Goal: Task Accomplishment & Management: Manage account settings

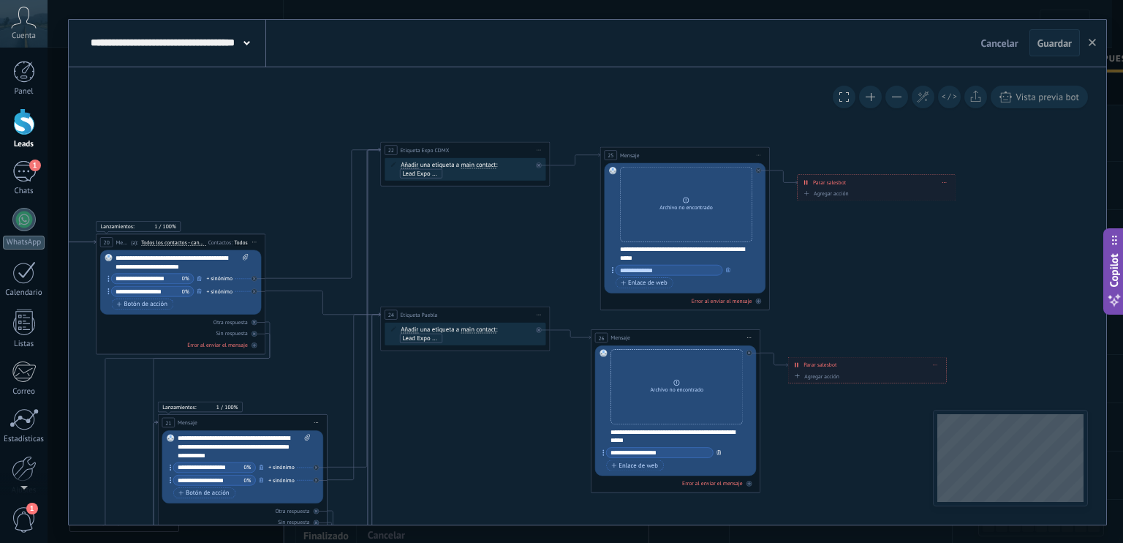
click at [719, 451] on icon "button" at bounding box center [719, 451] width 4 height 5
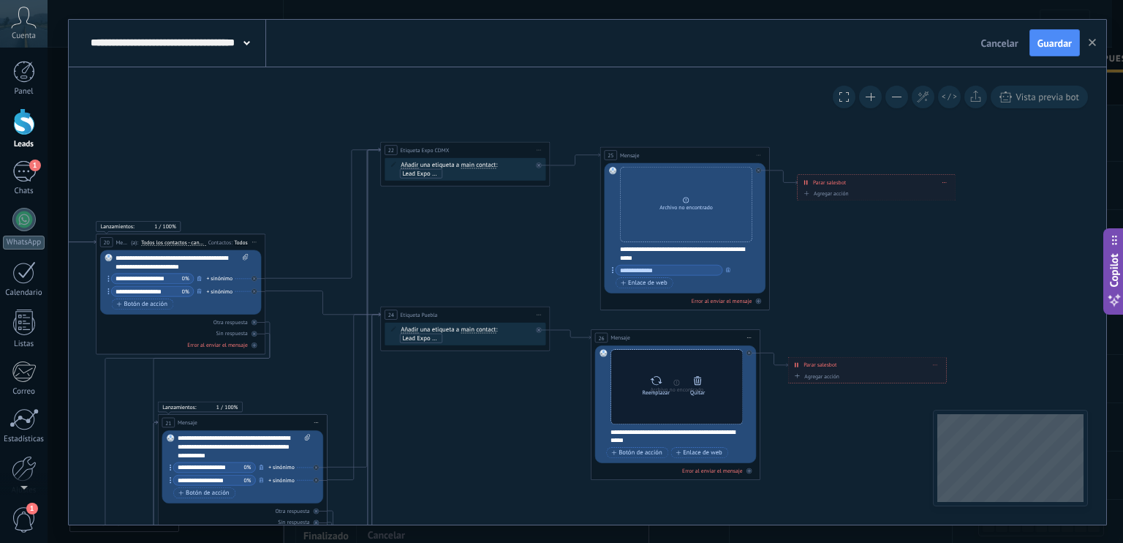
click at [649, 381] on div "Reemplazar" at bounding box center [657, 383] width 36 height 23
click input "Subir" at bounding box center [0, 0] width 0 height 0
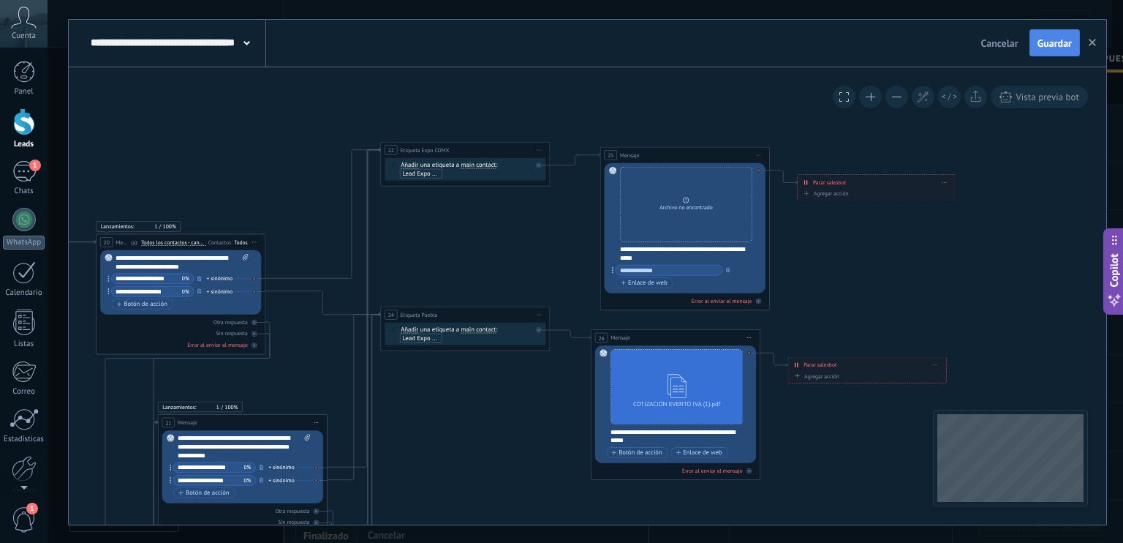
click at [1071, 38] on span "Guardar" at bounding box center [1055, 43] width 34 height 10
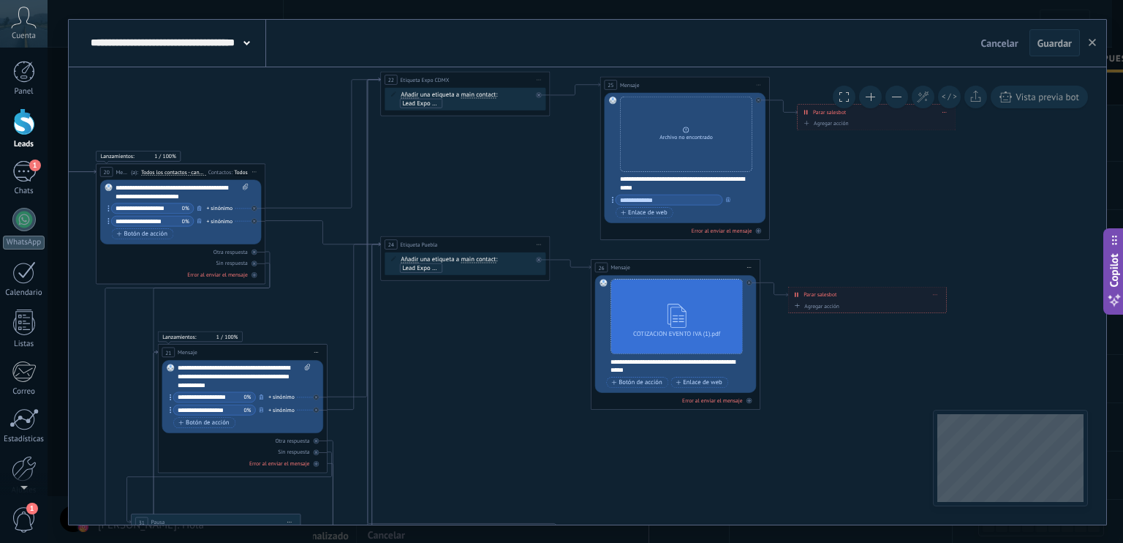
drag, startPoint x: 18, startPoint y: 67, endPoint x: 161, endPoint y: 240, distance: 224.5
click at [18, 67] on div at bounding box center [24, 72] width 22 height 22
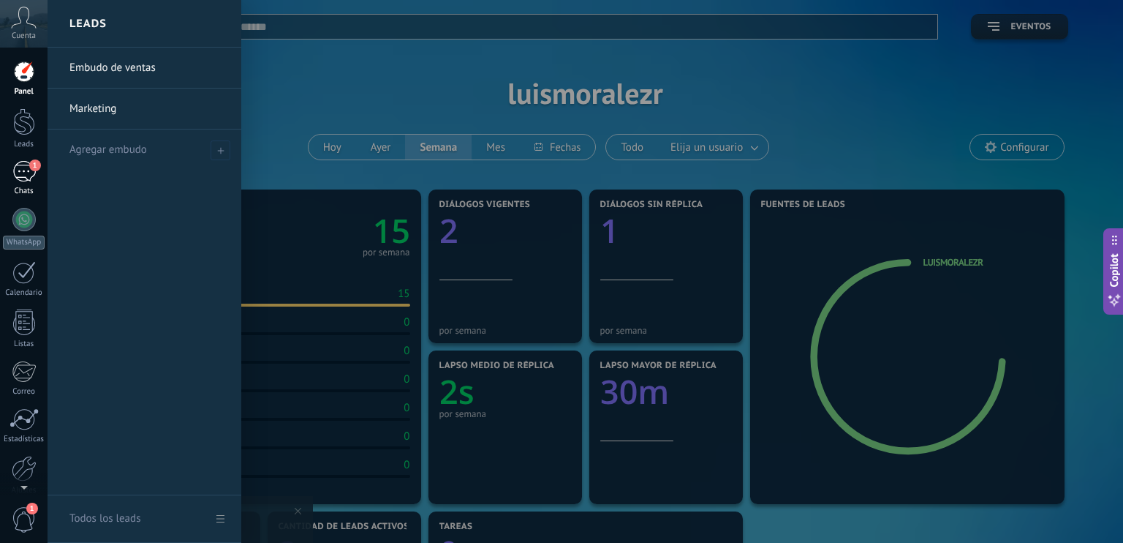
click at [15, 170] on div "1" at bounding box center [23, 171] width 23 height 21
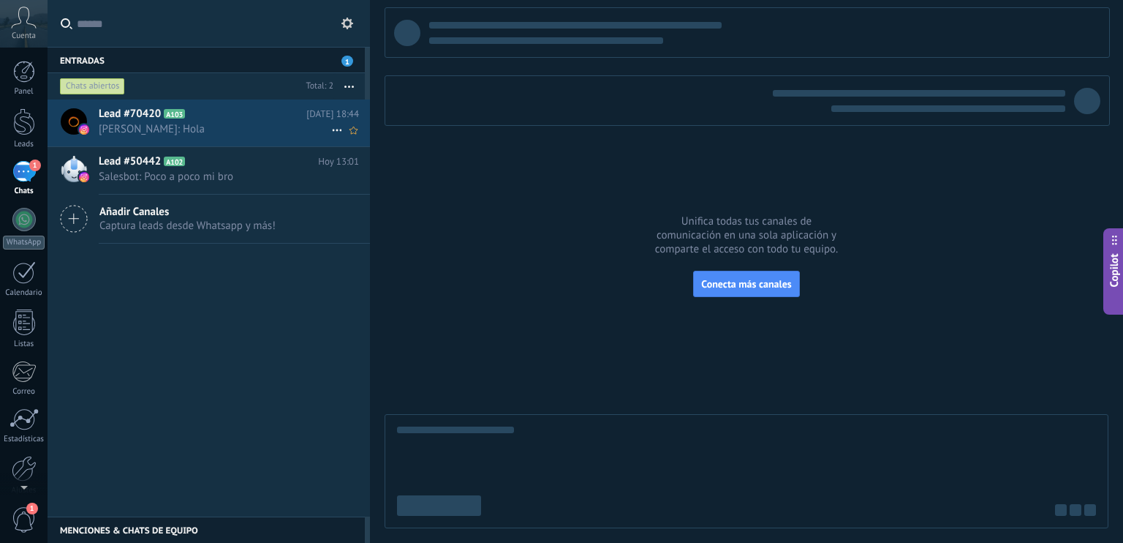
click at [189, 129] on span "Luis Morales: Hola" at bounding box center [215, 129] width 233 height 14
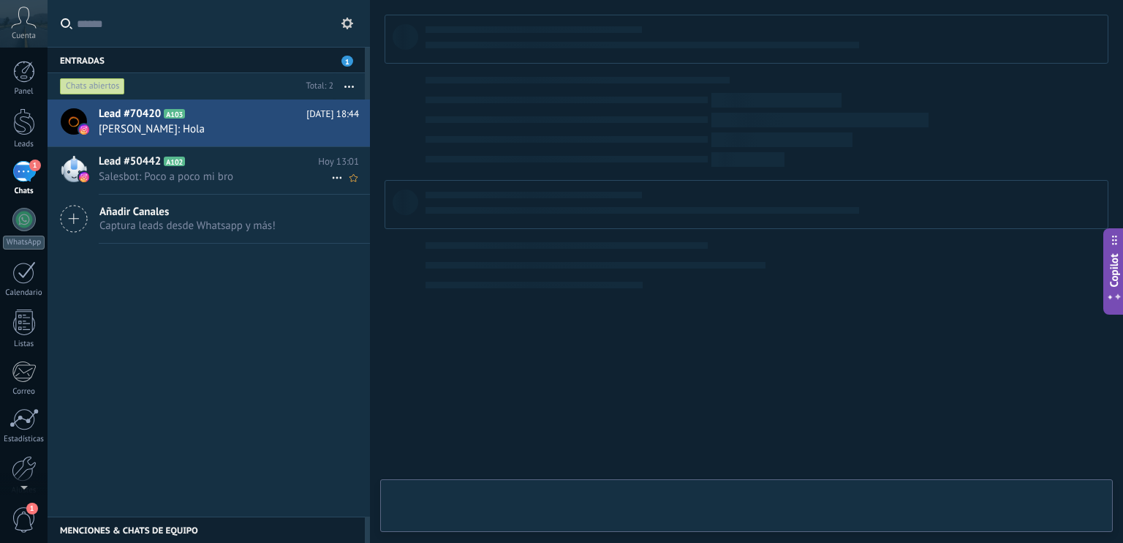
type textarea "**********"
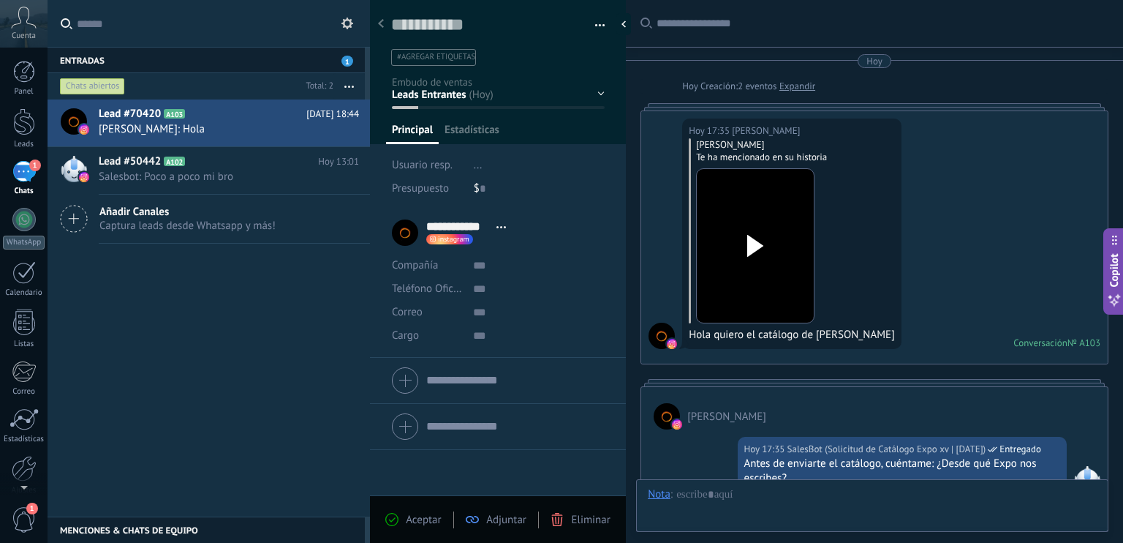
scroll to position [1129, 0]
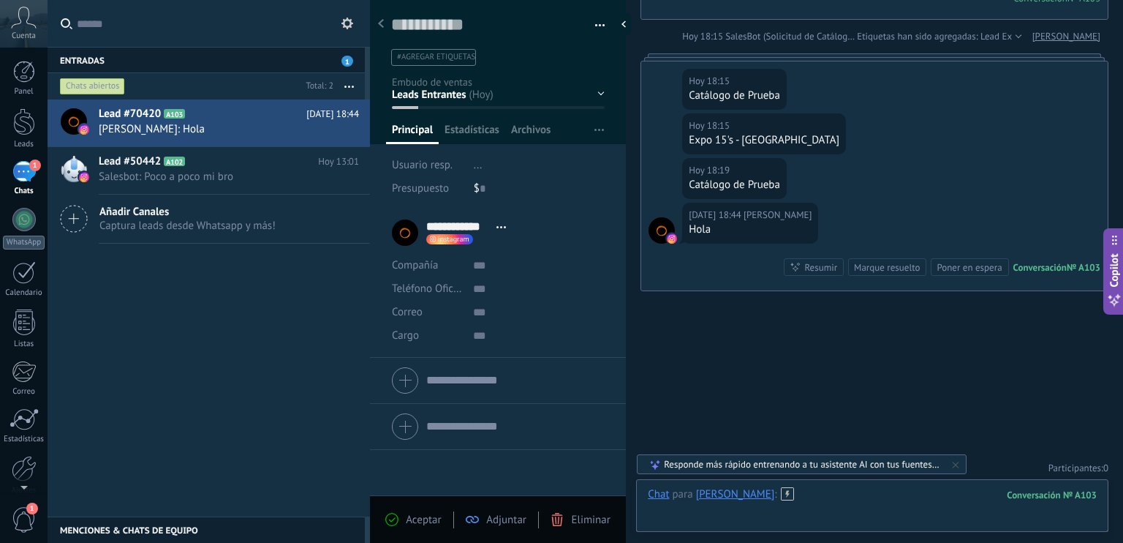
click at [753, 518] on div at bounding box center [872, 509] width 449 height 44
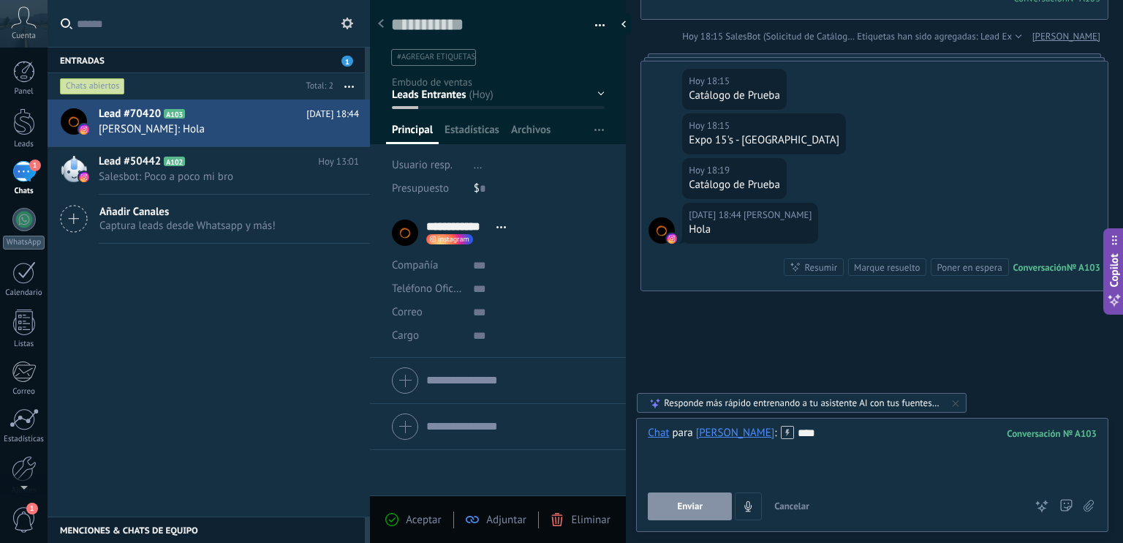
click at [709, 504] on button "Enviar" at bounding box center [690, 506] width 84 height 28
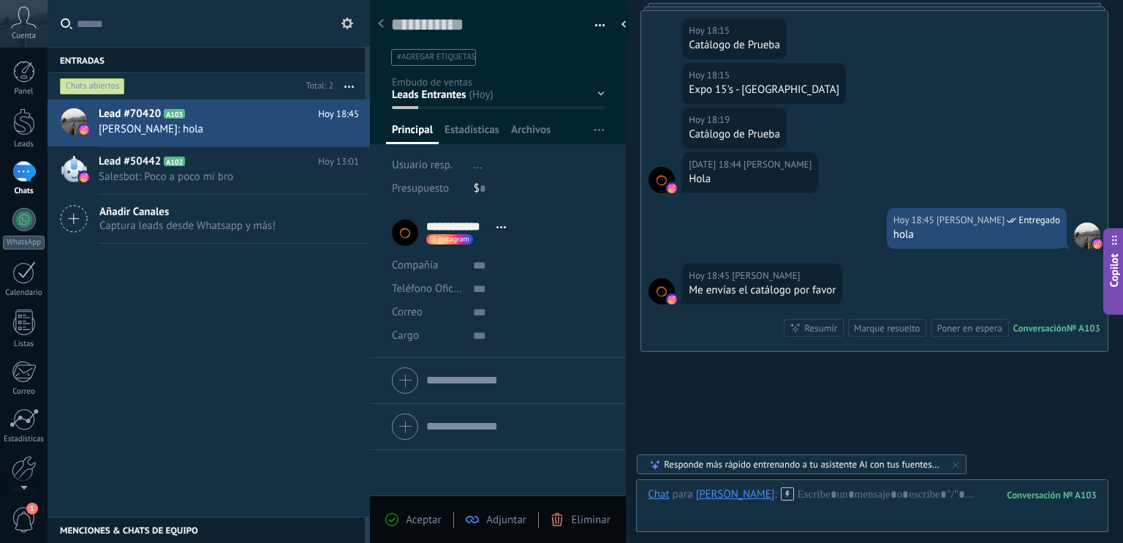
scroll to position [1241, 0]
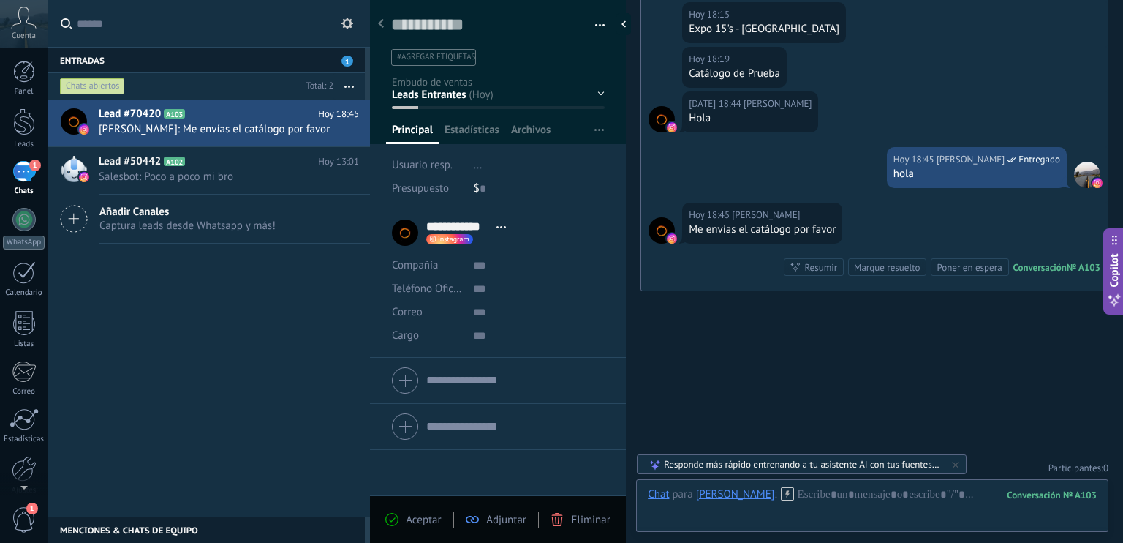
click at [0, 0] on div "Calificar Llamada reservada Preparación de la propuesta Envío de la propuesta S…" at bounding box center [0, 0] width 0 height 0
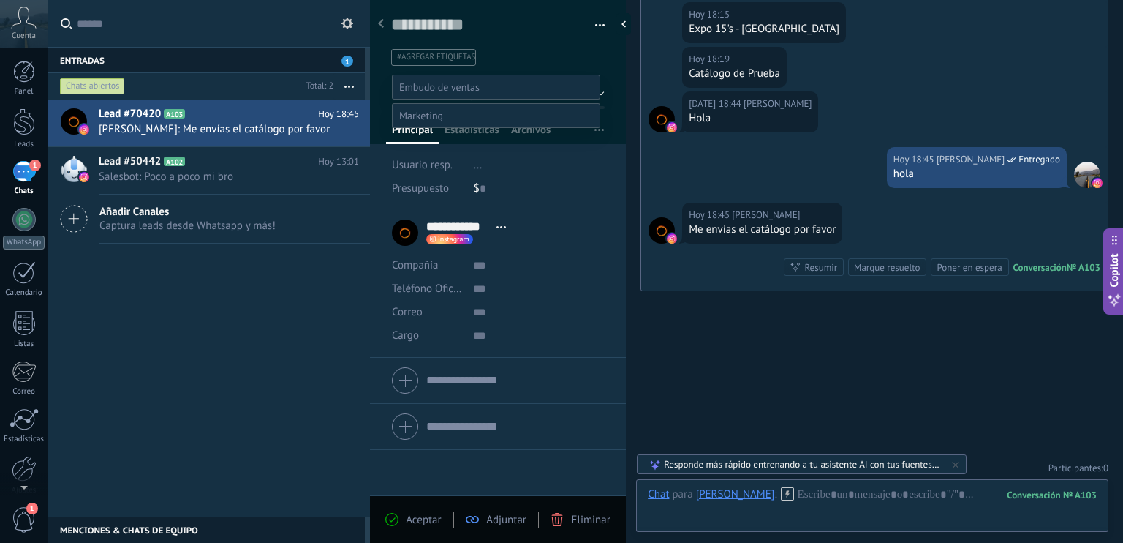
click at [296, 368] on div at bounding box center [586, 271] width 1076 height 543
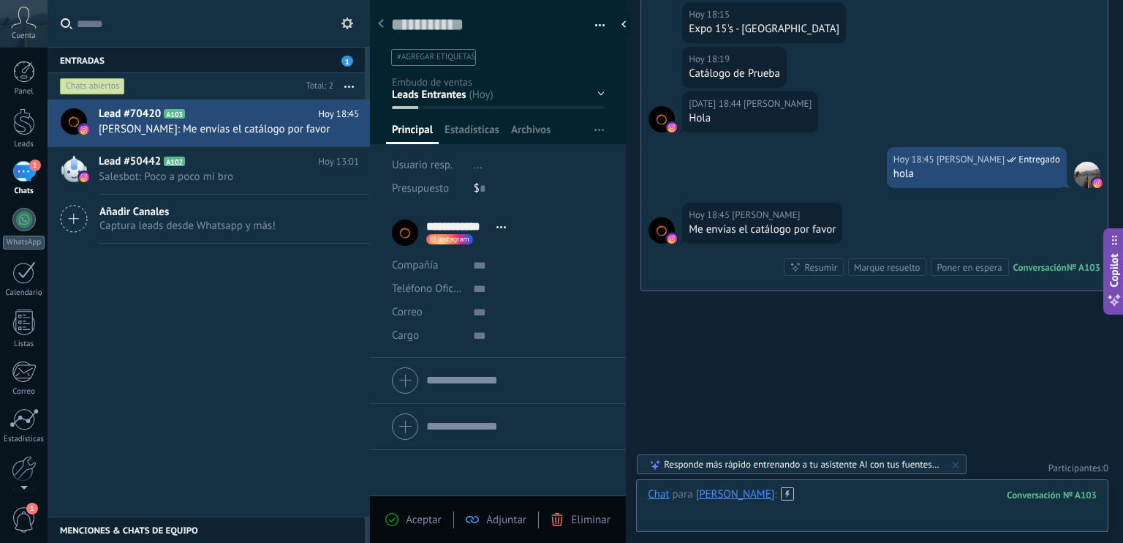
click at [837, 502] on div at bounding box center [872, 509] width 449 height 44
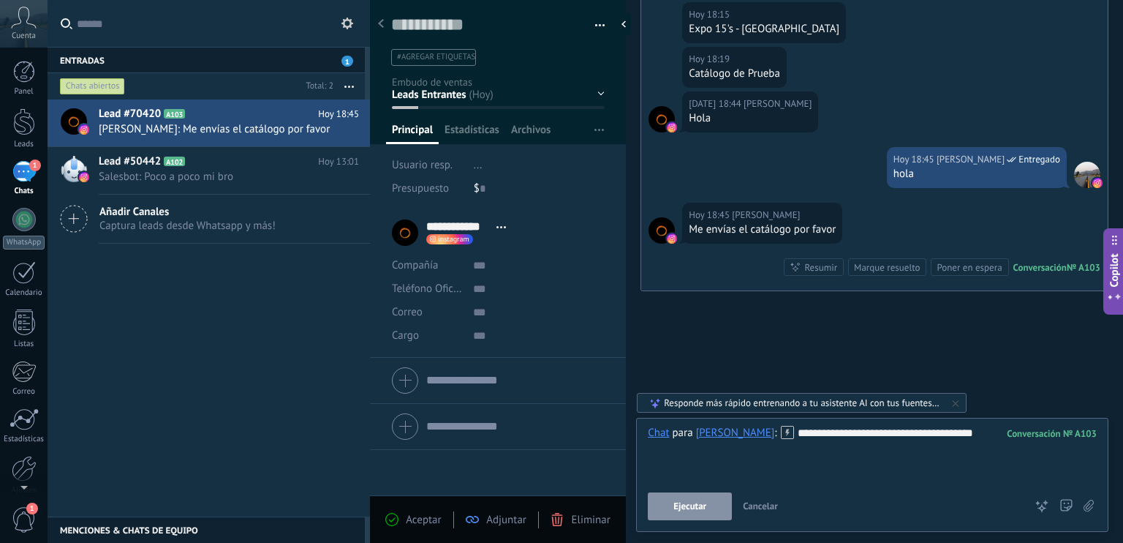
click at [644, 498] on div "**********" at bounding box center [872, 475] width 473 height 114
click at [670, 505] on button "Ejecutar" at bounding box center [690, 506] width 84 height 28
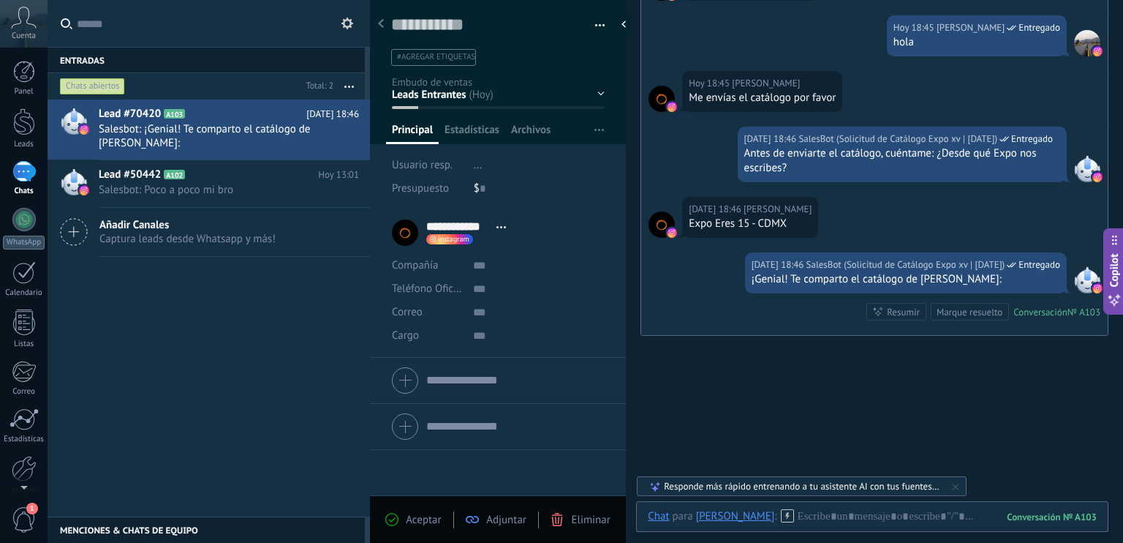
scroll to position [1384, 0]
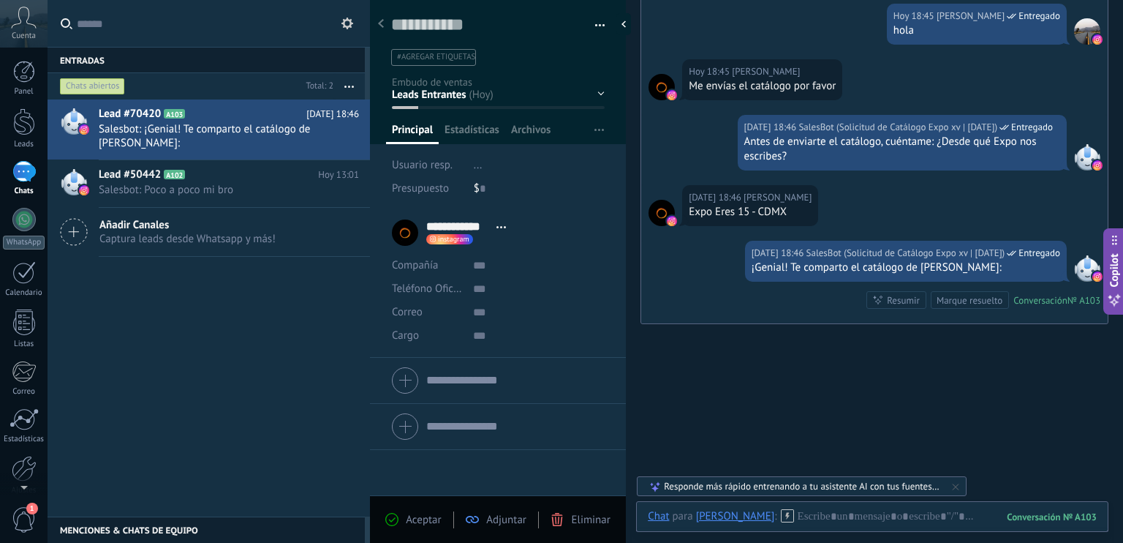
click at [921, 261] on div "¡Genial! Te comparto el catálogo de [PERSON_NAME]:" at bounding box center [906, 267] width 309 height 15
click at [1028, 263] on div "¡Genial! Te comparto el catálogo de [PERSON_NAME]:" at bounding box center [906, 267] width 309 height 15
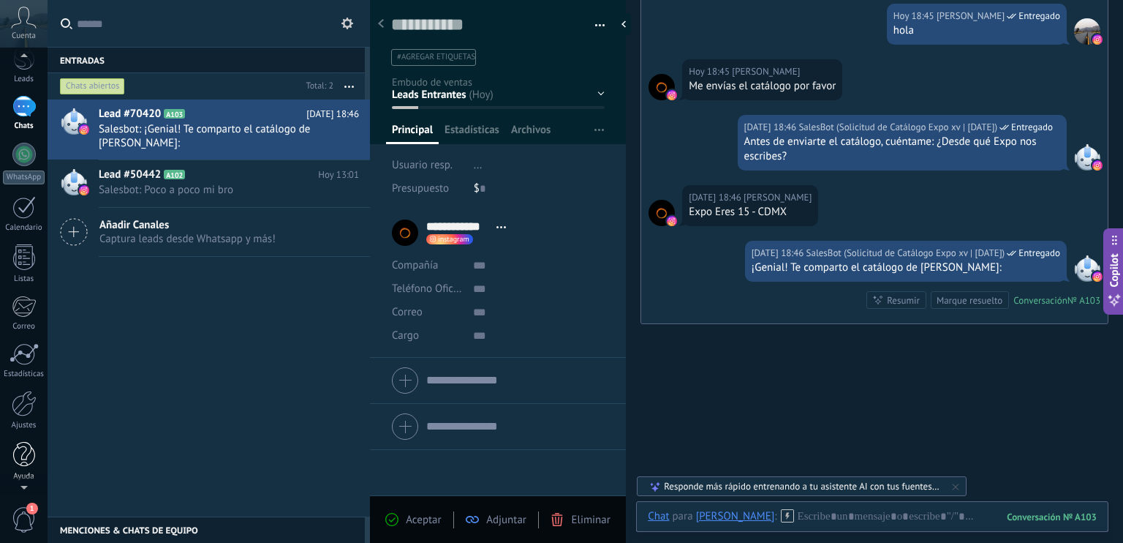
click at [30, 457] on div at bounding box center [24, 455] width 22 height 26
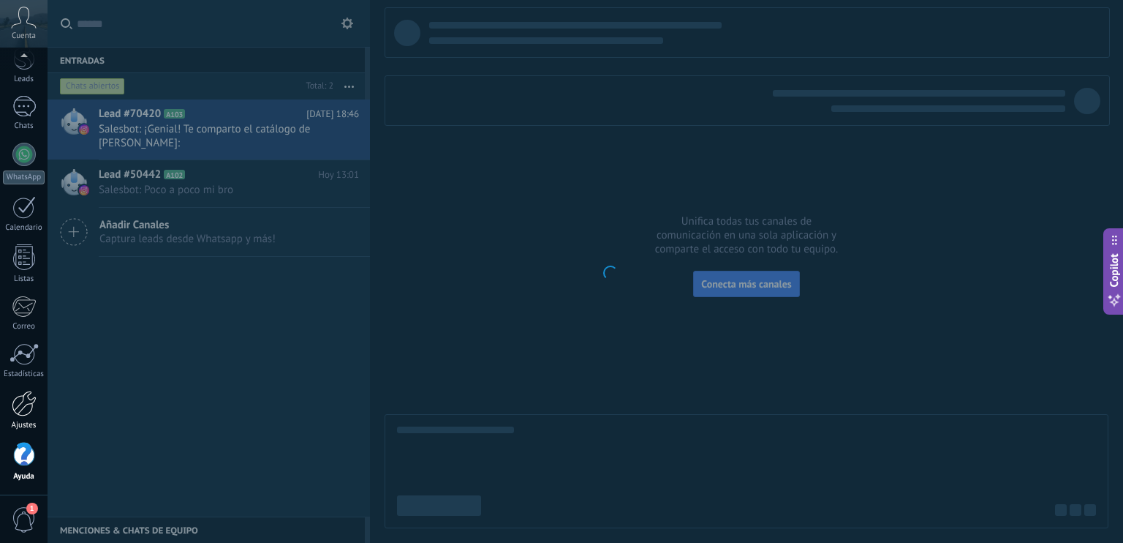
click at [22, 405] on div at bounding box center [24, 404] width 25 height 26
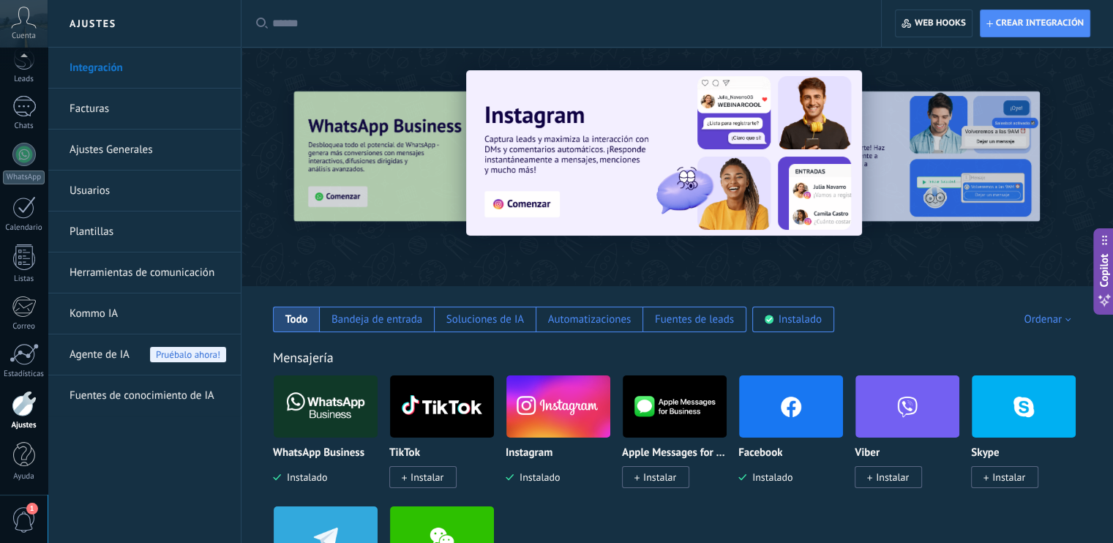
click at [104, 267] on link "Herramientas de comunicación" at bounding box center [147, 272] width 157 height 41
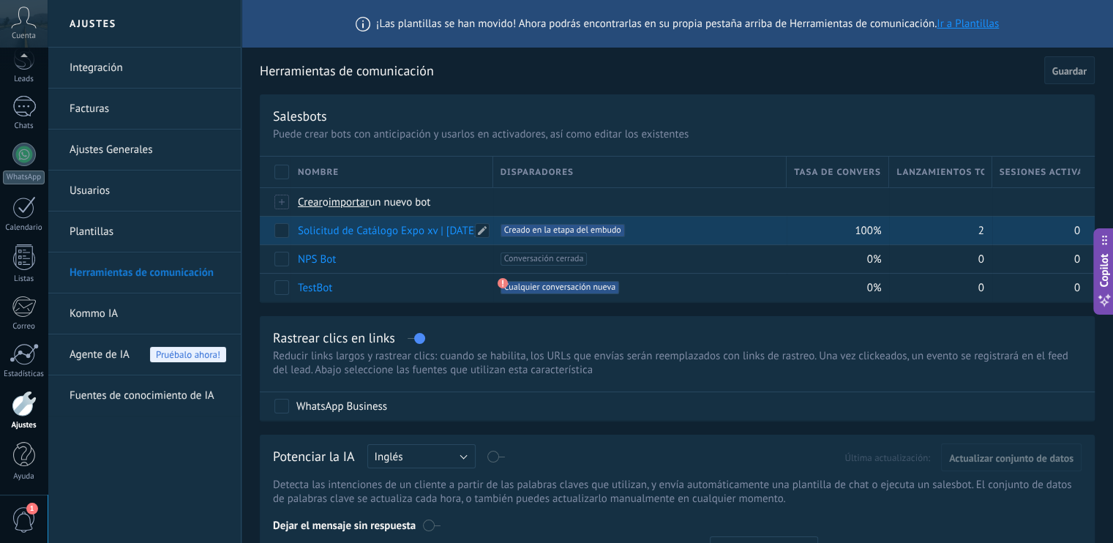
click at [429, 233] on link "Solicitud de Catálogo Expo xv | Oct2025" at bounding box center [387, 231] width 179 height 14
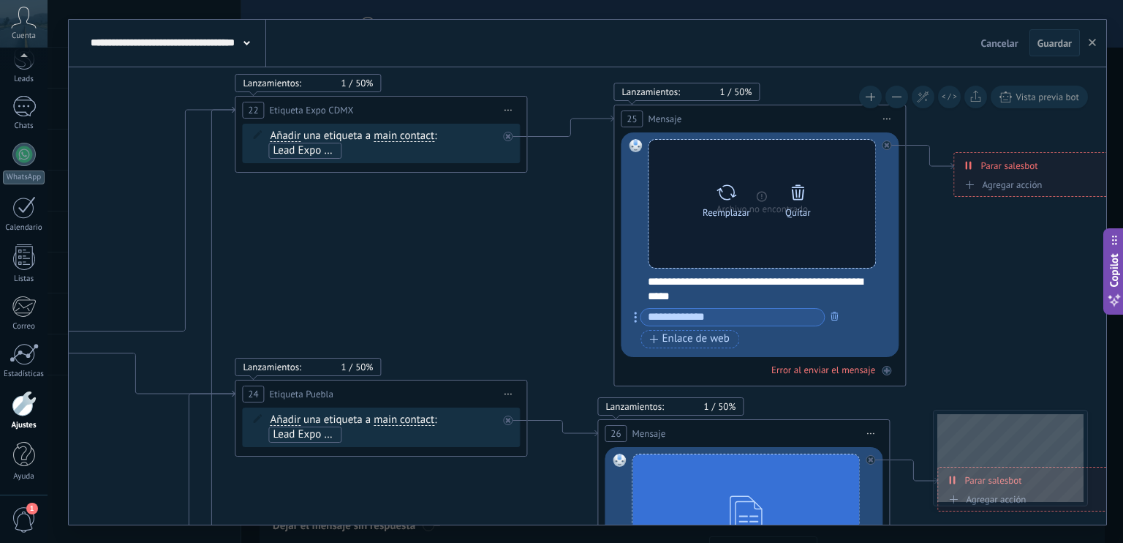
click at [727, 197] on icon at bounding box center [726, 192] width 21 height 20
click input "Subir" at bounding box center [0, 0] width 0 height 0
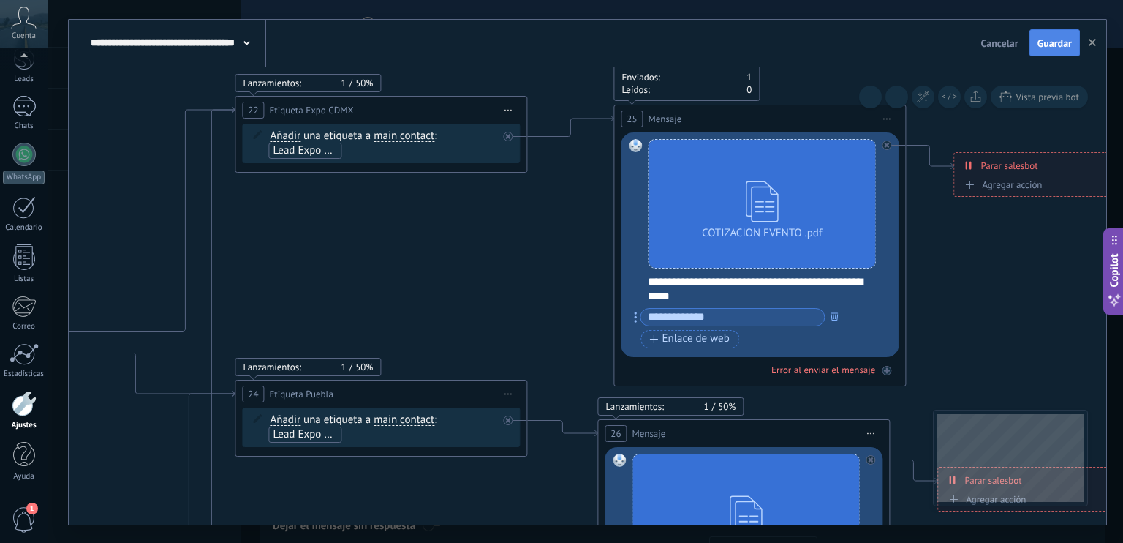
click at [1041, 48] on span "Guardar" at bounding box center [1055, 43] width 34 height 10
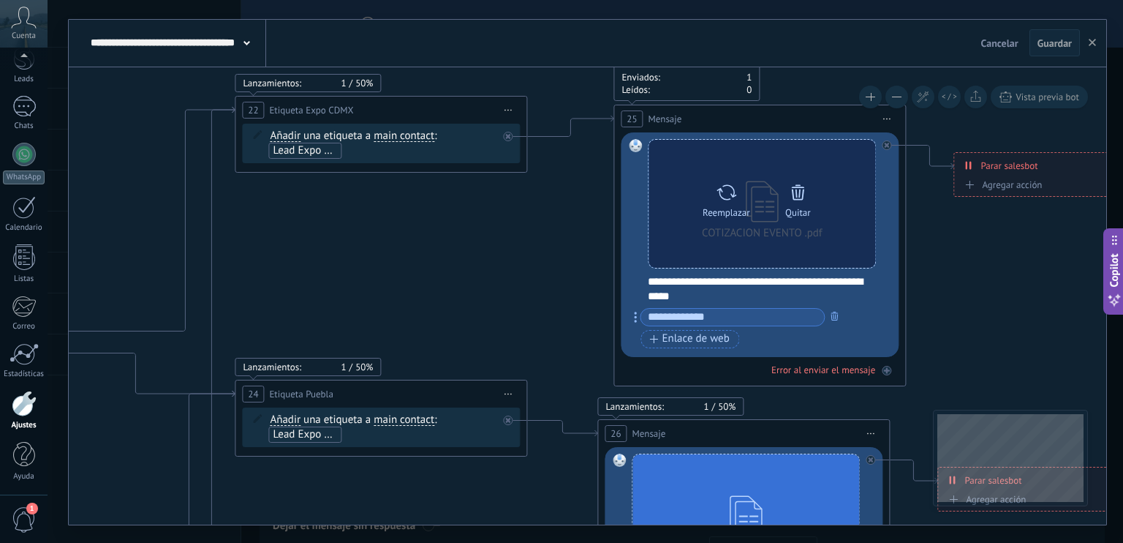
click at [719, 191] on icon at bounding box center [727, 192] width 20 height 15
click input "Subir" at bounding box center [0, 0] width 0 height 0
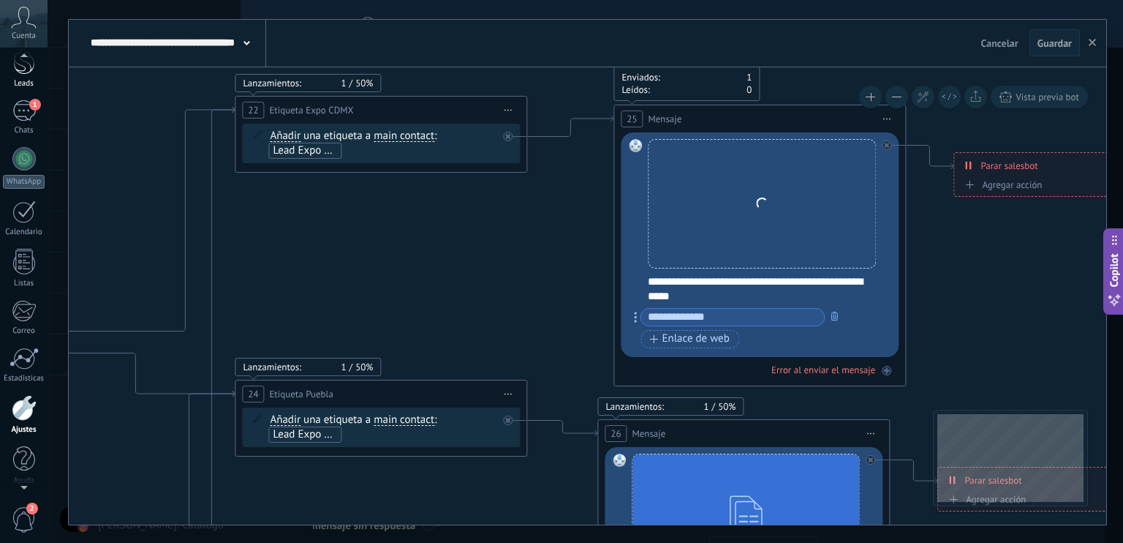
scroll to position [56, 0]
click at [29, 117] on div "1" at bounding box center [23, 115] width 23 height 21
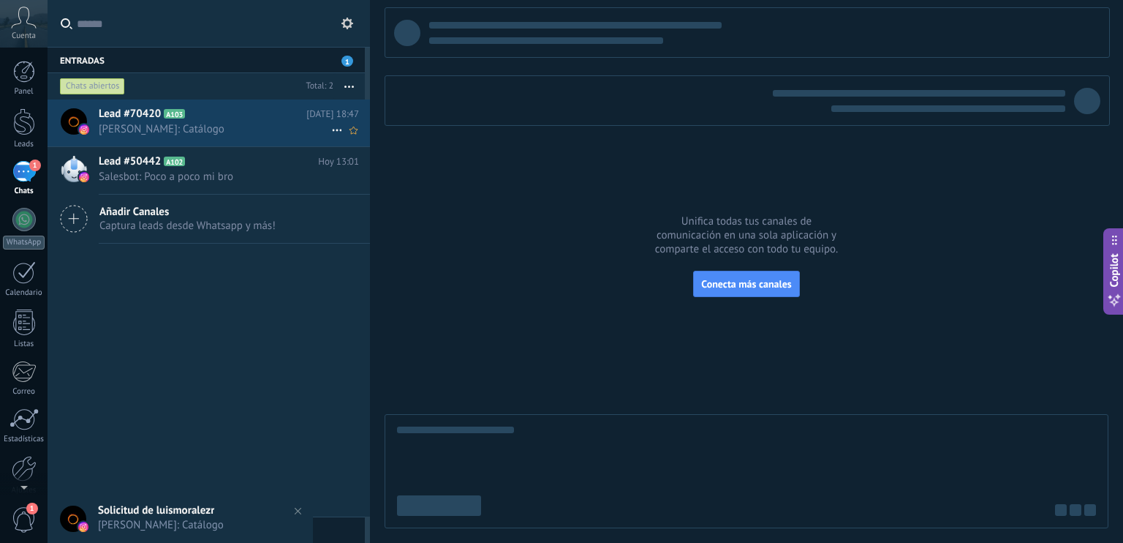
click at [153, 110] on span "Lead #70420" at bounding box center [130, 114] width 62 height 15
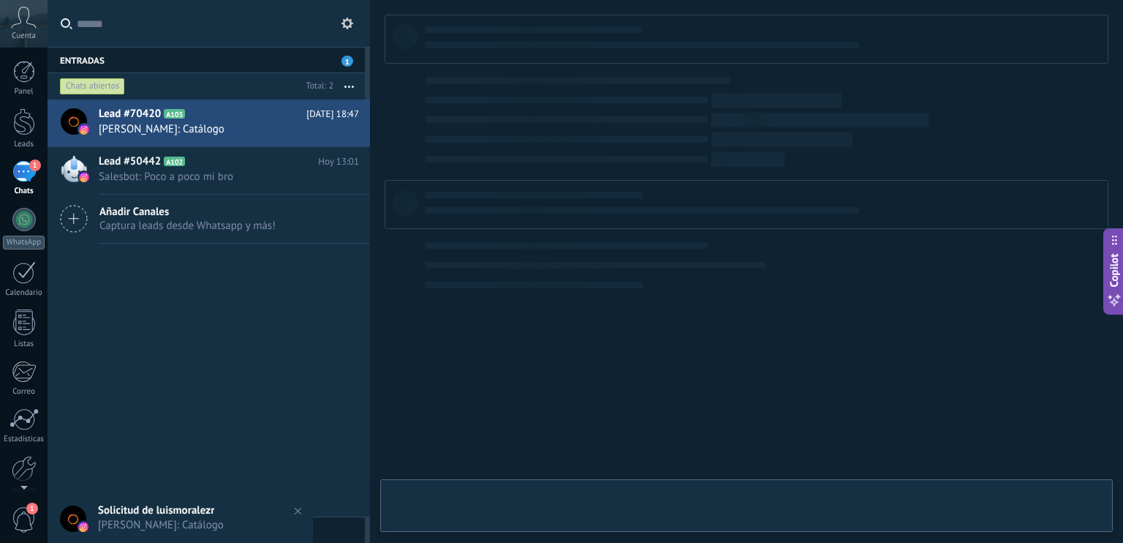
type textarea "**********"
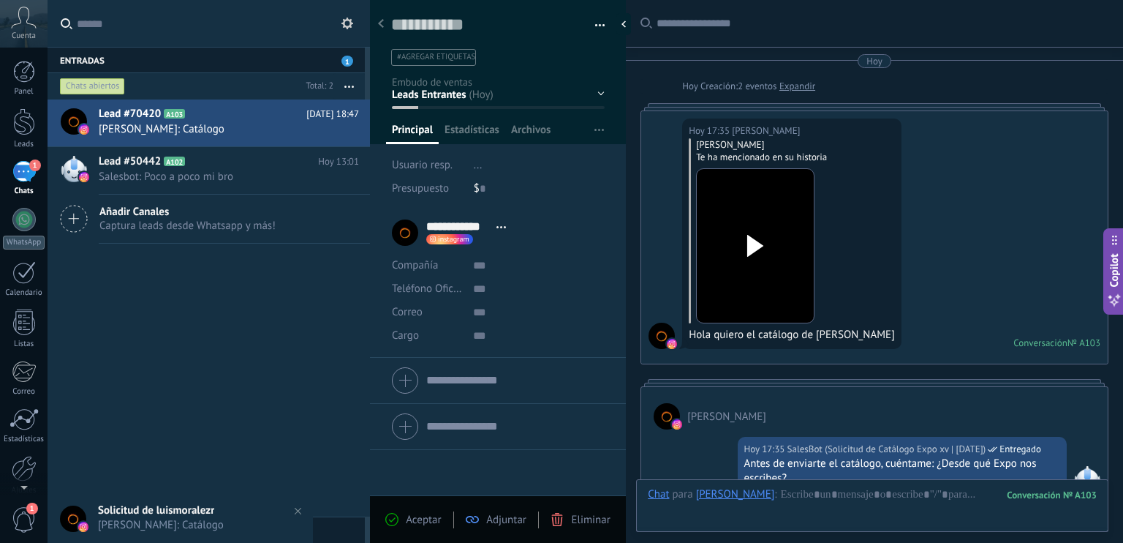
scroll to position [1554, 0]
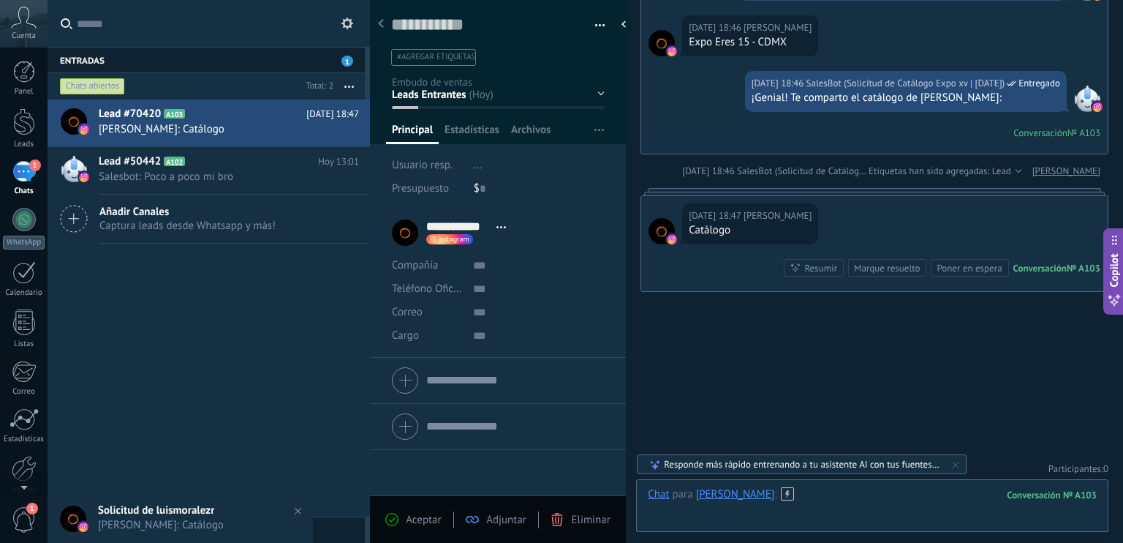
click at [877, 498] on div at bounding box center [872, 509] width 449 height 44
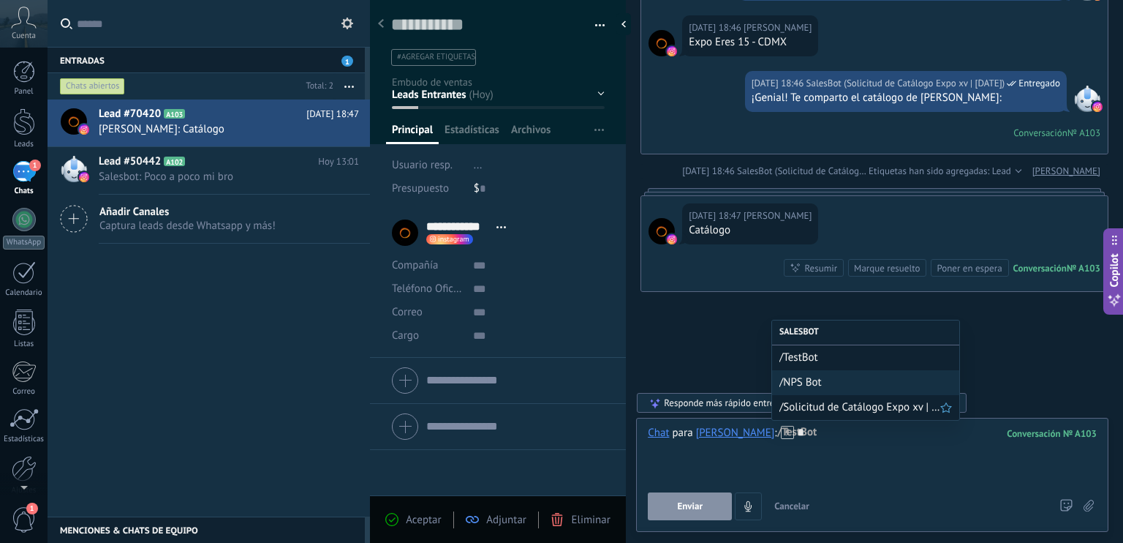
click at [846, 404] on span "/Solicitud de Catálogo Expo xv | Oct2025" at bounding box center [860, 407] width 161 height 14
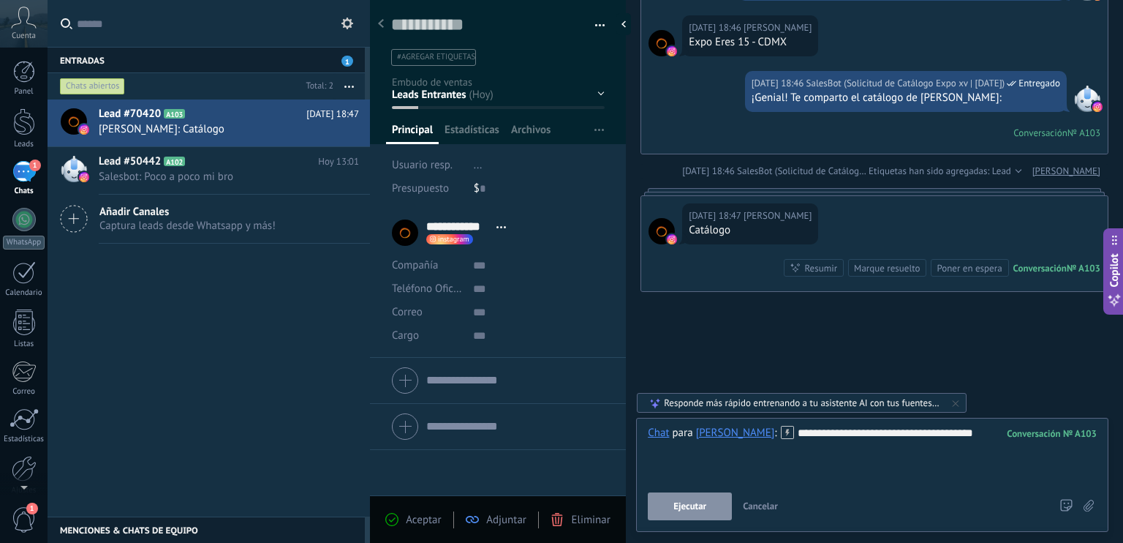
click at [691, 511] on span "Ejecutar" at bounding box center [690, 506] width 33 height 10
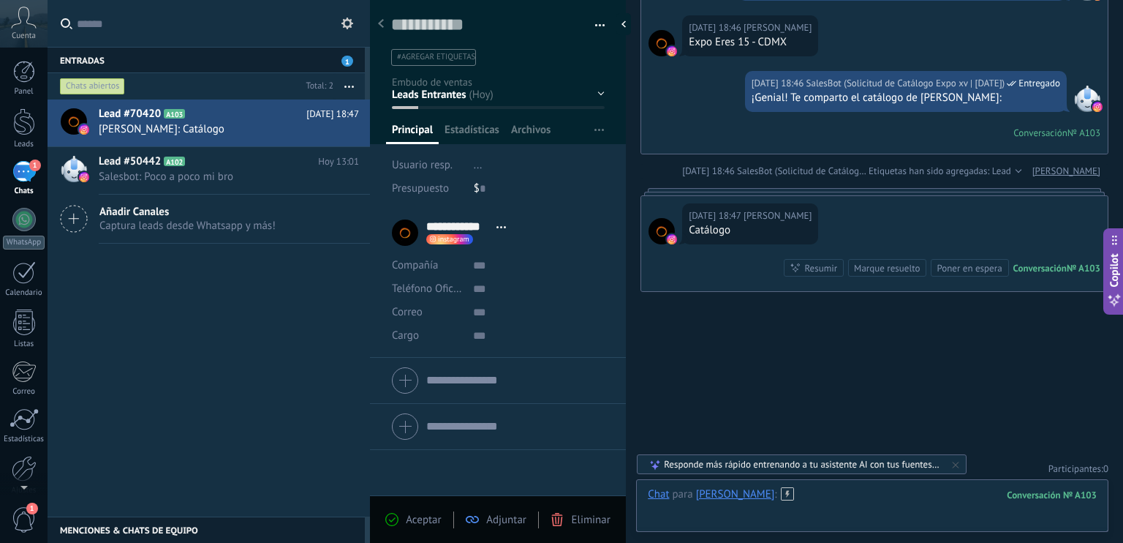
click at [843, 489] on div at bounding box center [872, 509] width 449 height 44
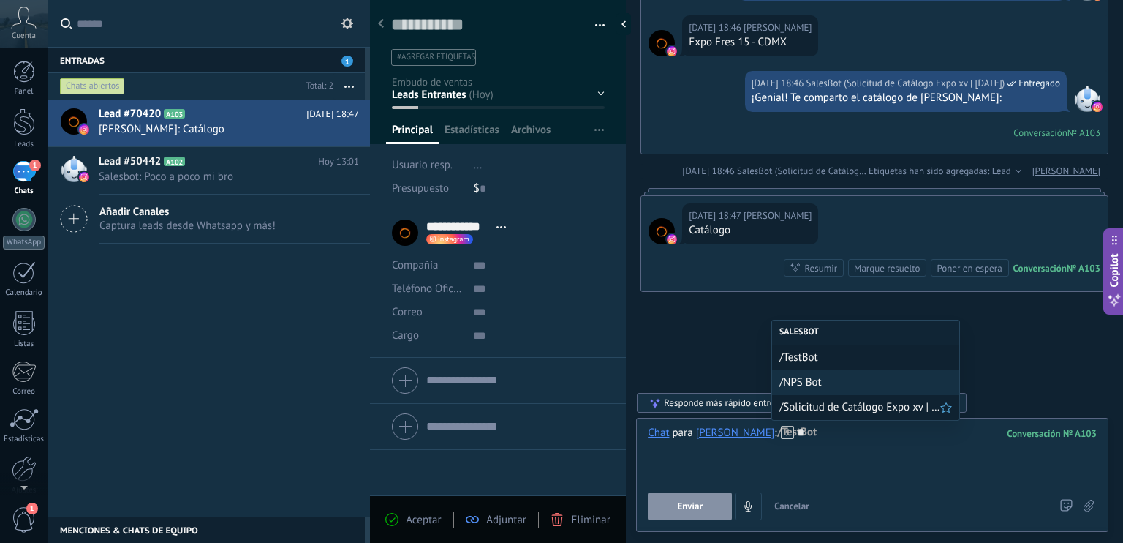
click at [837, 409] on span "/Solicitud de Catálogo Expo xv | Oct2025" at bounding box center [860, 407] width 161 height 14
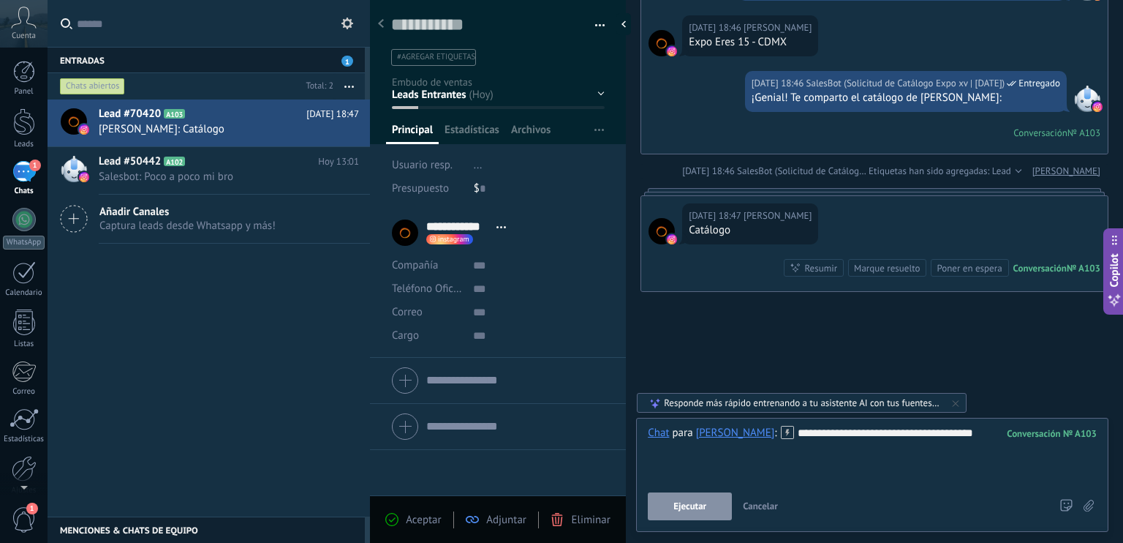
click at [699, 506] on span "Ejecutar" at bounding box center [690, 506] width 33 height 10
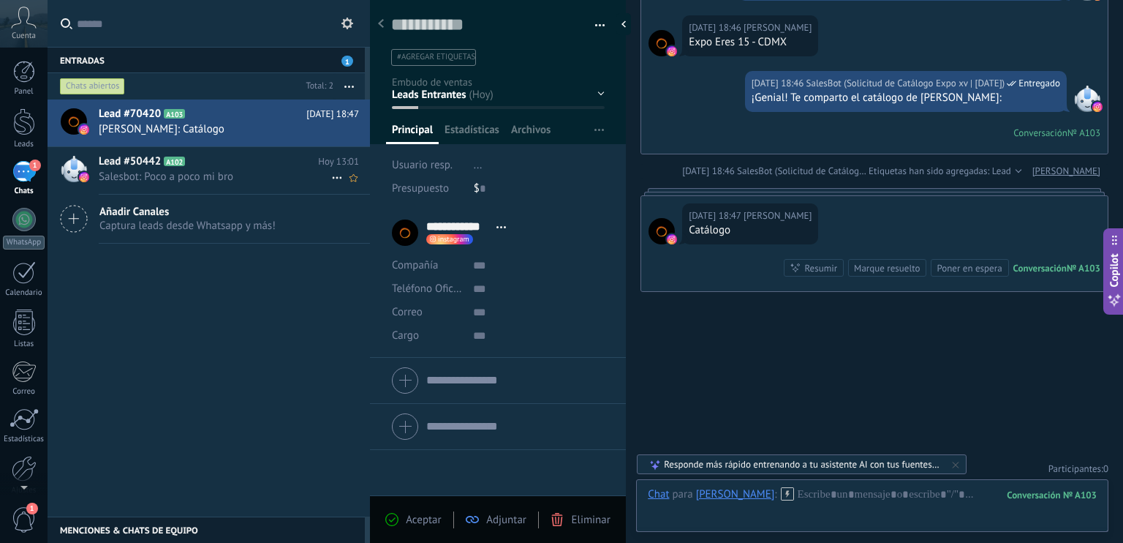
click at [174, 171] on span "Salesbot: Poco a poco mi bro" at bounding box center [215, 177] width 233 height 14
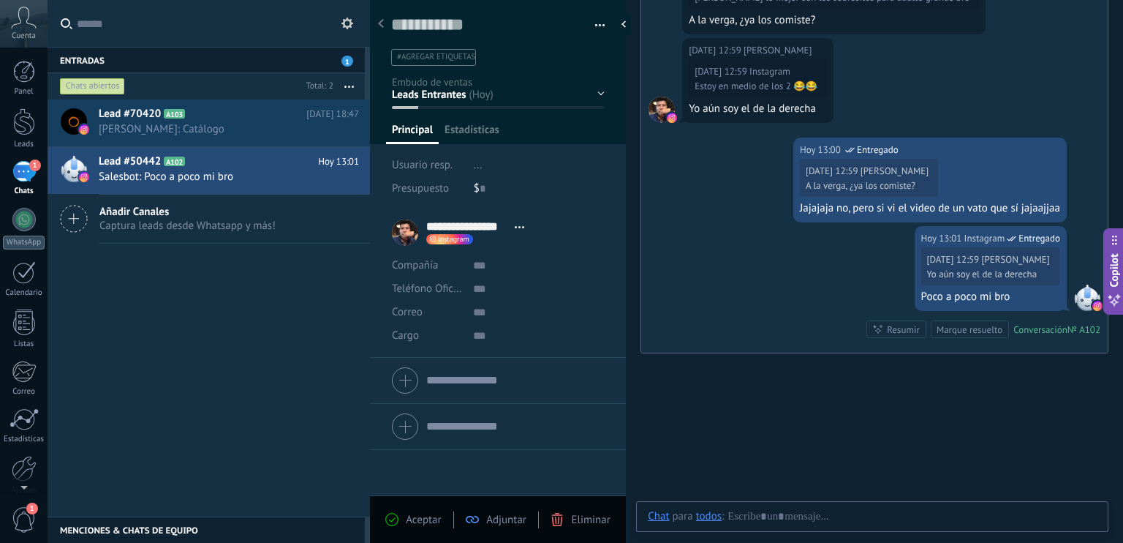
scroll to position [21, 0]
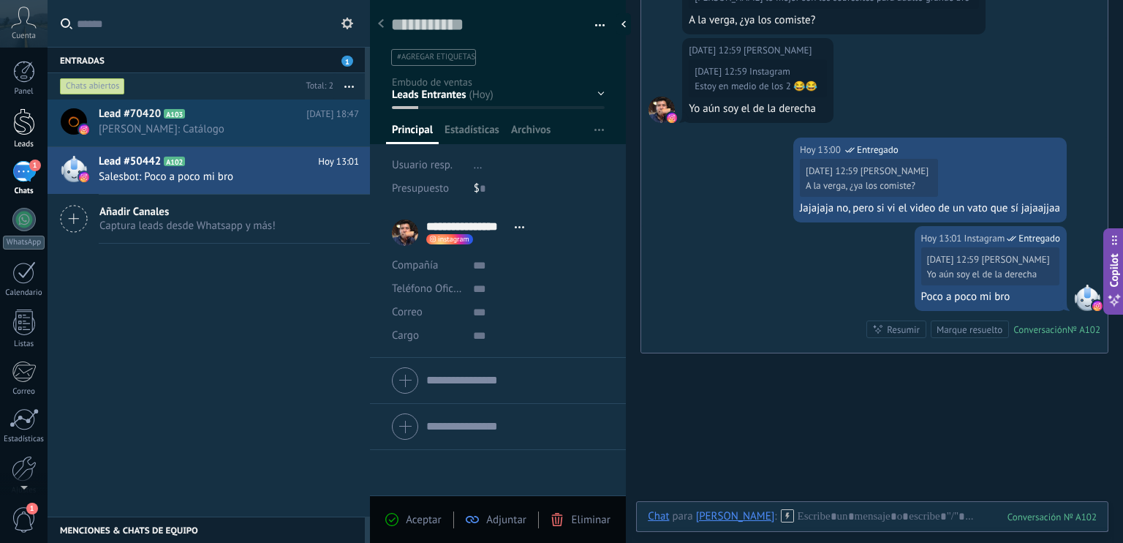
click at [26, 121] on div at bounding box center [24, 121] width 22 height 27
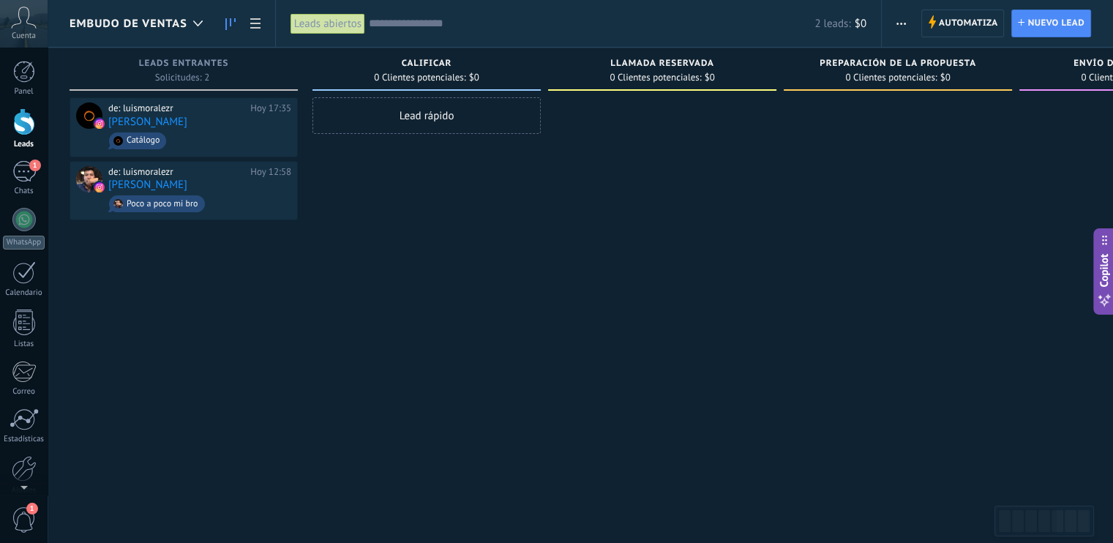
click at [151, 27] on span "Embudo de ventas" at bounding box center [128, 24] width 118 height 14
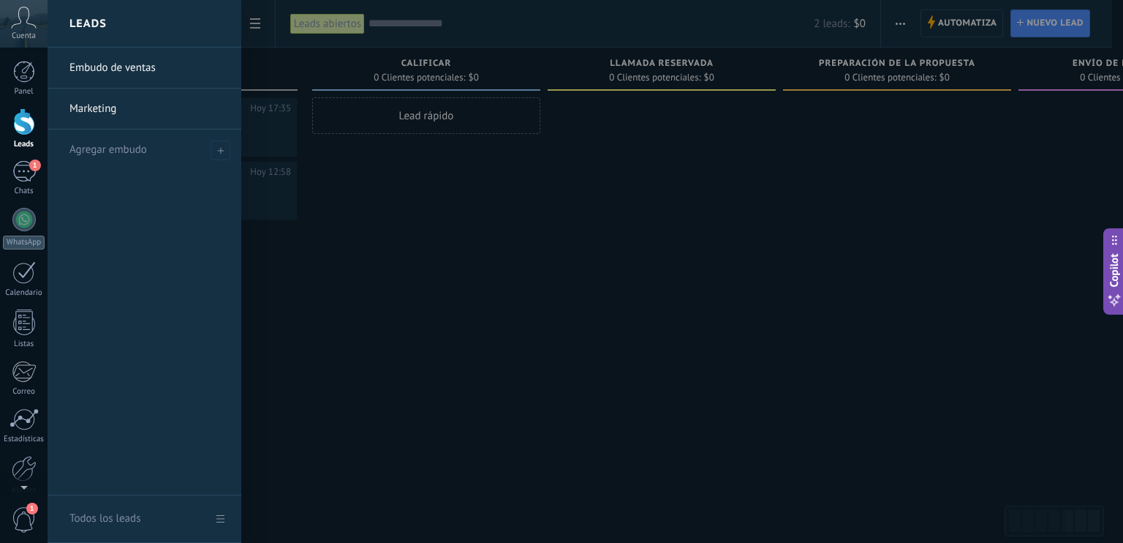
click at [146, 70] on link "Embudo de ventas" at bounding box center [147, 68] width 157 height 41
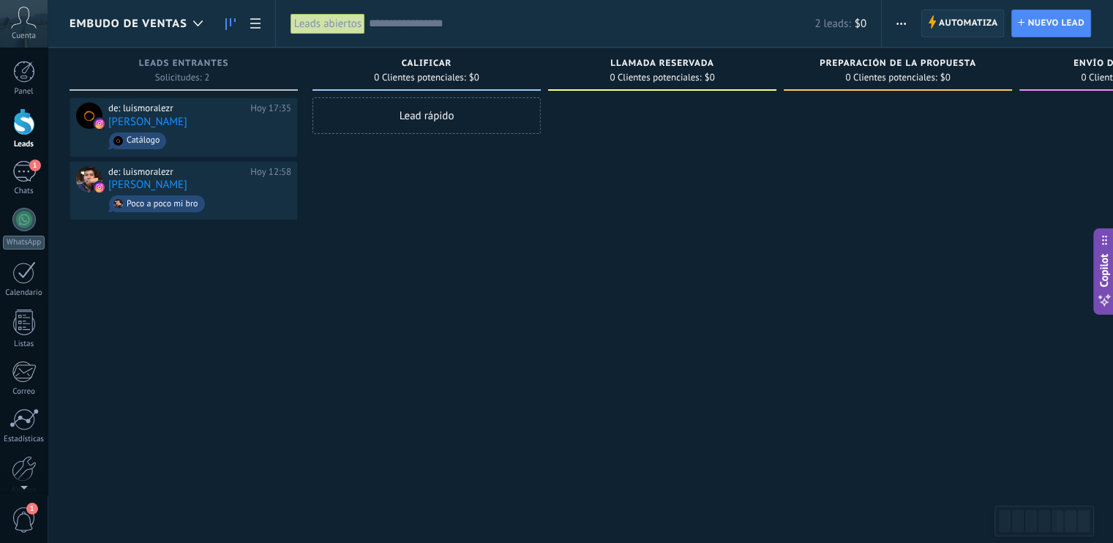
click at [968, 24] on span "Automatiza" at bounding box center [967, 23] width 59 height 26
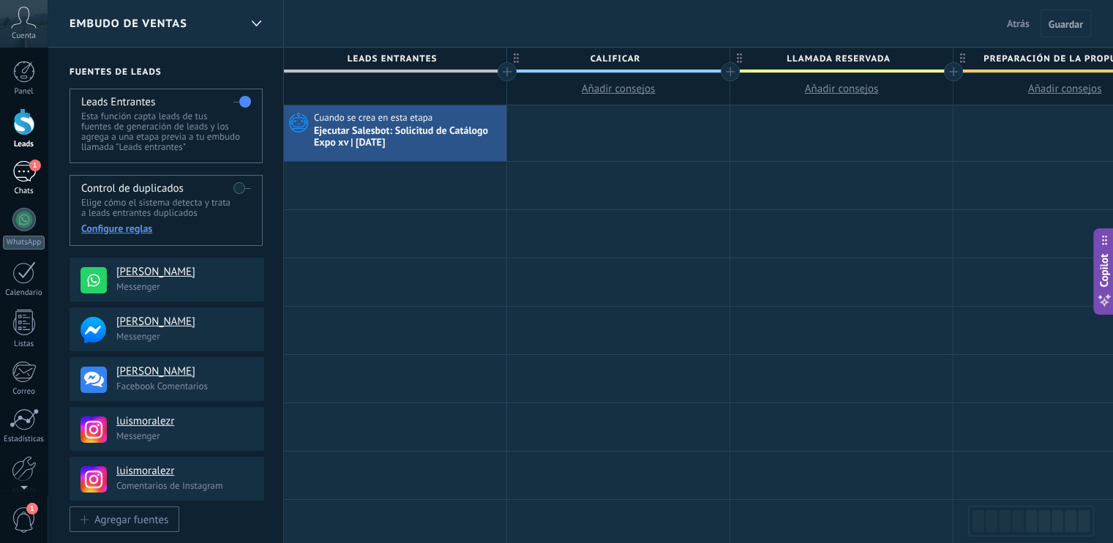
click at [23, 172] on div "1" at bounding box center [23, 171] width 23 height 21
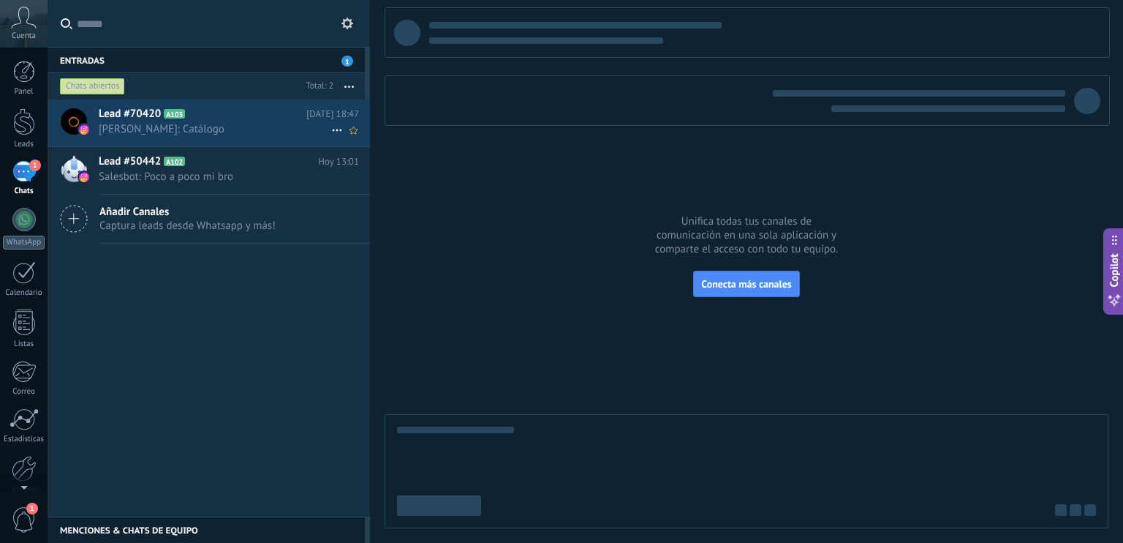
click at [213, 126] on span "Luis Morales: Catálogo" at bounding box center [215, 129] width 233 height 14
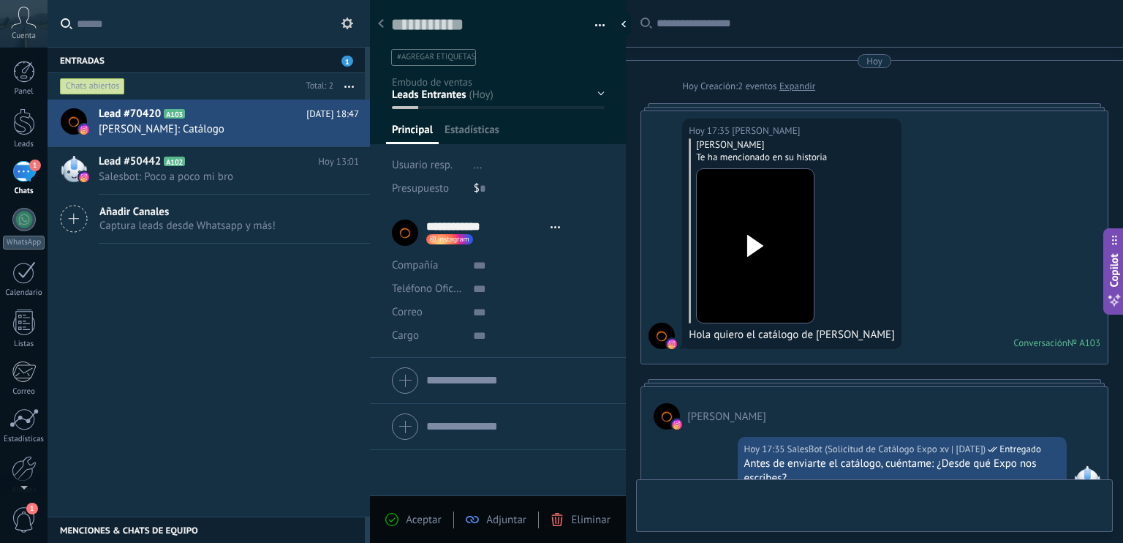
type textarea "**********"
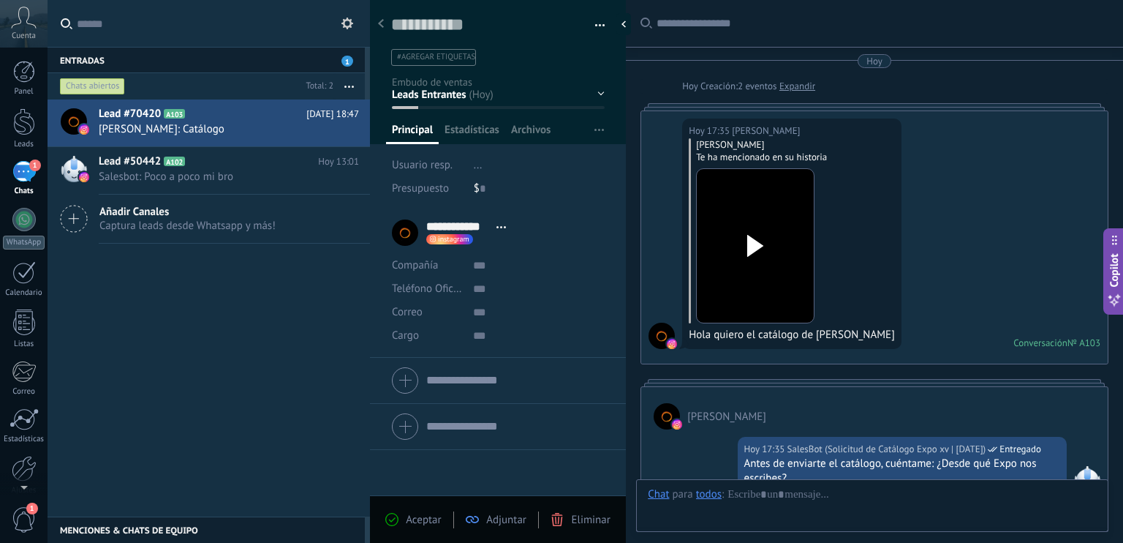
scroll to position [1554, 0]
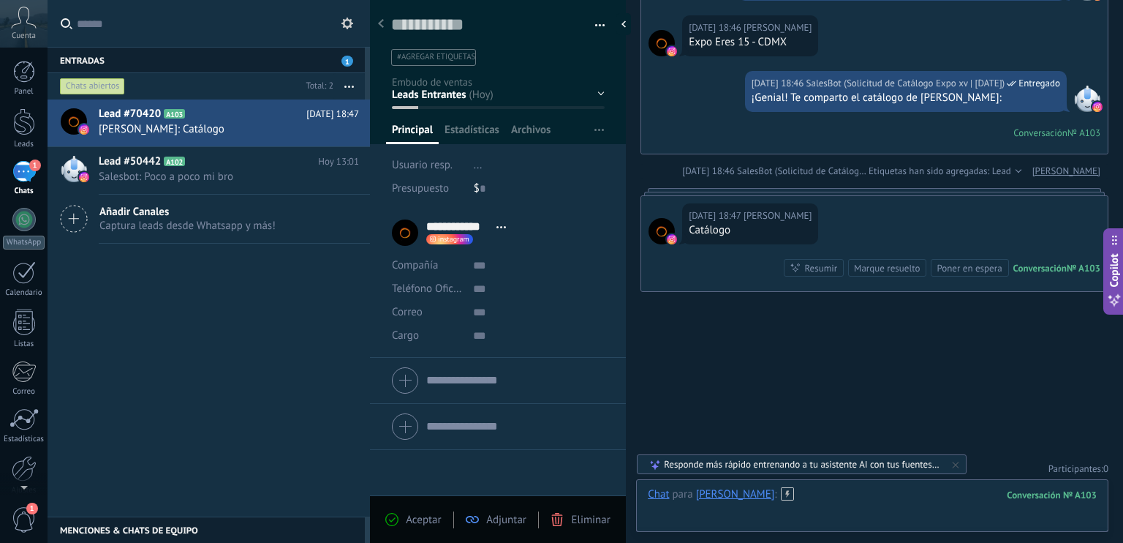
click at [884, 507] on div at bounding box center [872, 509] width 449 height 44
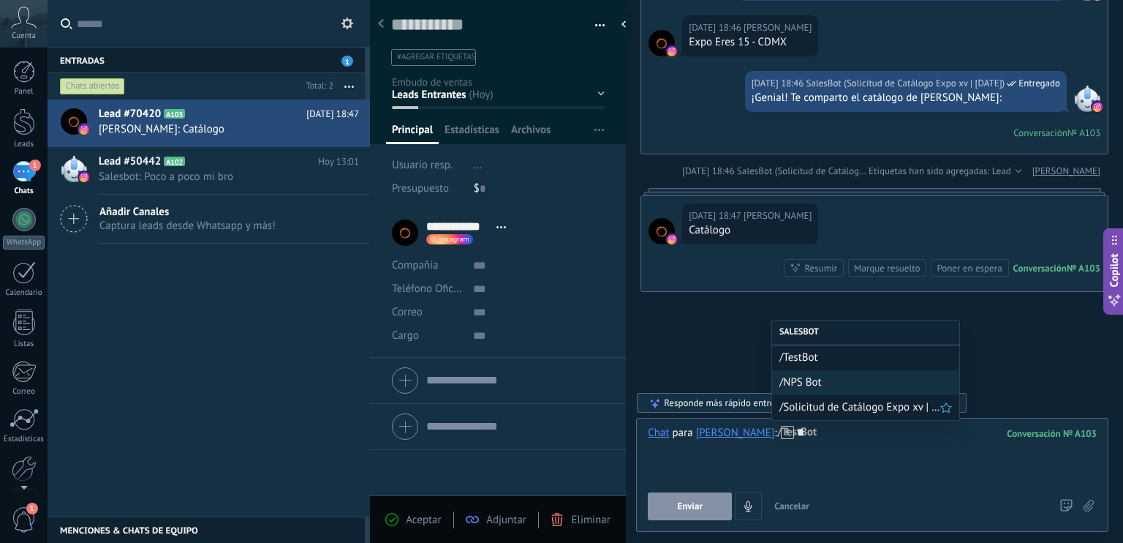
click at [843, 410] on span "/Solicitud de Catálogo Expo xv | Oct2025" at bounding box center [860, 407] width 161 height 14
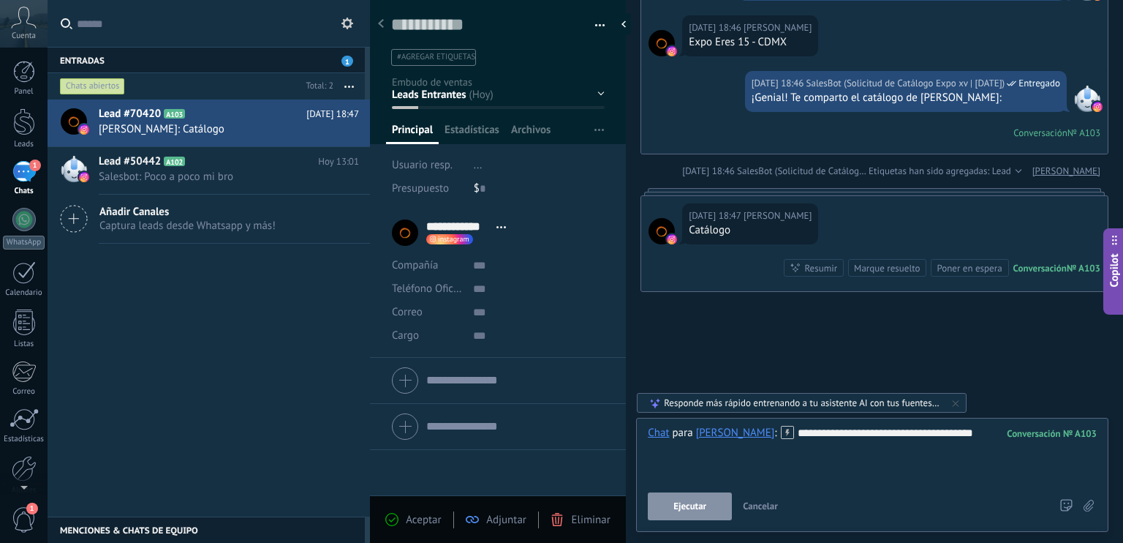
click at [705, 504] on span "Ejecutar" at bounding box center [690, 506] width 33 height 10
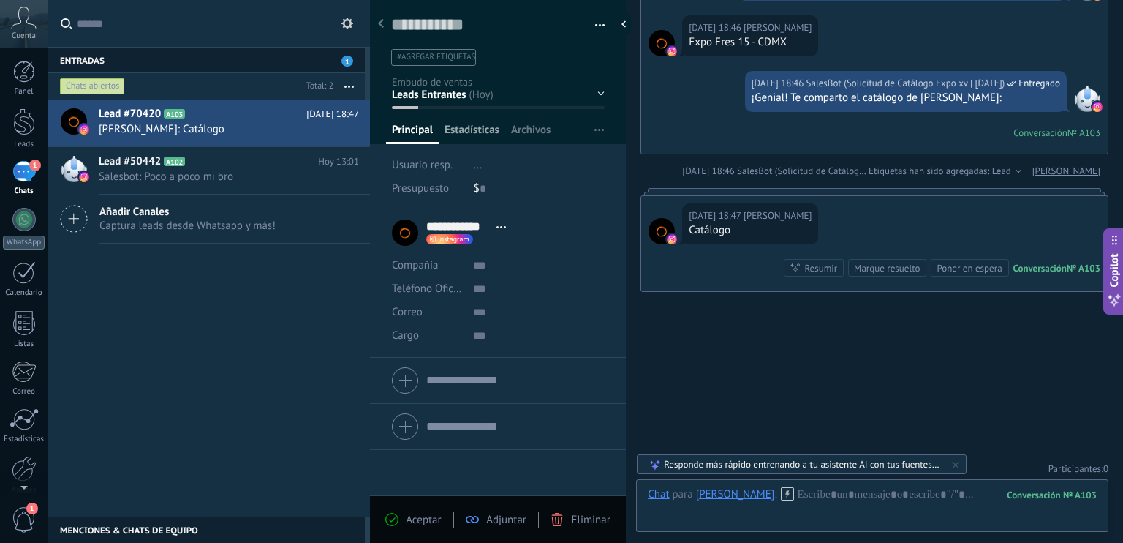
click at [467, 129] on span "Estadísticas" at bounding box center [472, 133] width 55 height 21
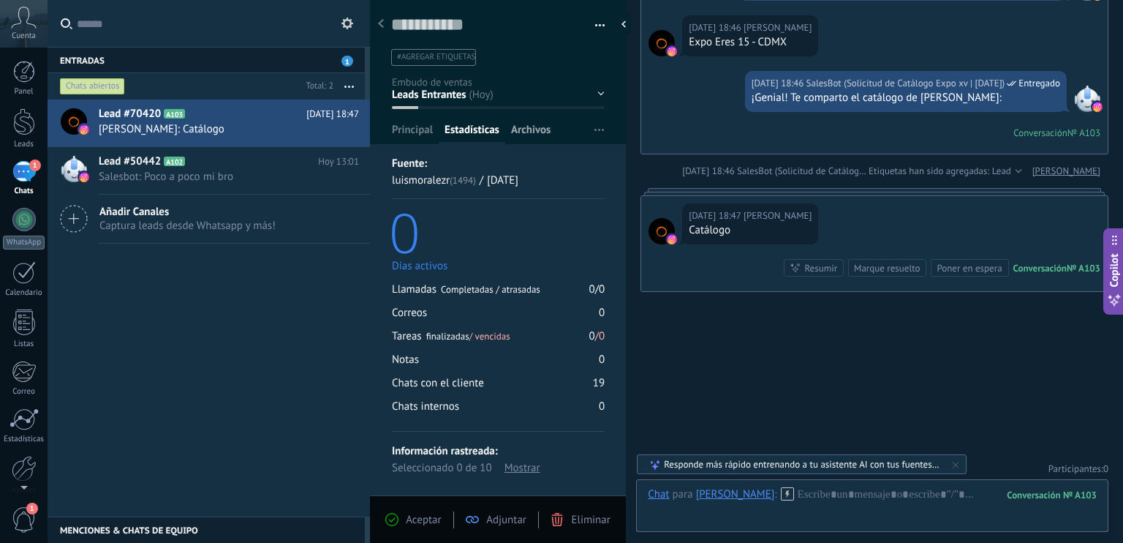
click at [541, 134] on span "Archivos" at bounding box center [530, 133] width 39 height 21
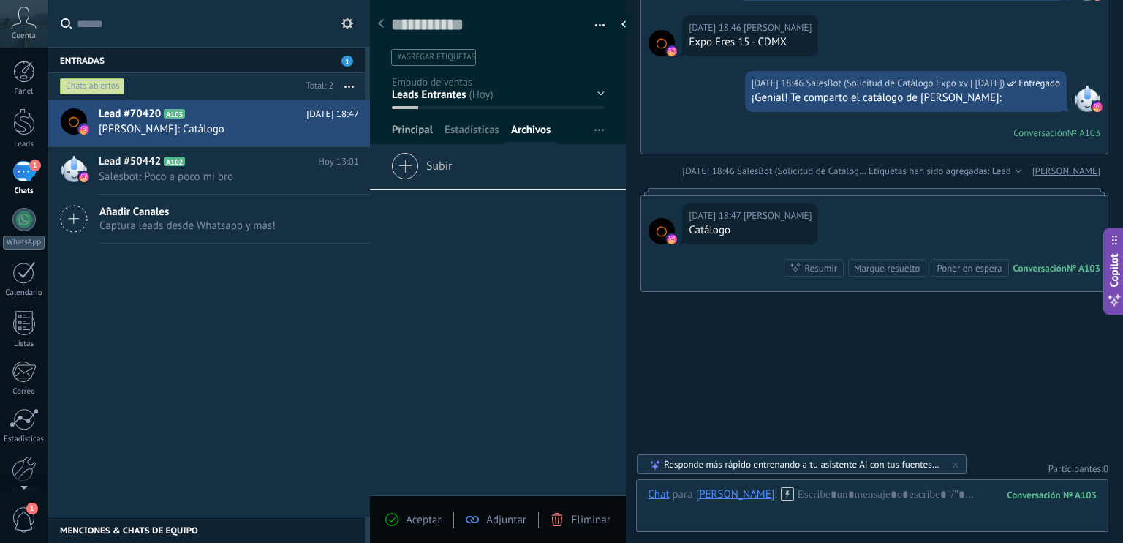
click at [411, 128] on span "Principal" at bounding box center [412, 133] width 41 height 21
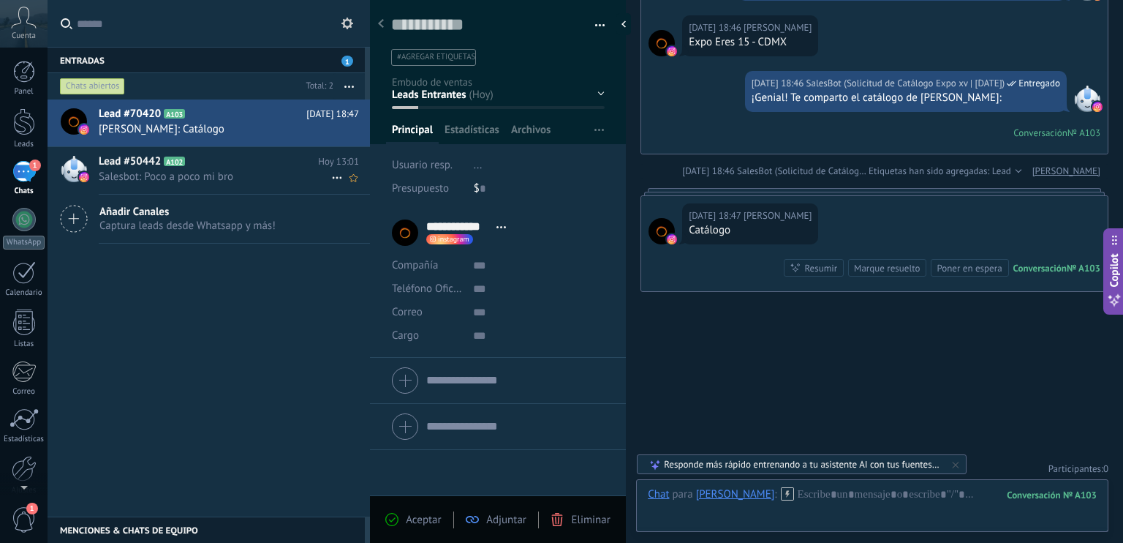
click at [223, 178] on span "Salesbot: Poco a poco mi bro" at bounding box center [215, 177] width 233 height 14
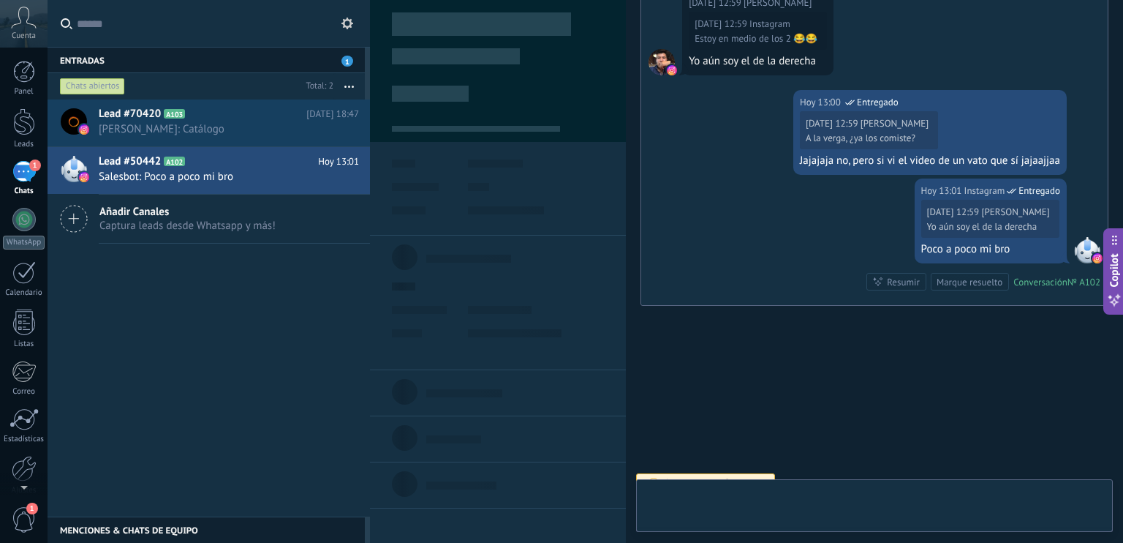
scroll to position [21, 0]
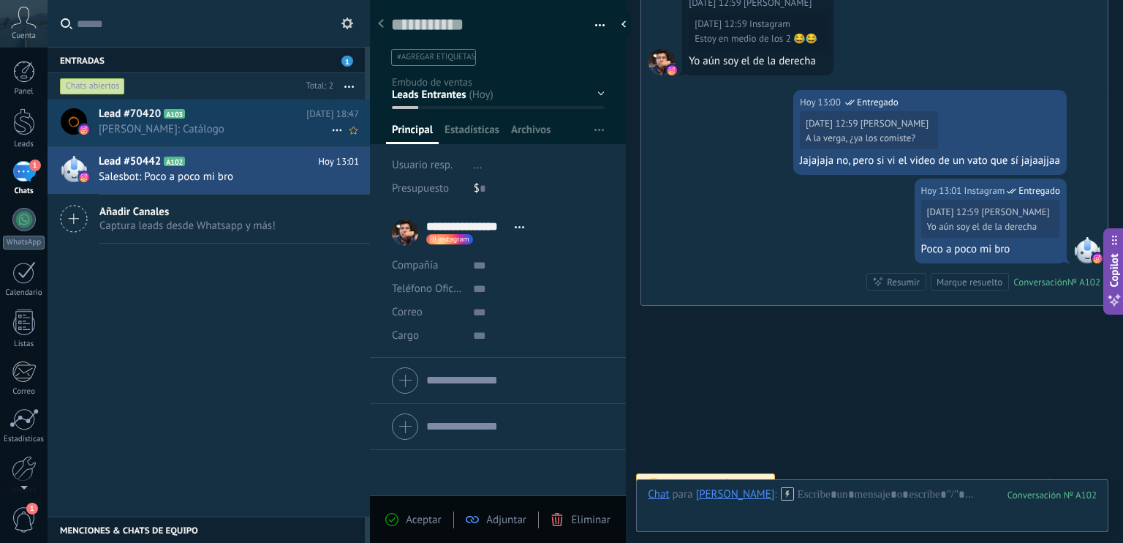
click at [140, 125] on span "Luis Morales: Catálogo" at bounding box center [215, 129] width 233 height 14
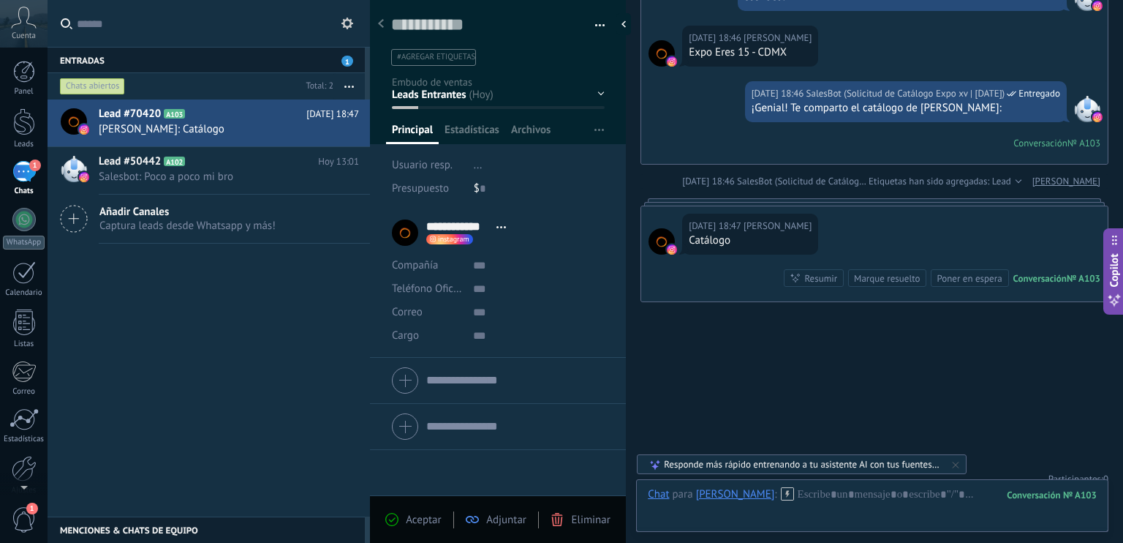
scroll to position [1554, 0]
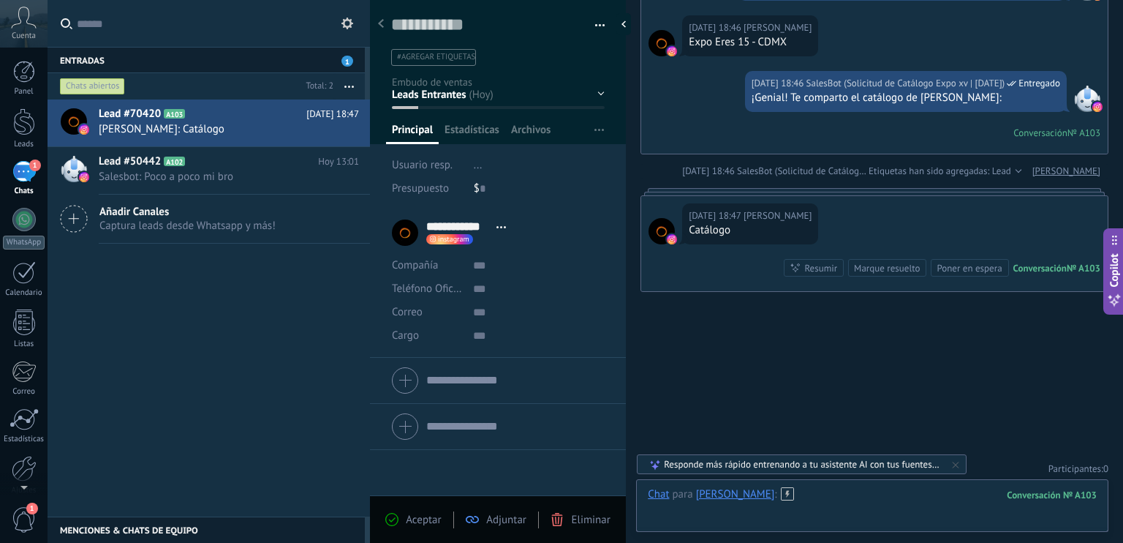
click at [862, 501] on div at bounding box center [872, 509] width 449 height 44
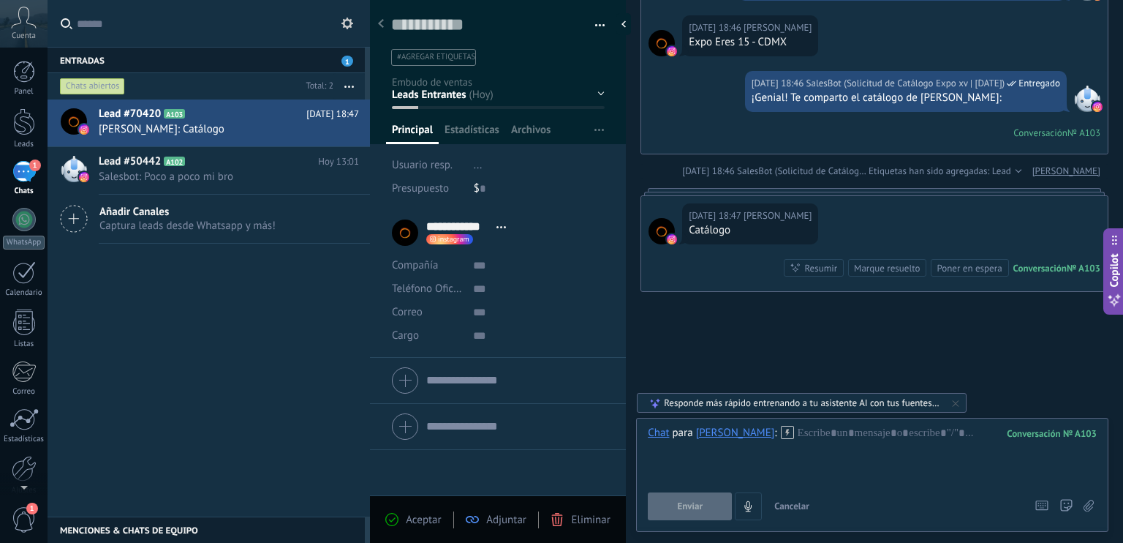
click at [416, 522] on span "Aceptar" at bounding box center [423, 520] width 35 height 14
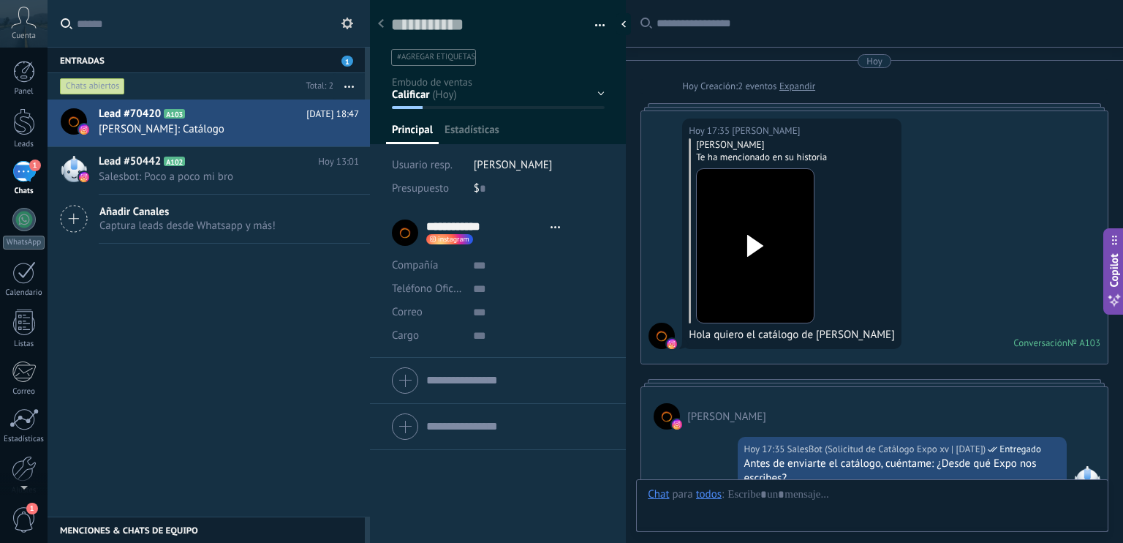
type textarea "**********"
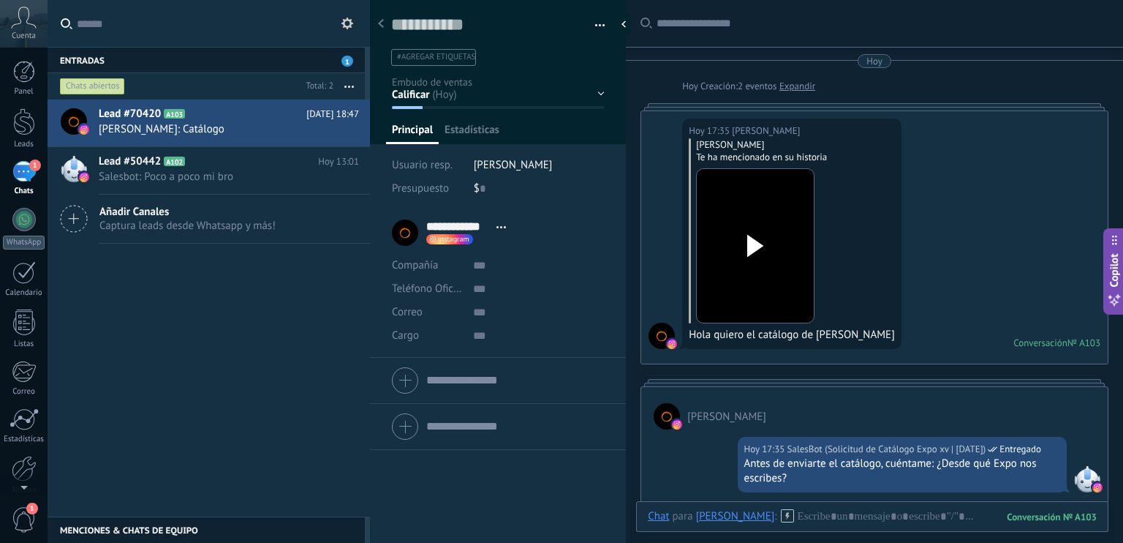
scroll to position [1518, 0]
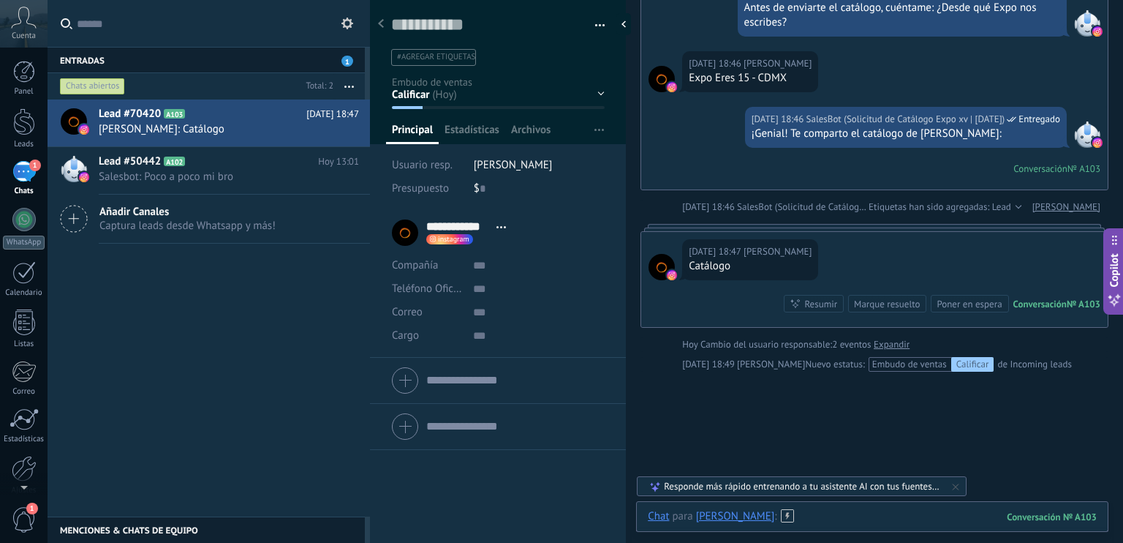
click at [860, 519] on div at bounding box center [872, 531] width 449 height 44
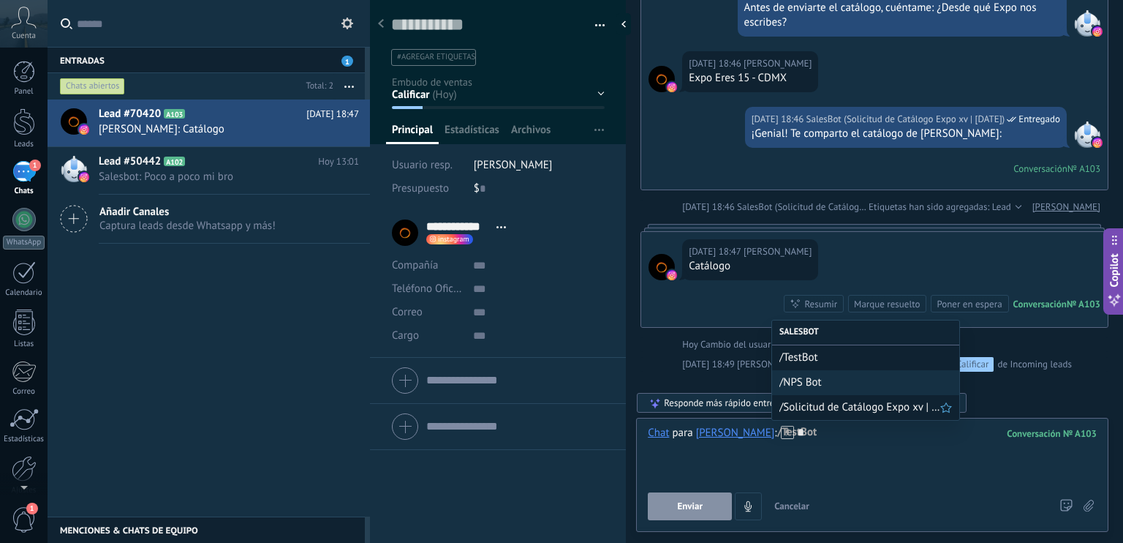
click at [858, 413] on span "/Solicitud de Catálogo Expo xv | Oct2025" at bounding box center [860, 407] width 161 height 14
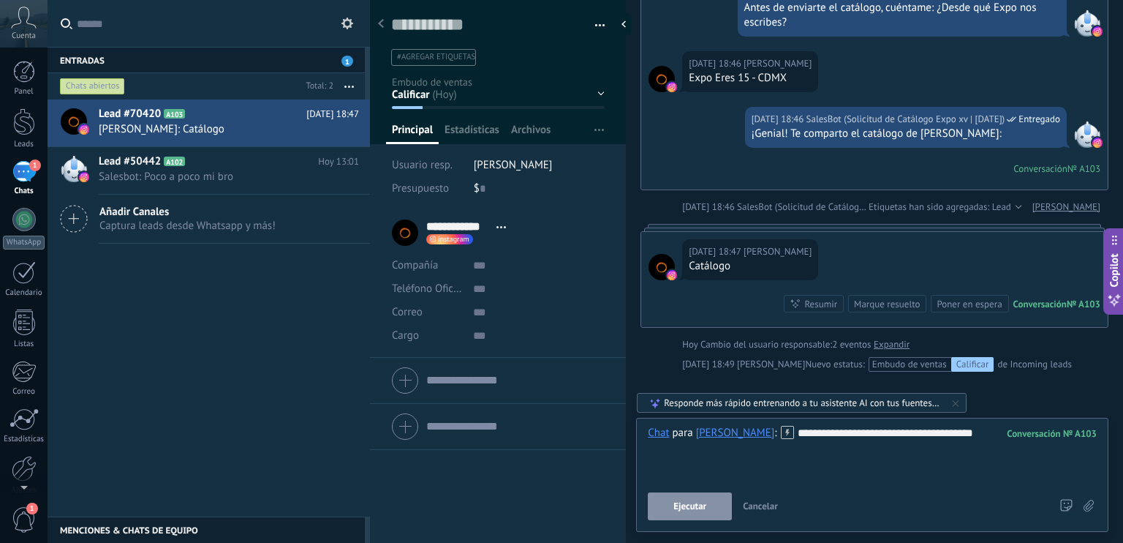
click at [898, 346] on link "Expandir" at bounding box center [892, 344] width 36 height 15
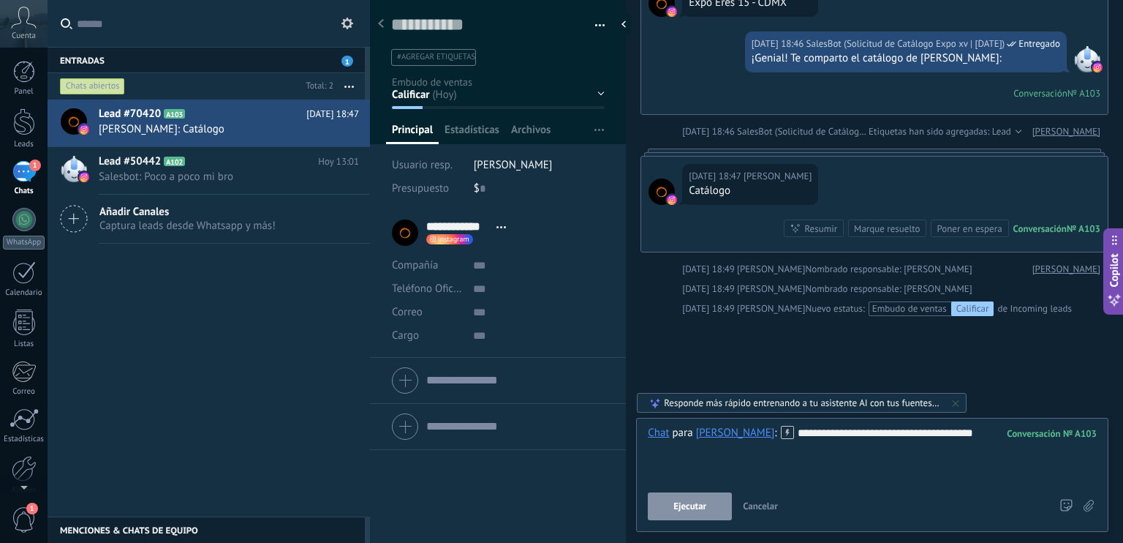
scroll to position [1618, 0]
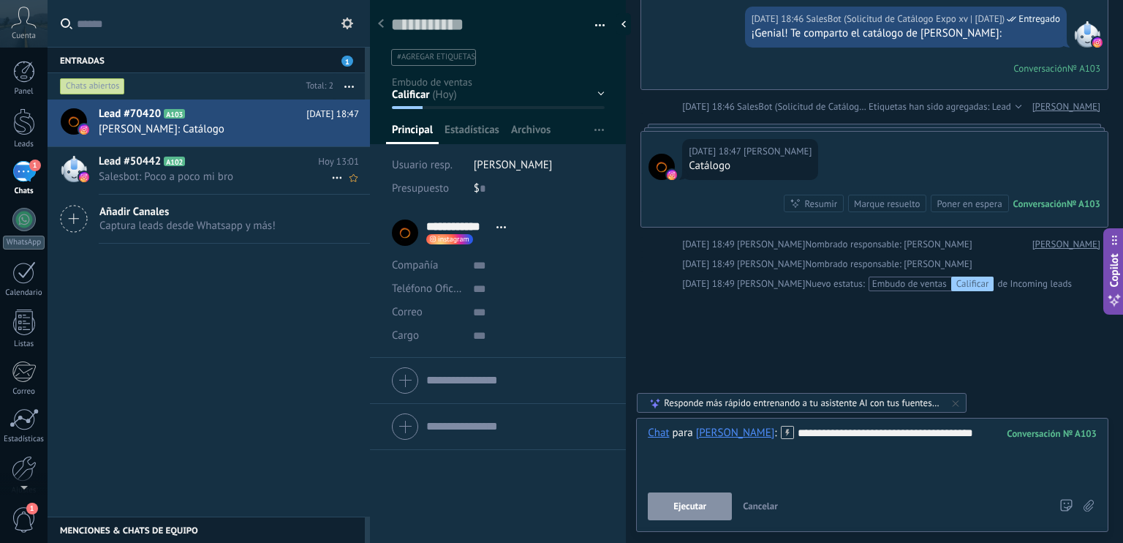
click at [244, 167] on h2 "Lead #50442 A102" at bounding box center [208, 161] width 219 height 15
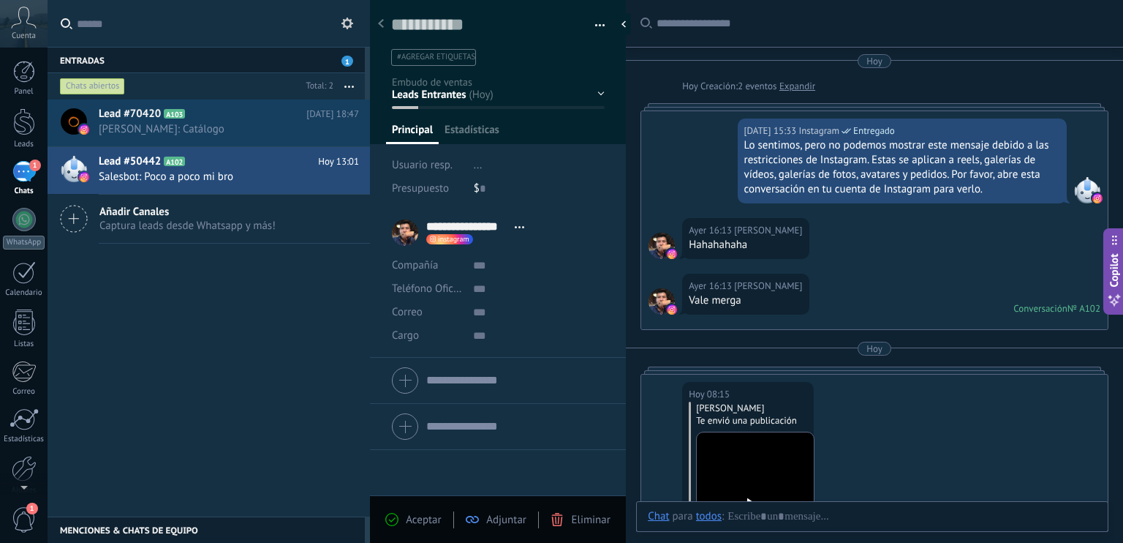
scroll to position [1284, 0]
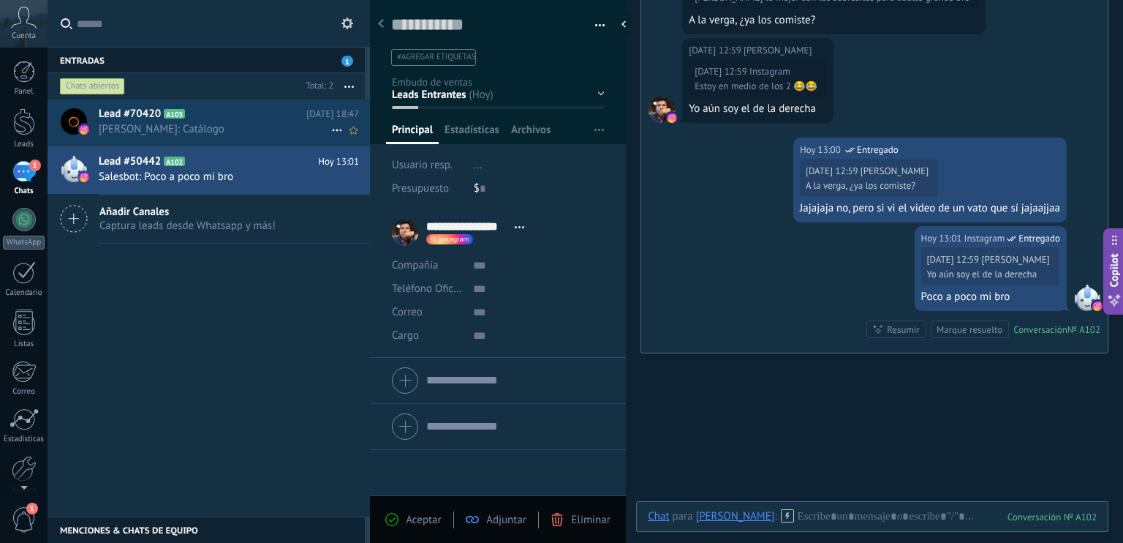
click at [184, 127] on span "Luis Morales: Catálogo" at bounding box center [215, 129] width 233 height 14
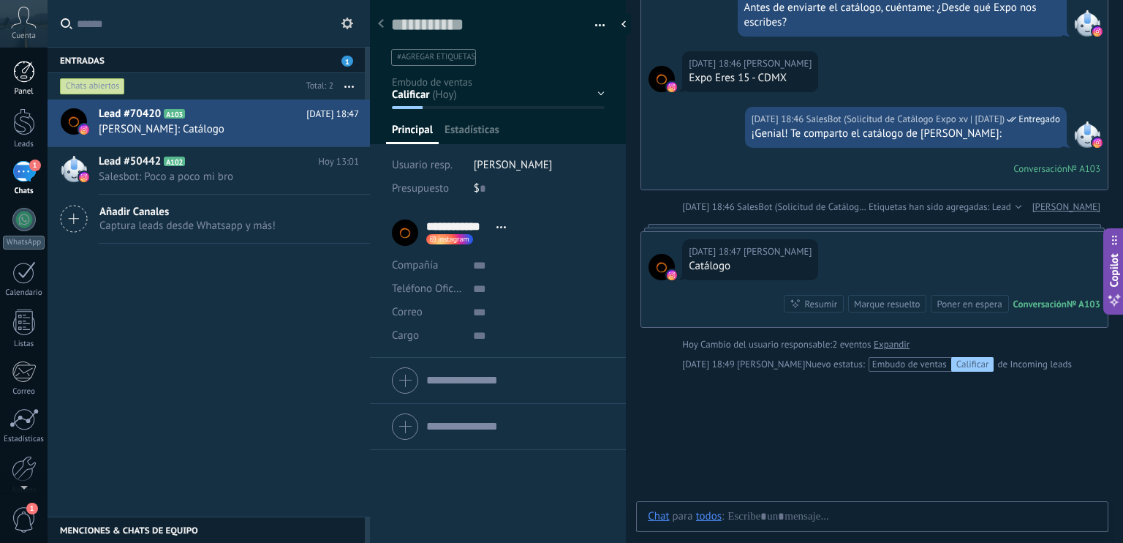
scroll to position [21, 0]
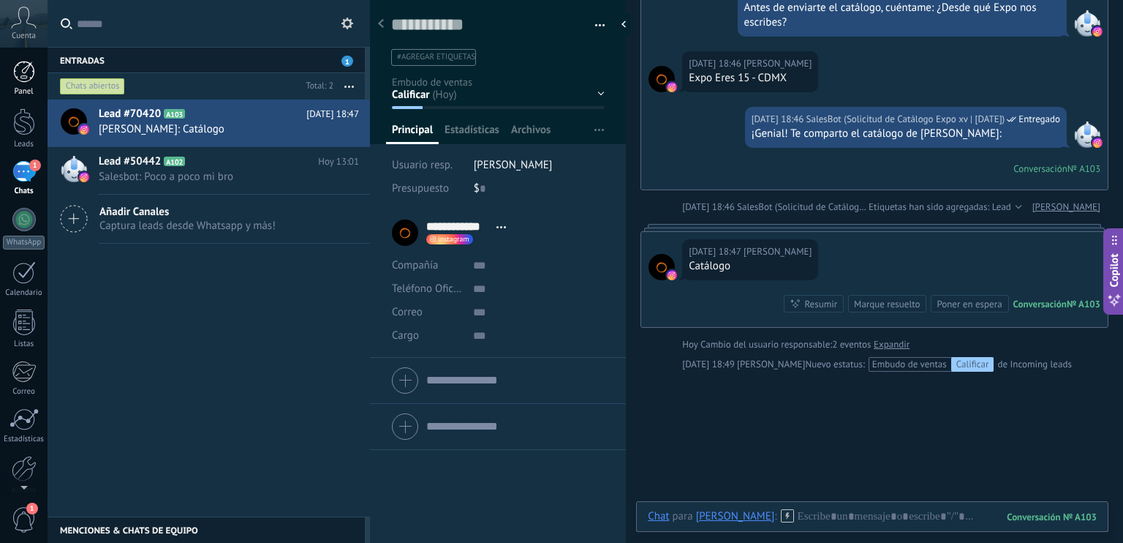
click at [25, 74] on div at bounding box center [24, 72] width 22 height 22
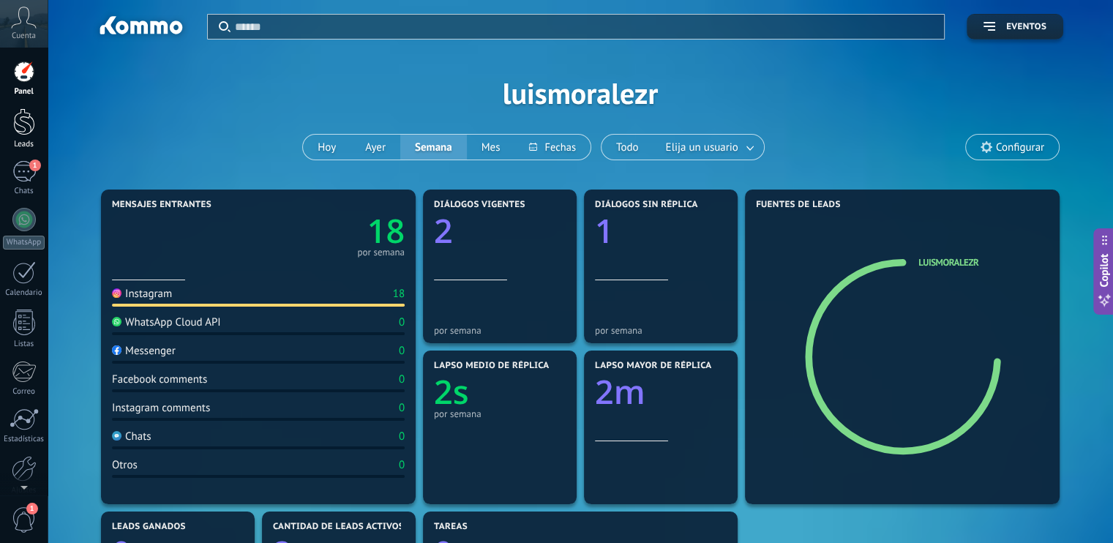
click at [23, 138] on link "Leads" at bounding box center [24, 128] width 48 height 41
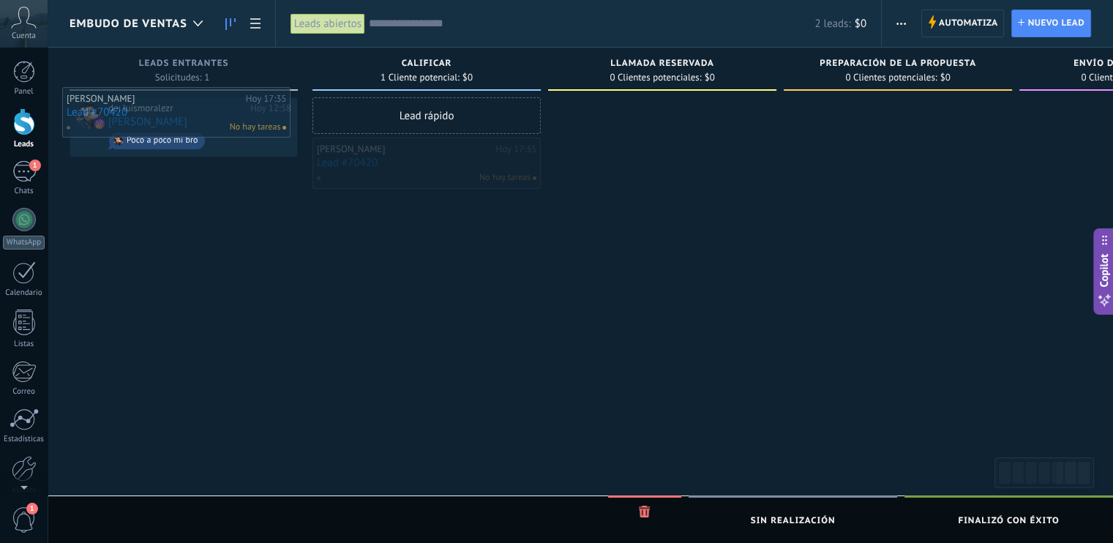
drag, startPoint x: 434, startPoint y: 168, endPoint x: 184, endPoint y: 118, distance: 255.2
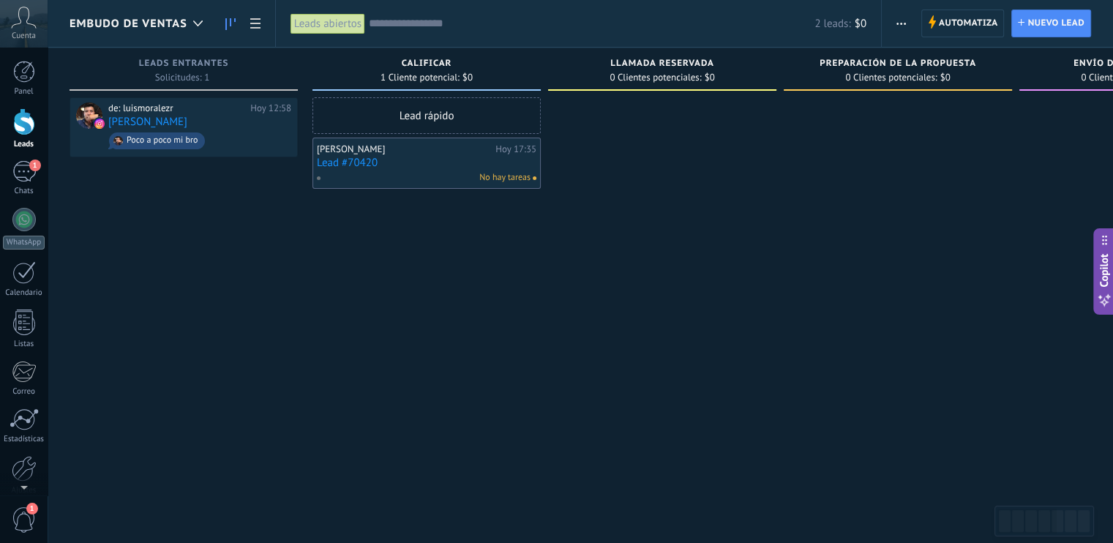
click at [430, 171] on div "No hay tareas" at bounding box center [423, 177] width 214 height 13
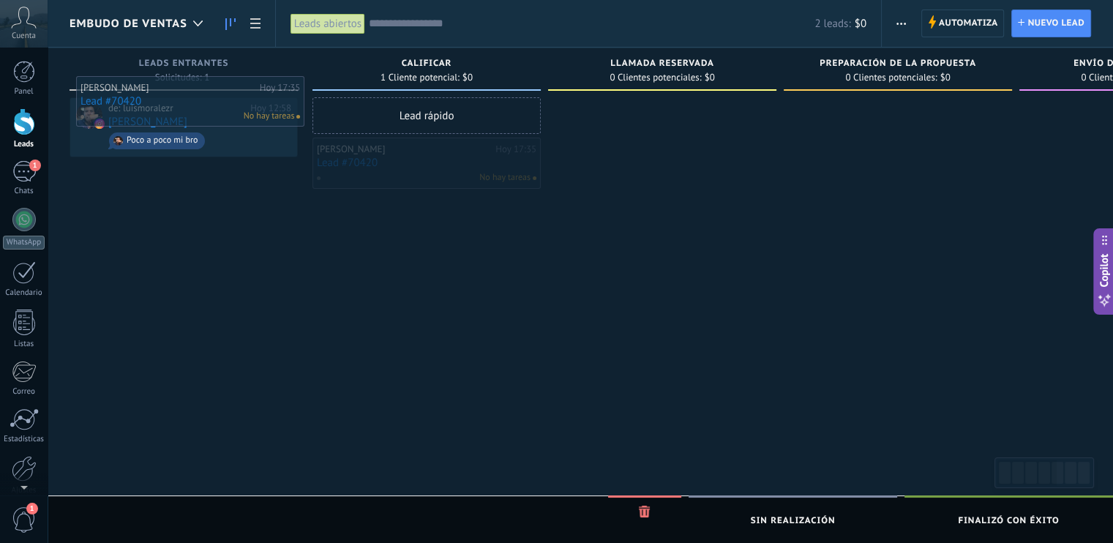
drag, startPoint x: 429, startPoint y: 167, endPoint x: 193, endPoint y: 106, distance: 244.1
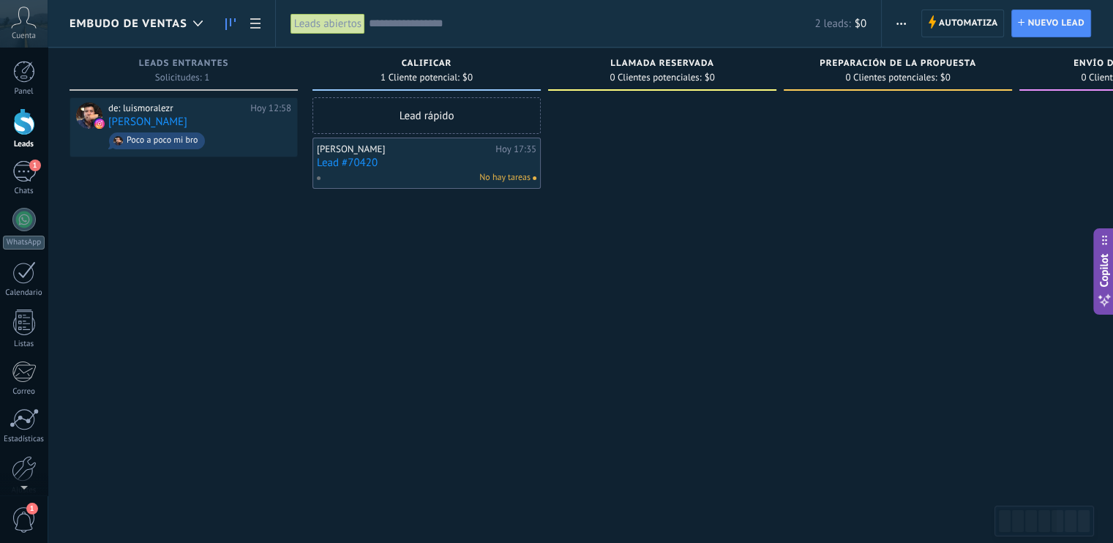
click at [428, 169] on div "Luis Morales Hoy 17:35 Lead #70420 No hay tareas" at bounding box center [426, 163] width 219 height 42
click at [866, 320] on div at bounding box center [897, 273] width 228 height 352
click at [436, 165] on link "Lead #70420" at bounding box center [426, 163] width 219 height 12
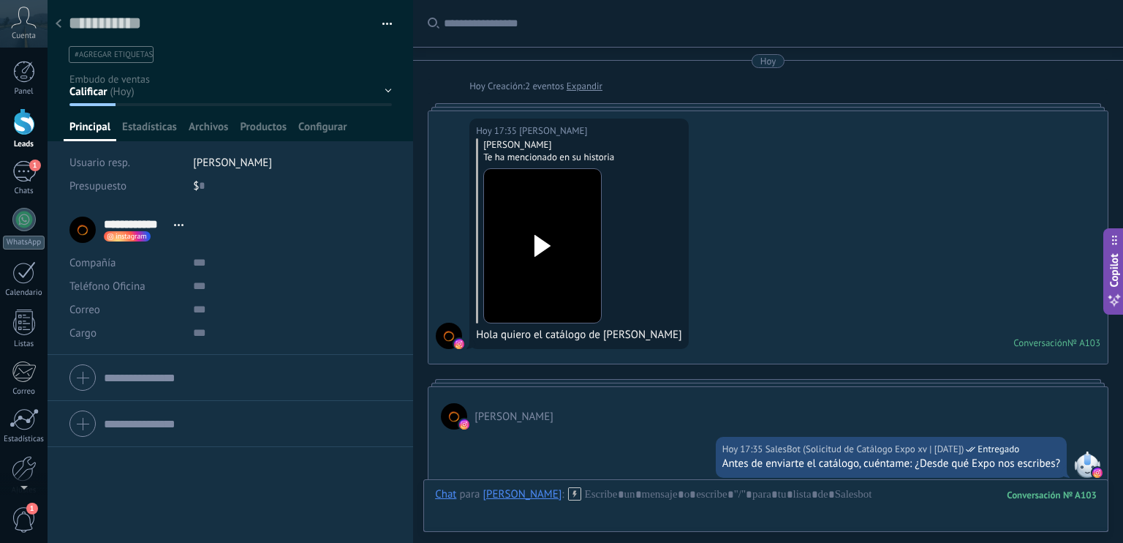
scroll to position [1536, 0]
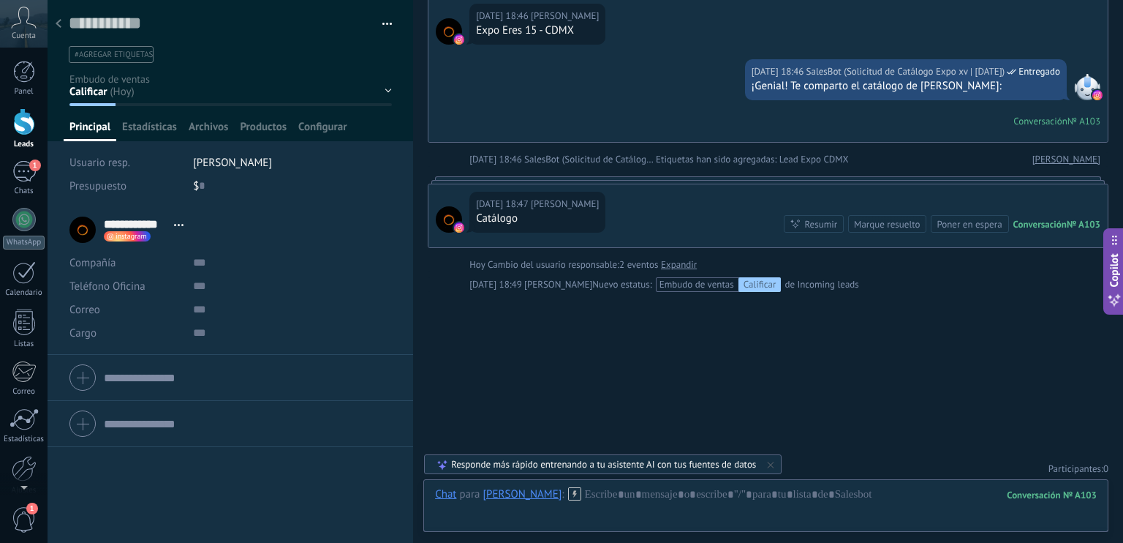
click at [688, 282] on div "Embudo de ventas Calificar" at bounding box center [721, 284] width 122 height 15
click at [739, 282] on div "Calificar" at bounding box center [760, 284] width 43 height 15
click at [328, 125] on span "Configurar" at bounding box center [322, 130] width 48 height 21
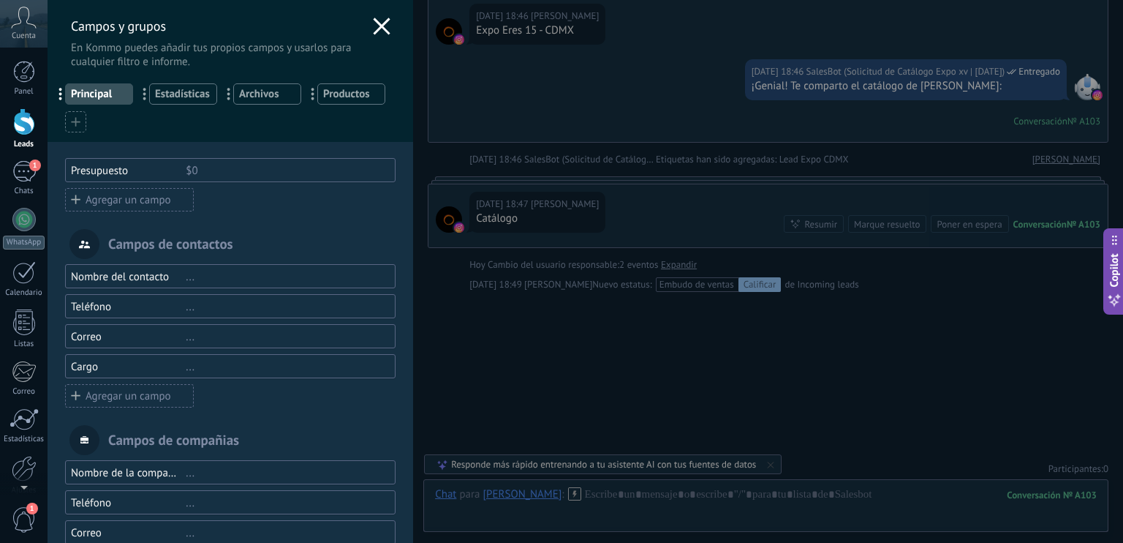
click at [374, 21] on use at bounding box center [382, 26] width 17 height 17
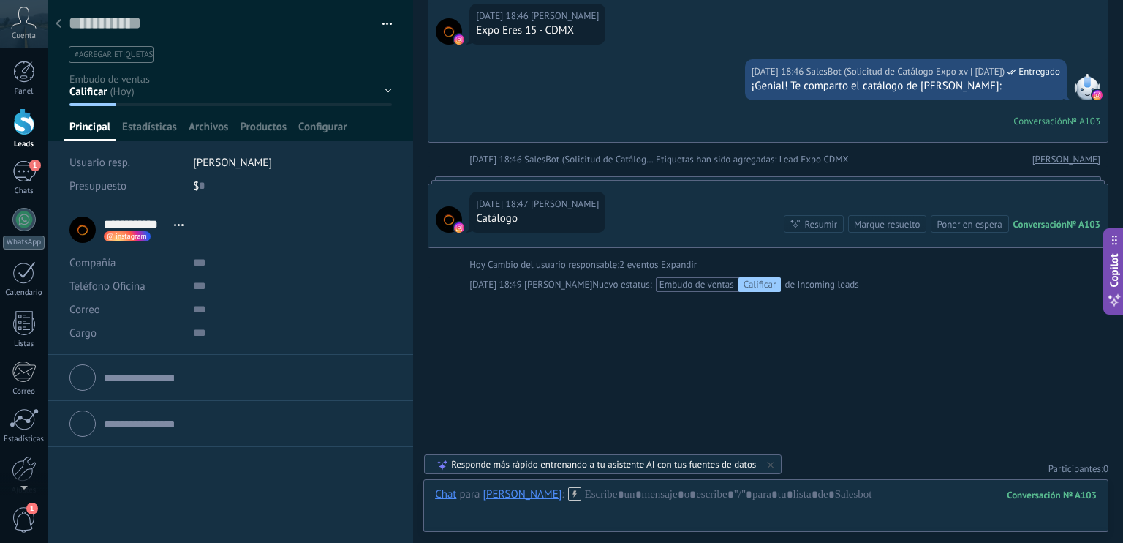
click at [0, 0] on div "Calificar Llamada reservada Preparación de la propuesta Envío de la propuesta S…" at bounding box center [0, 0] width 0 height 0
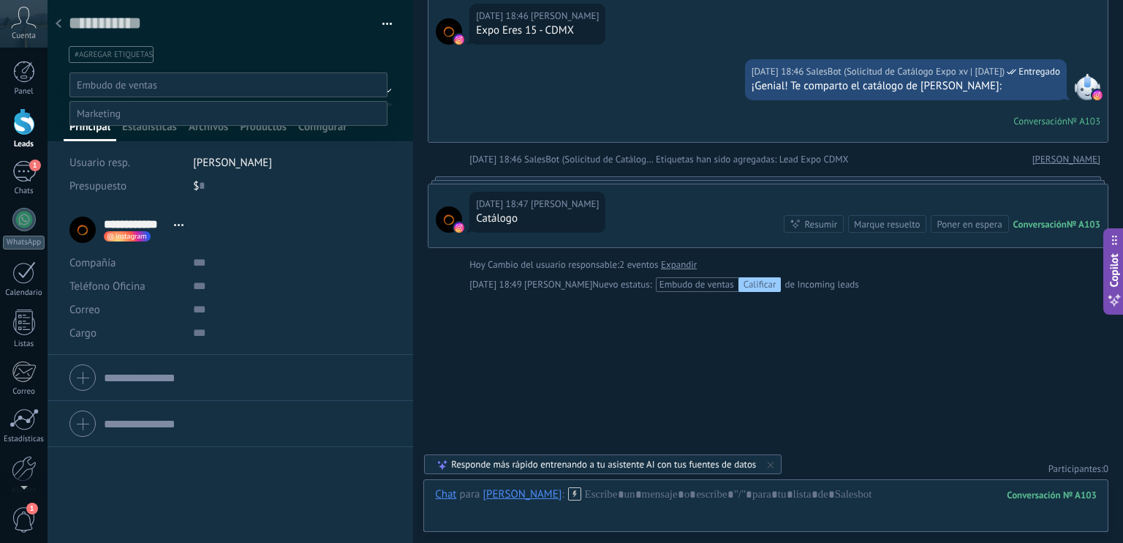
click at [124, 80] on span at bounding box center [117, 84] width 80 height 13
click at [296, 337] on div "Calificar Llamada reservada Preparación de la propuesta Envío de la propuesta S…" at bounding box center [228, 316] width 318 height 488
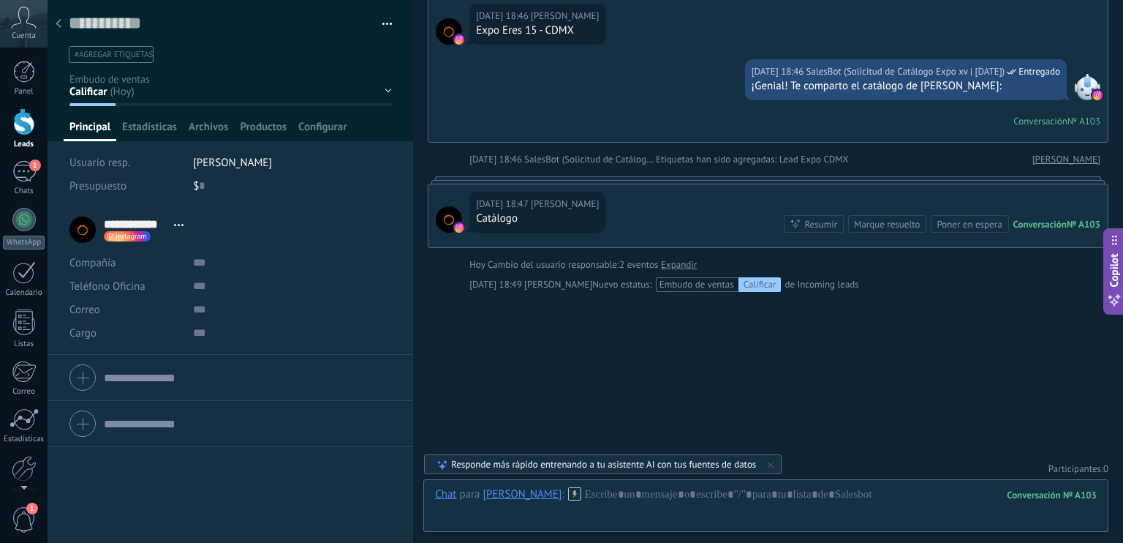
click at [61, 20] on div at bounding box center [58, 24] width 20 height 29
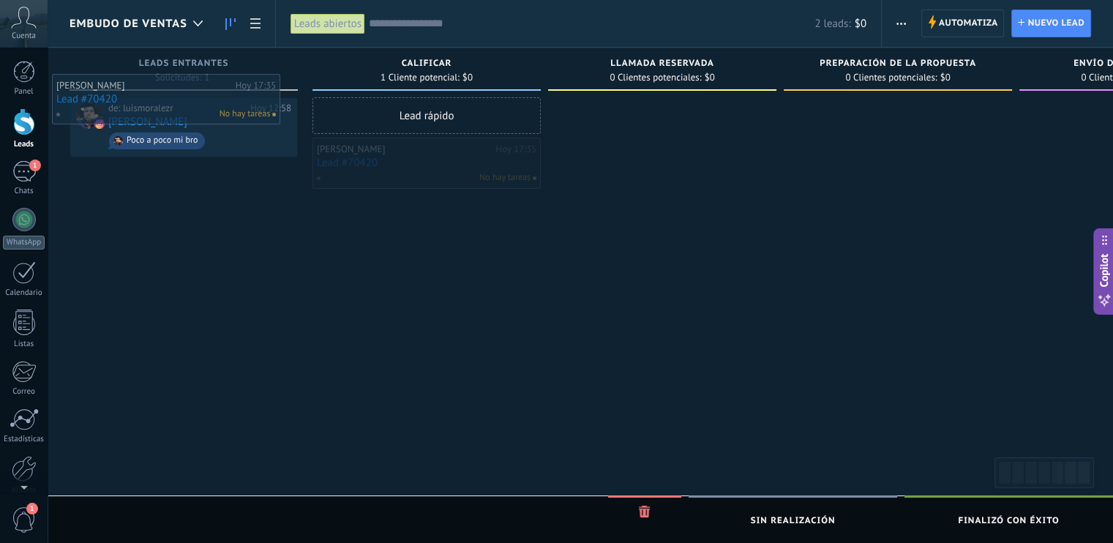
drag, startPoint x: 440, startPoint y: 164, endPoint x: 180, endPoint y: 100, distance: 268.1
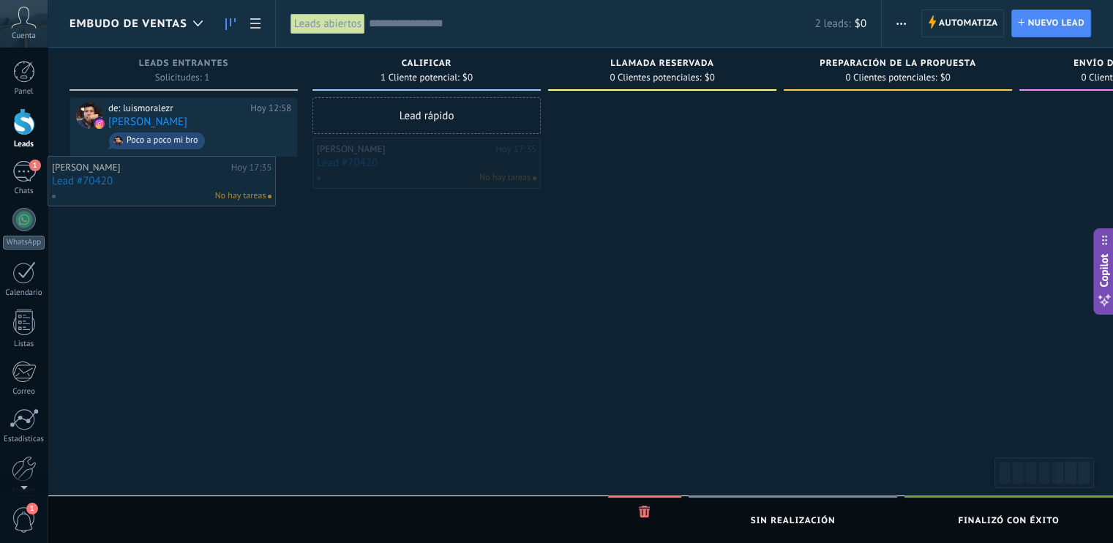
drag, startPoint x: 392, startPoint y: 168, endPoint x: 124, endPoint y: 187, distance: 269.1
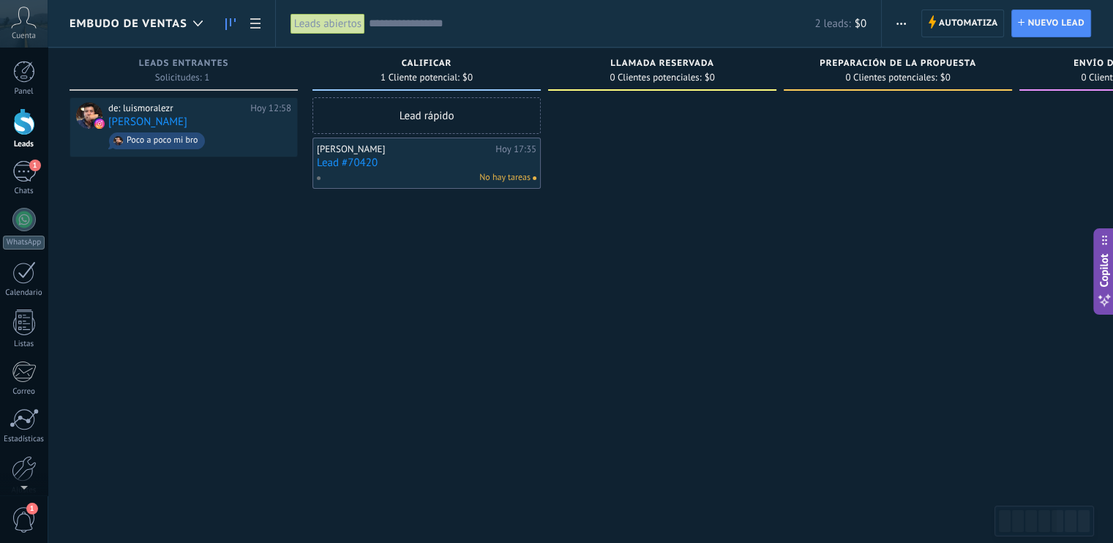
click at [135, 34] on div "Embudo de ventas" at bounding box center [139, 23] width 140 height 47
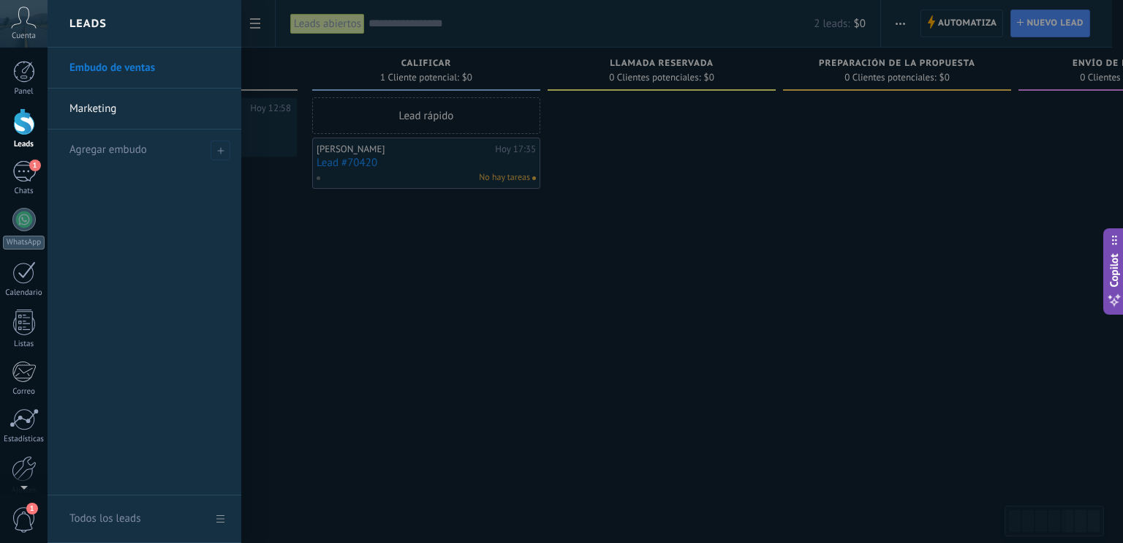
click at [135, 110] on link "Marketing" at bounding box center [147, 109] width 157 height 41
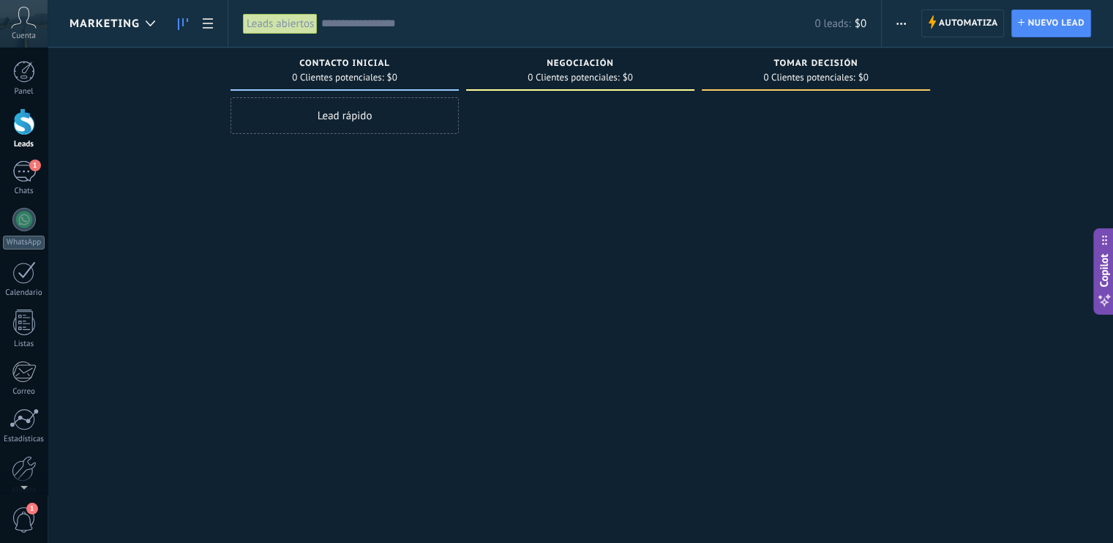
click at [116, 32] on div "Marketing" at bounding box center [115, 23] width 93 height 47
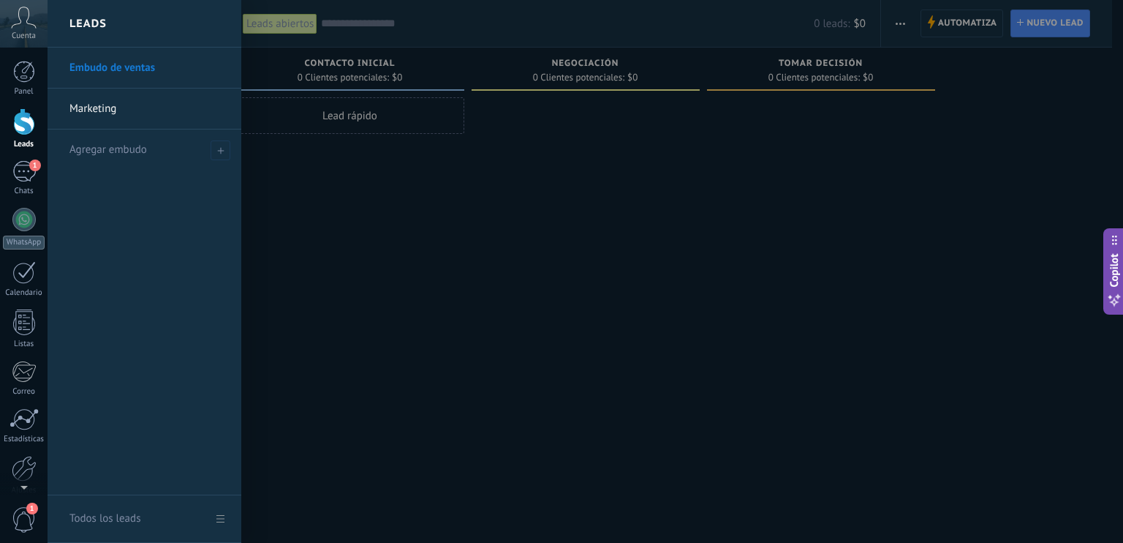
click at [127, 69] on link "Embudo de ventas" at bounding box center [147, 68] width 157 height 41
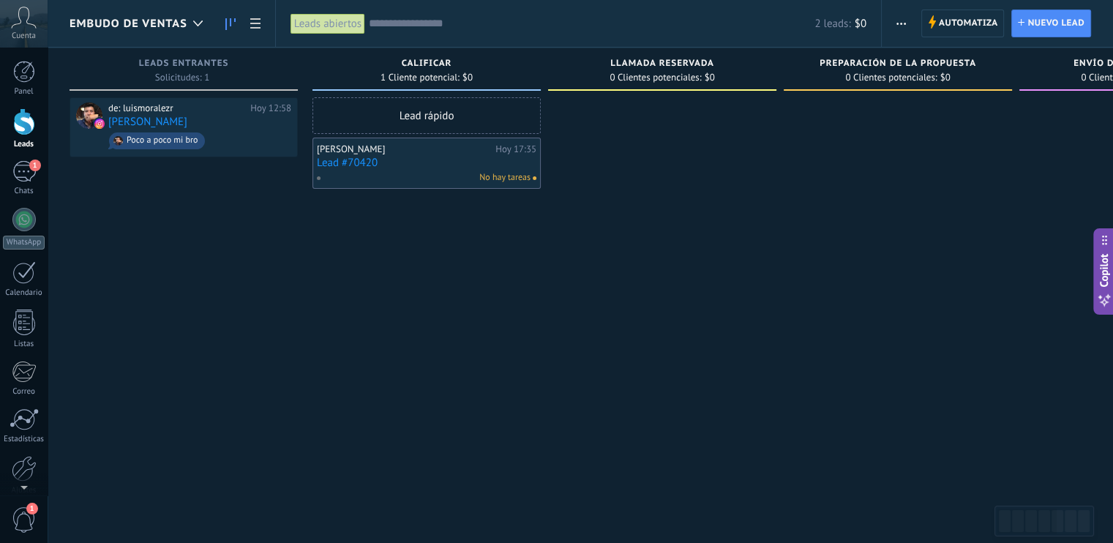
click at [415, 159] on link "Lead #70420" at bounding box center [426, 163] width 219 height 12
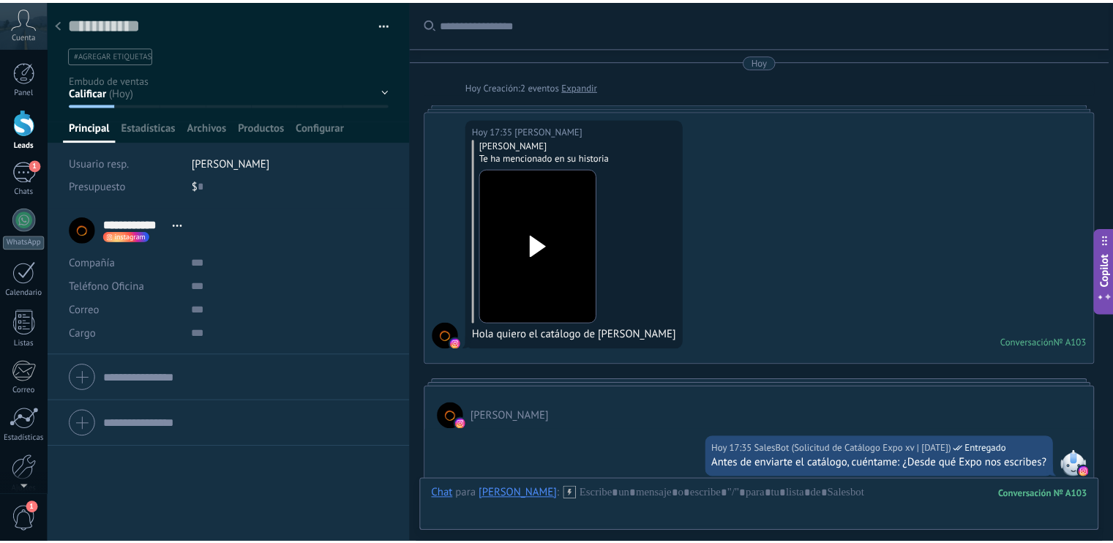
scroll to position [1536, 0]
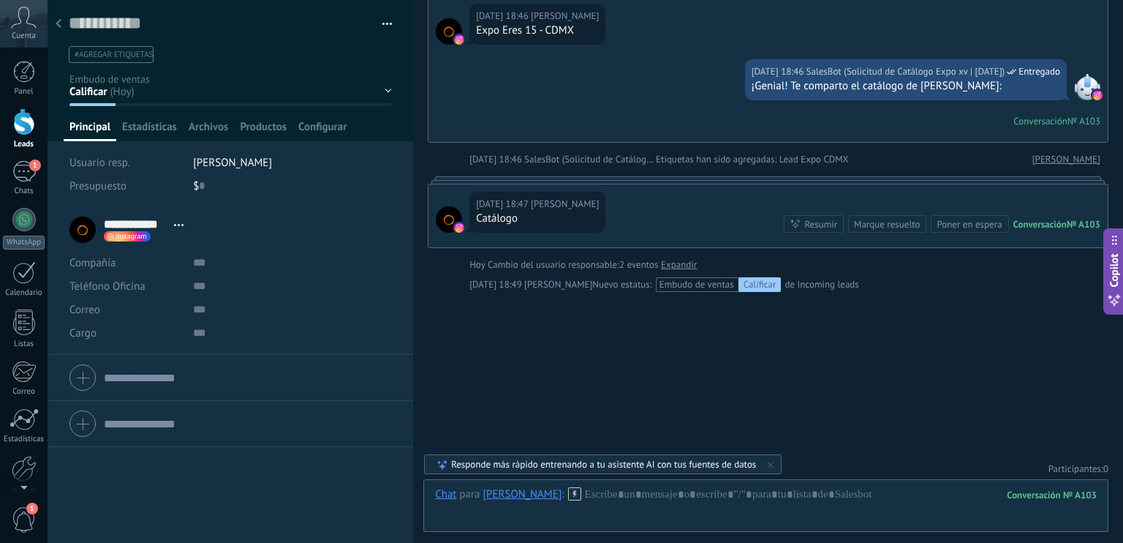
click at [0, 0] on div "Calificar Llamada reservada Preparación de la propuesta Envío de la propuesta S…" at bounding box center [0, 0] width 0 height 0
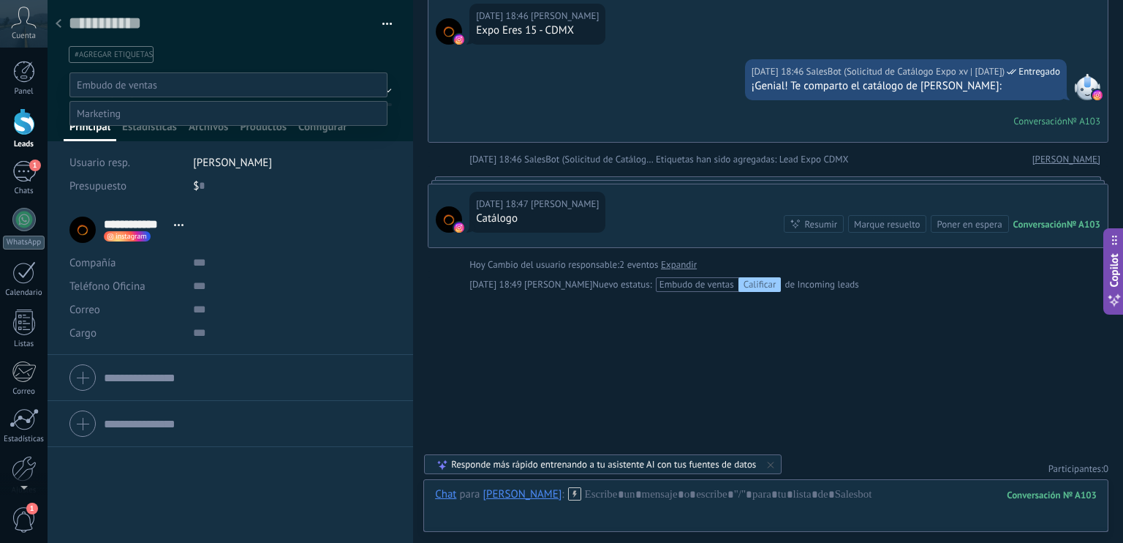
click at [0, 0] on label "Llamada reservada" at bounding box center [0, 0] width 0 height 0
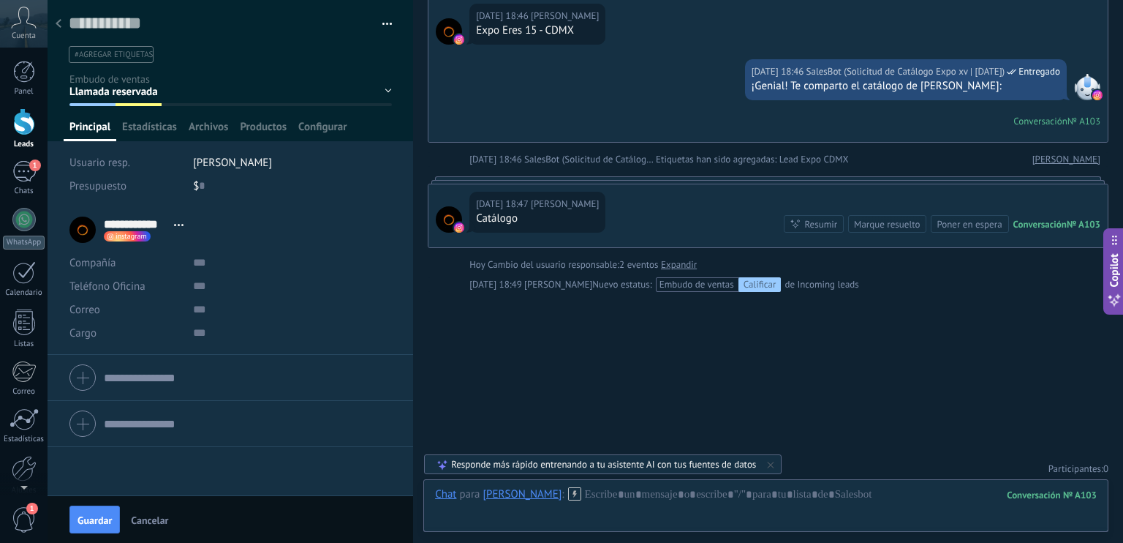
click at [63, 27] on div at bounding box center [58, 24] width 20 height 29
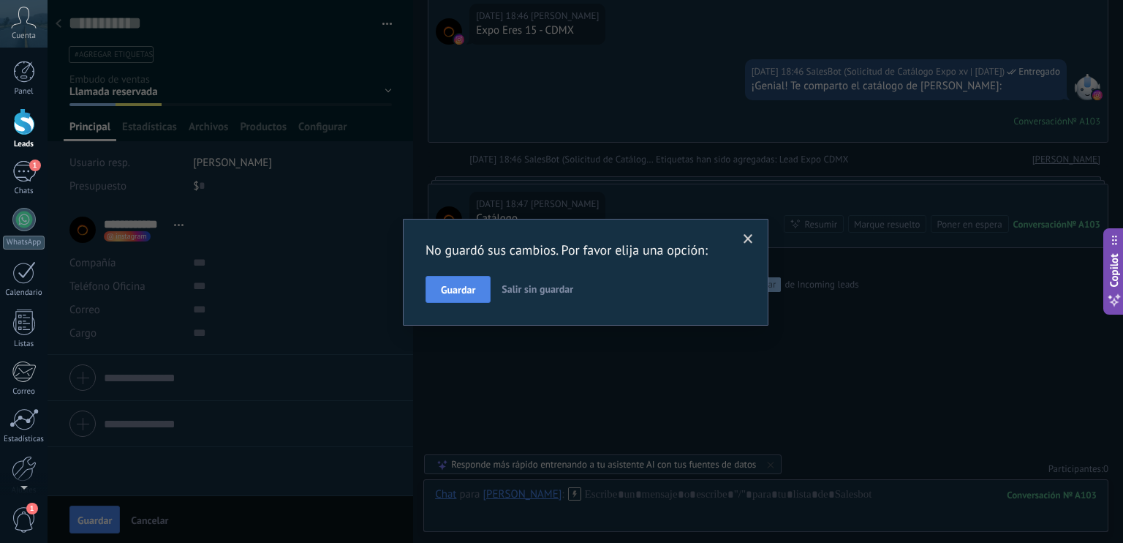
click at [467, 293] on span "Guardar" at bounding box center [458, 290] width 34 height 10
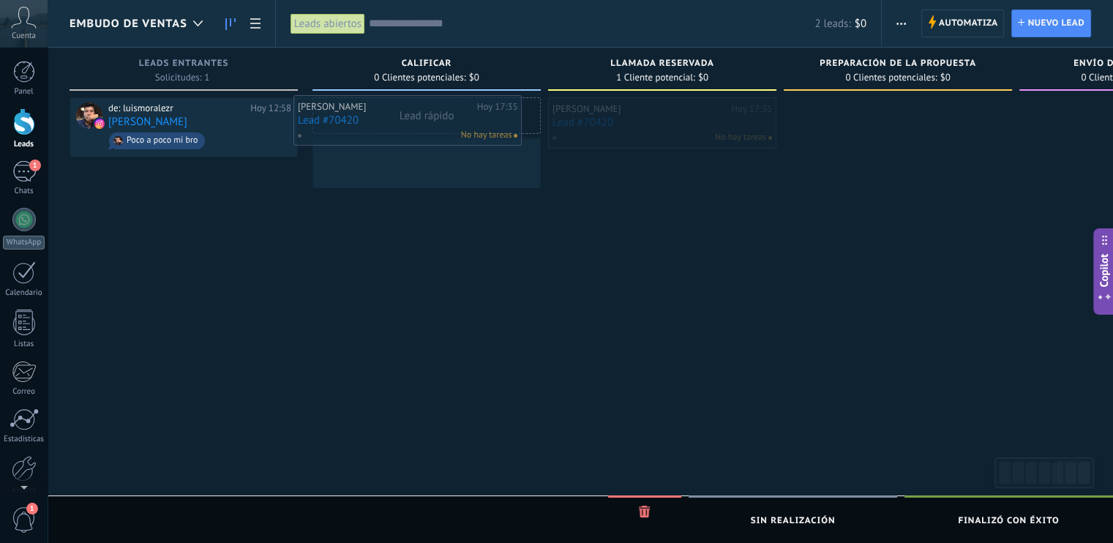
drag, startPoint x: 644, startPoint y: 127, endPoint x: 398, endPoint y: 124, distance: 245.8
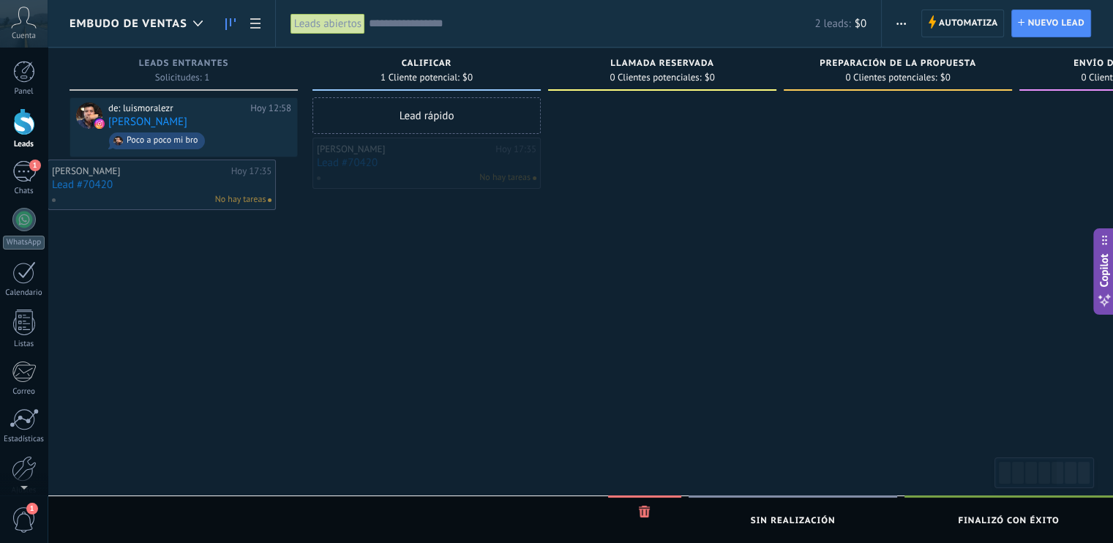
drag, startPoint x: 415, startPoint y: 153, endPoint x: 147, endPoint y: 175, distance: 268.6
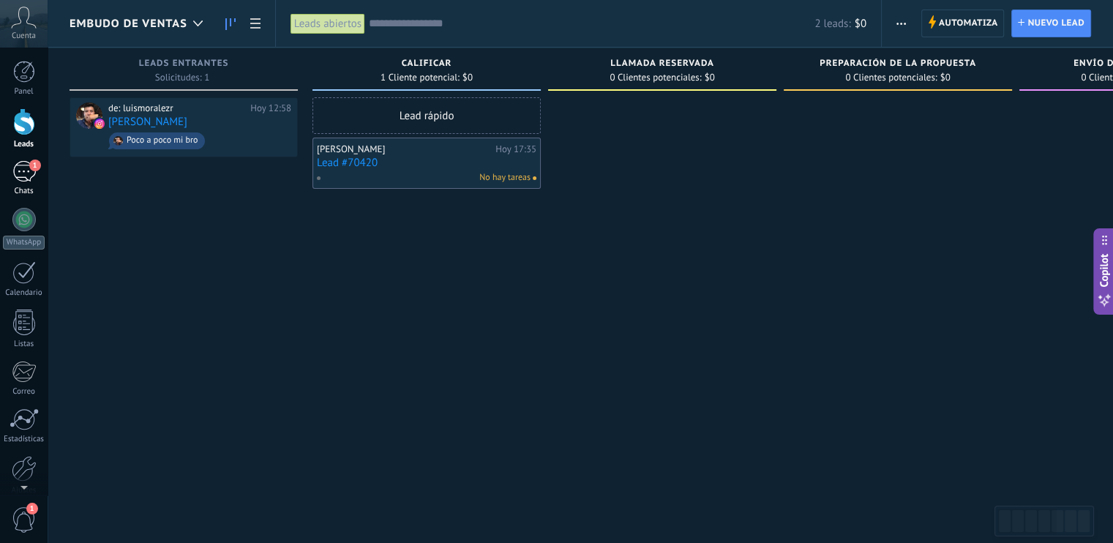
click at [18, 165] on div "1" at bounding box center [23, 171] width 23 height 21
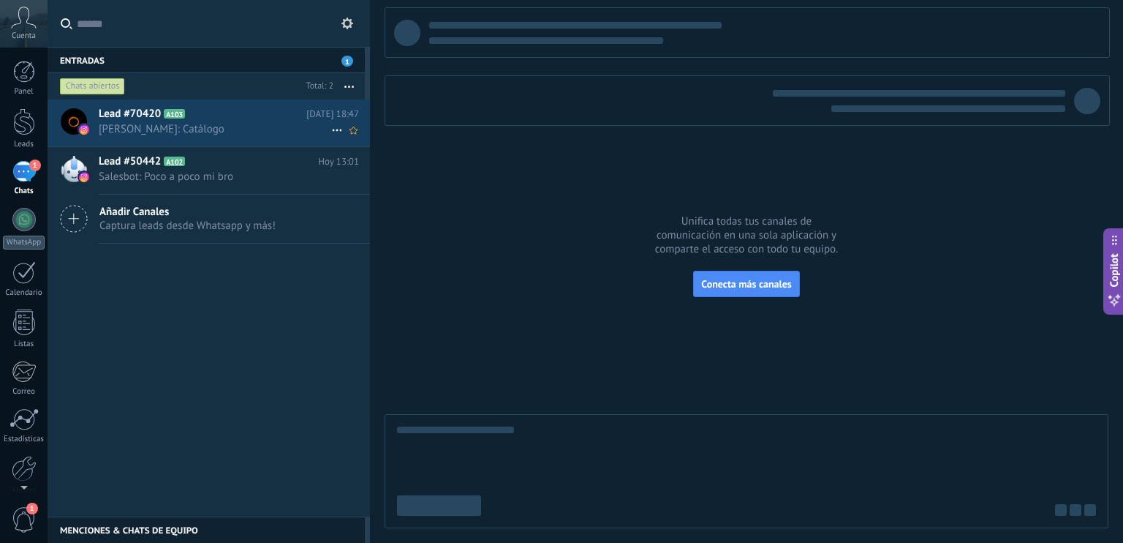
click at [225, 134] on span "Luis Morales: Catálogo" at bounding box center [215, 129] width 233 height 14
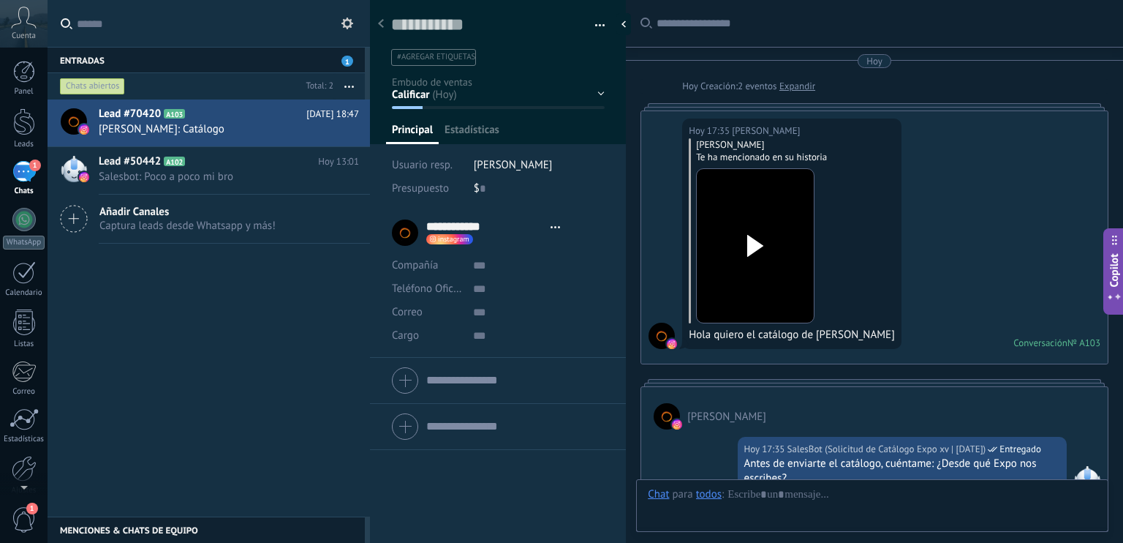
type textarea "**********"
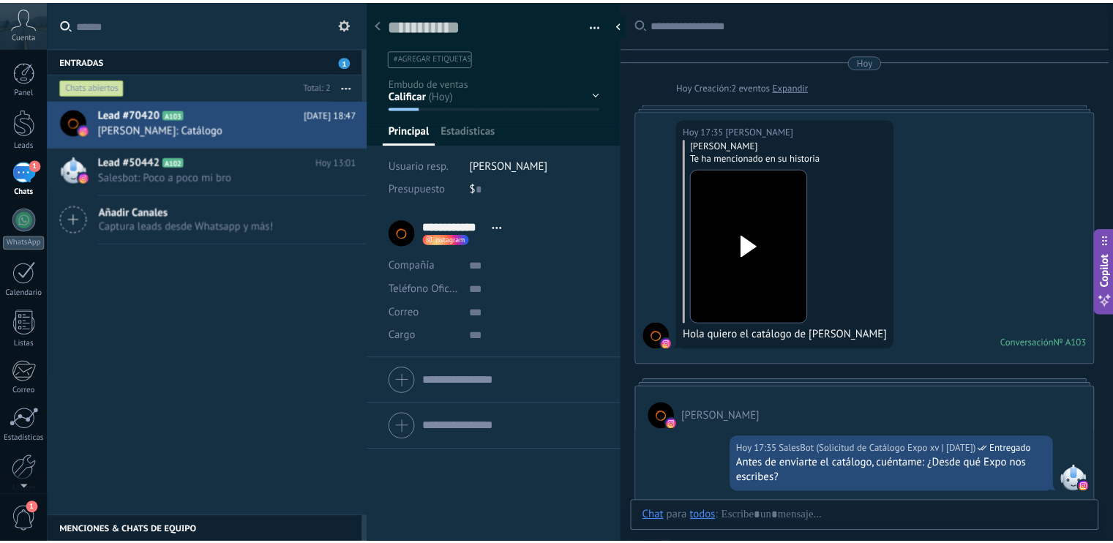
scroll to position [1518, 0]
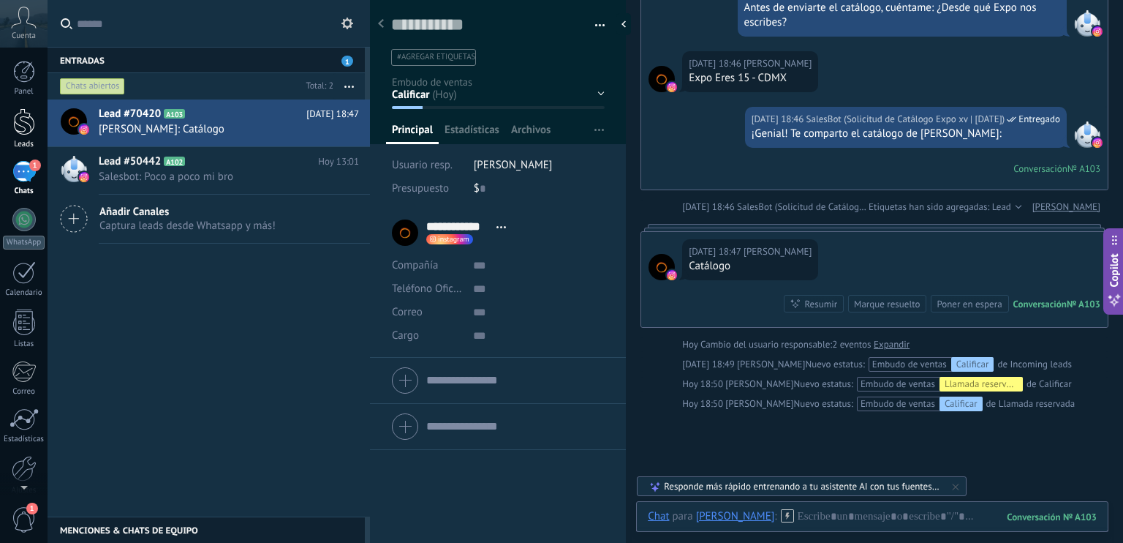
click at [26, 128] on div at bounding box center [24, 121] width 22 height 27
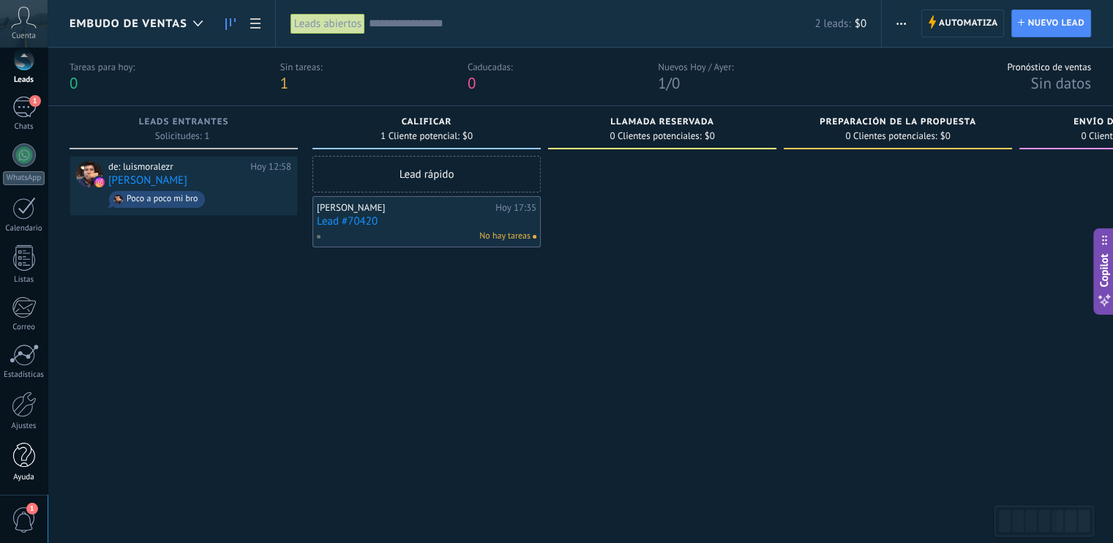
click at [23, 475] on div "Ayuda" at bounding box center [24, 478] width 42 height 10
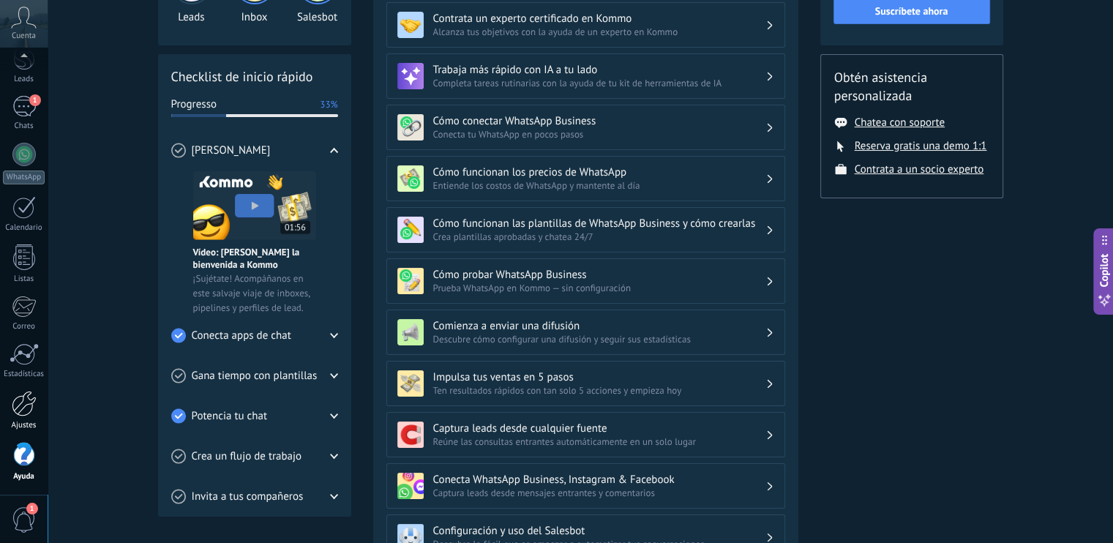
scroll to position [219, 0]
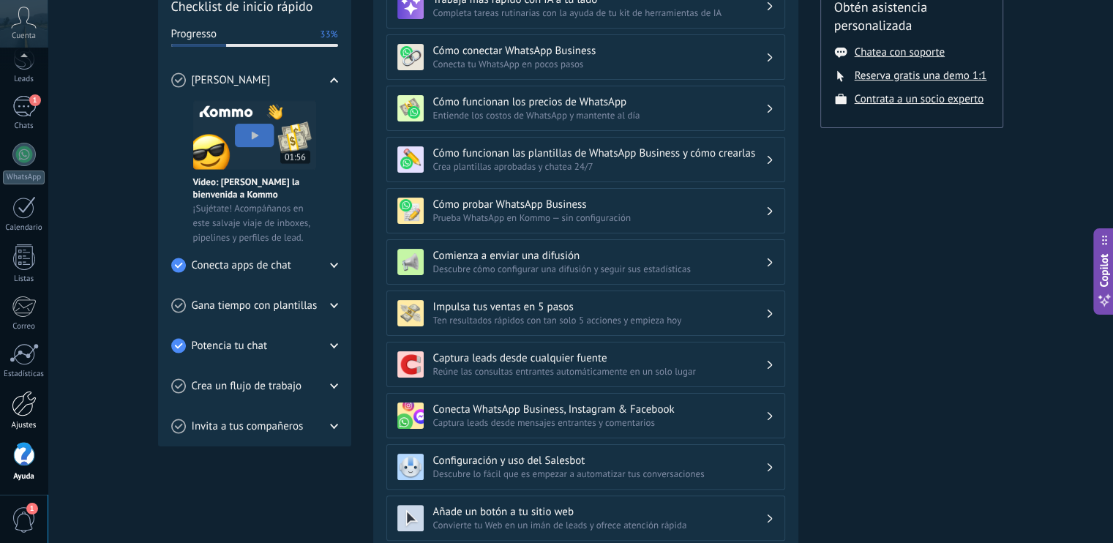
click at [20, 413] on div at bounding box center [24, 404] width 25 height 26
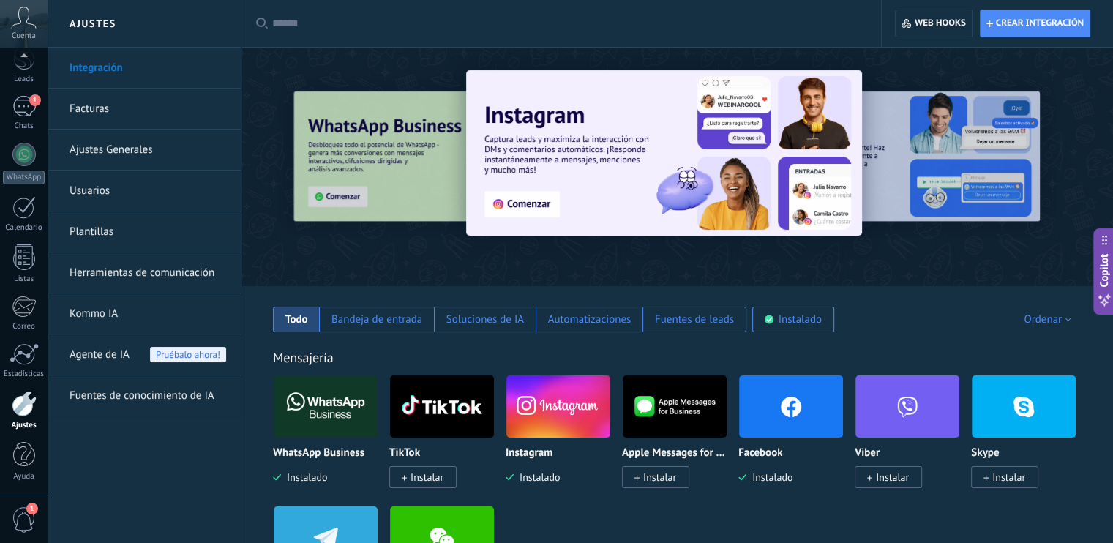
click at [137, 266] on link "Herramientas de comunicación" at bounding box center [147, 272] width 157 height 41
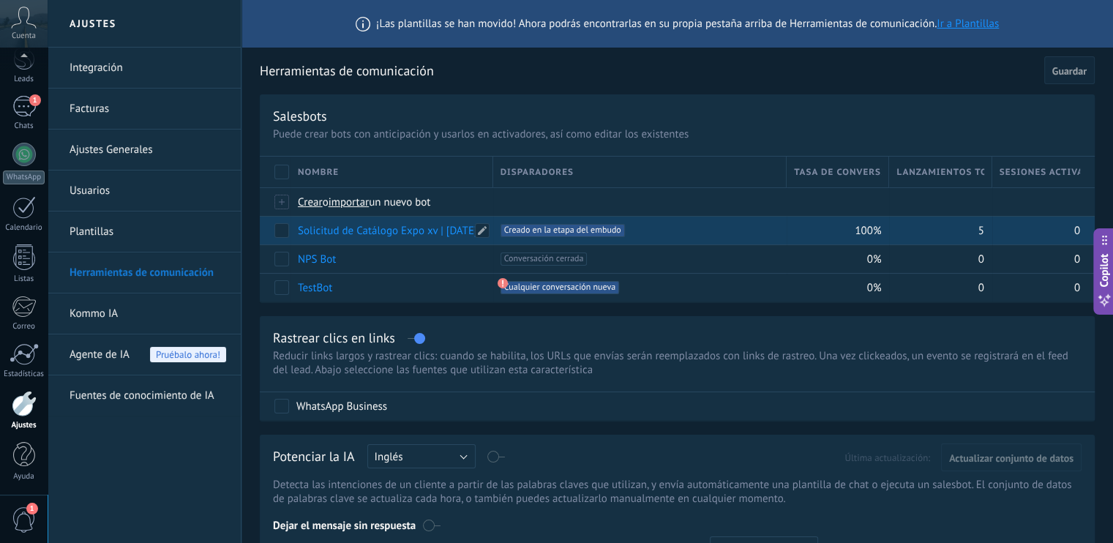
click at [394, 229] on link "Solicitud de Catálogo Expo xv | Oct2025" at bounding box center [387, 231] width 179 height 14
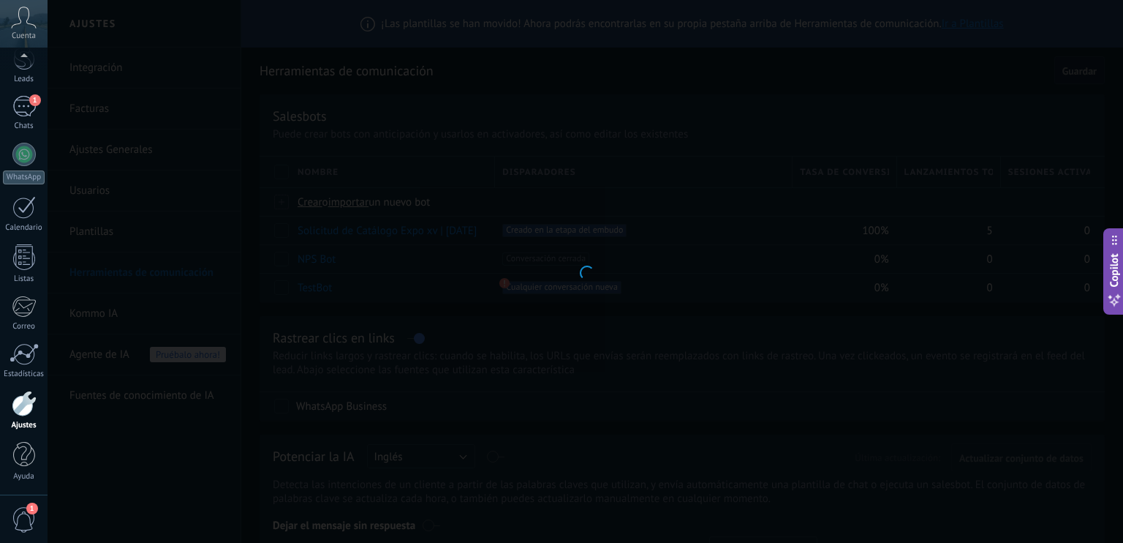
type input "**********"
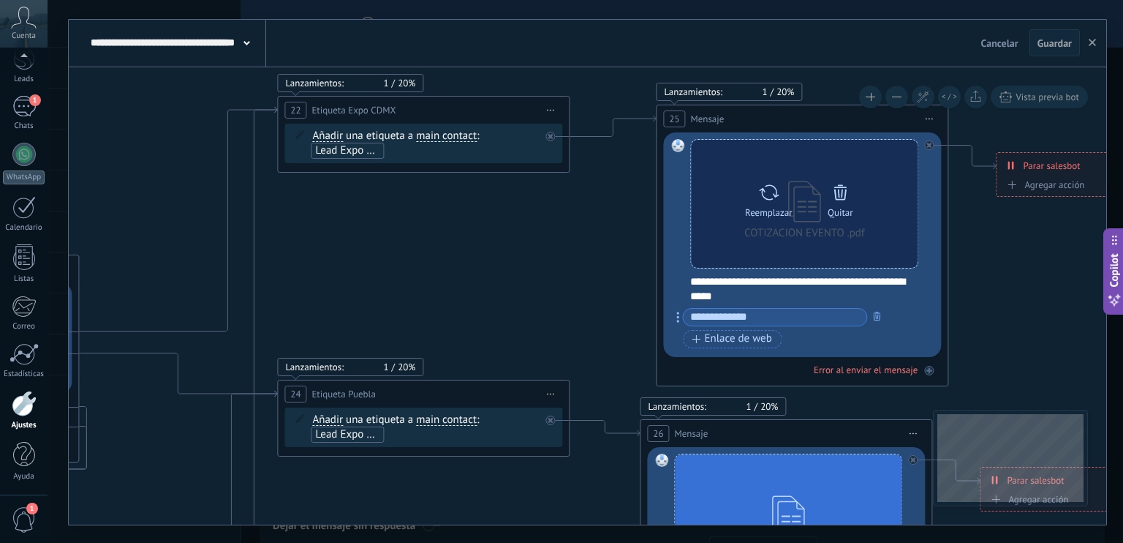
click at [771, 199] on icon at bounding box center [769, 192] width 20 height 15
click input "Subir" at bounding box center [0, 0] width 0 height 0
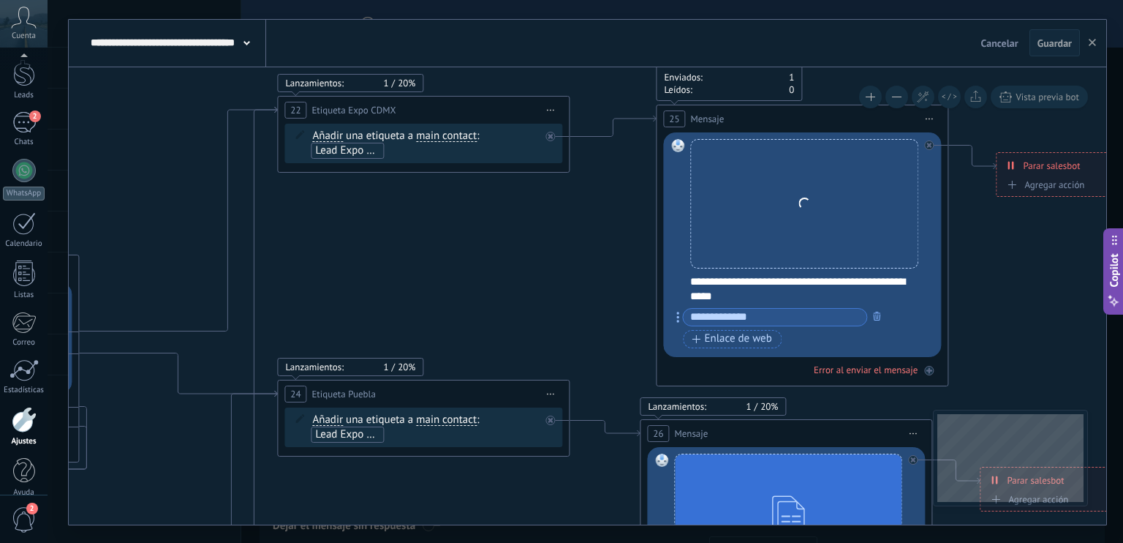
scroll to position [65, 0]
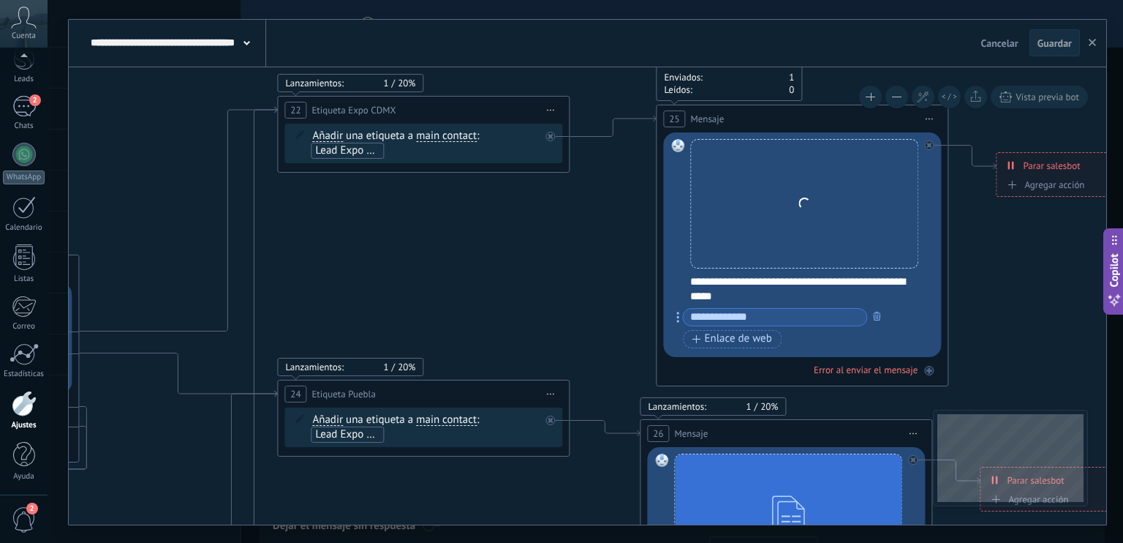
click at [1056, 48] on span "Guardar" at bounding box center [1055, 43] width 34 height 10
click at [1004, 42] on span "Cancelar" at bounding box center [1000, 43] width 37 height 13
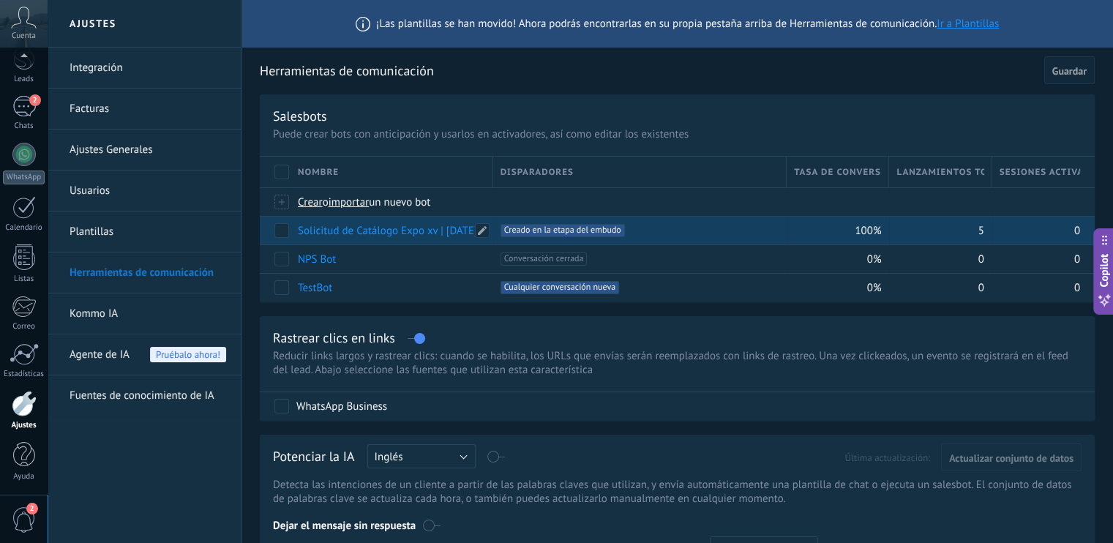
click at [398, 233] on link "Solicitud de Catálogo Expo xv | Oct2025" at bounding box center [387, 231] width 179 height 14
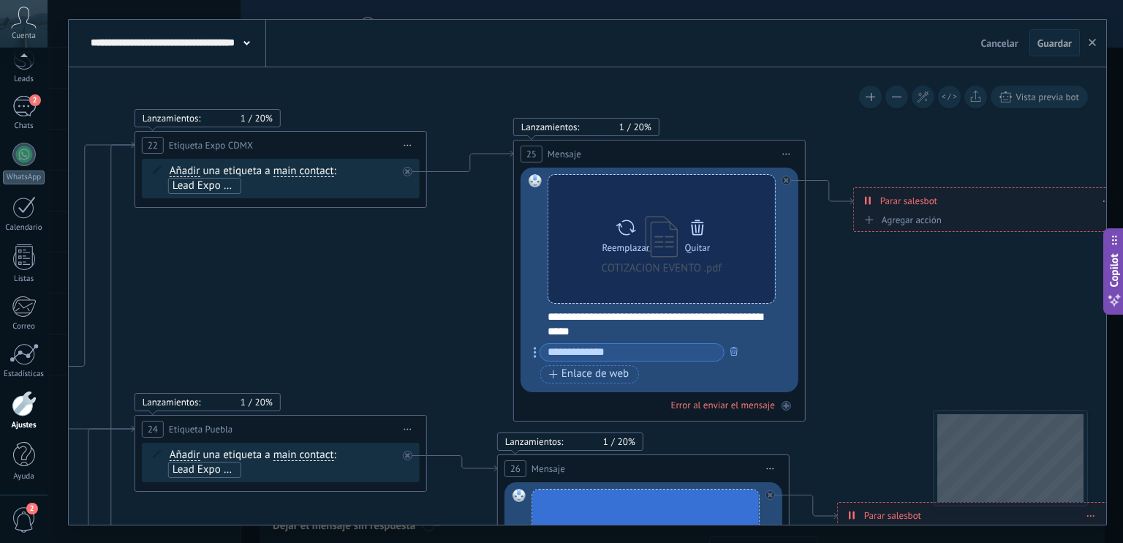
click at [623, 232] on icon at bounding box center [625, 227] width 21 height 20
click input "Subir" at bounding box center [0, 0] width 0 height 0
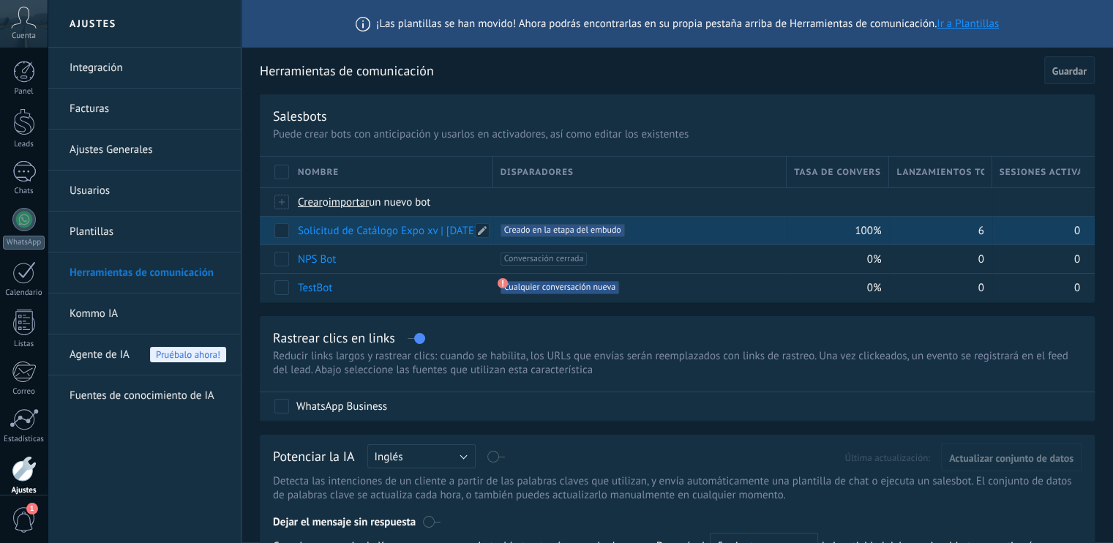
click at [410, 230] on link "Solicitud de Catálogo Expo xv | [DATE]" at bounding box center [387, 231] width 179 height 14
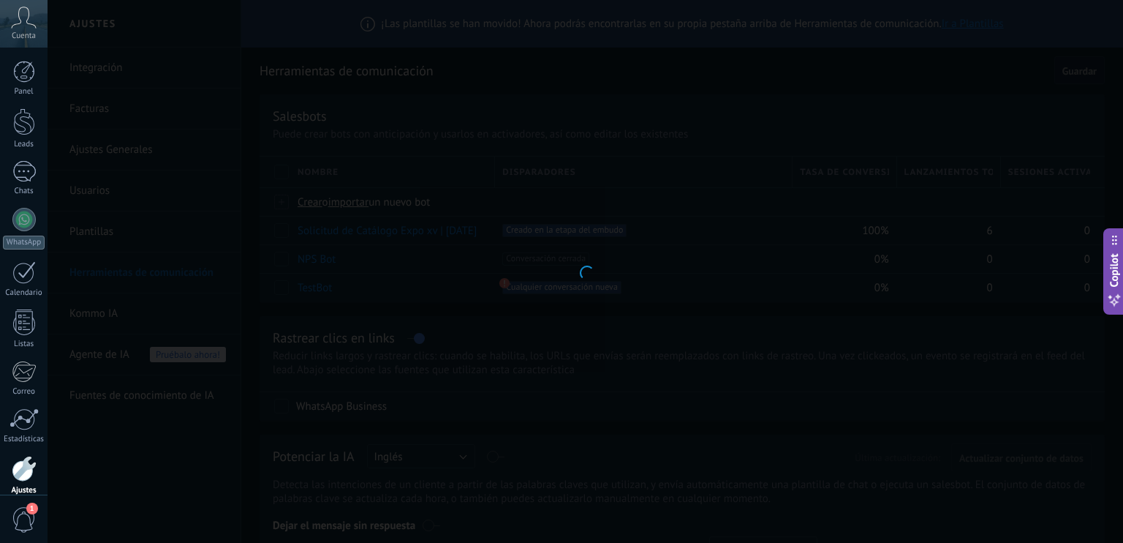
type input "**********"
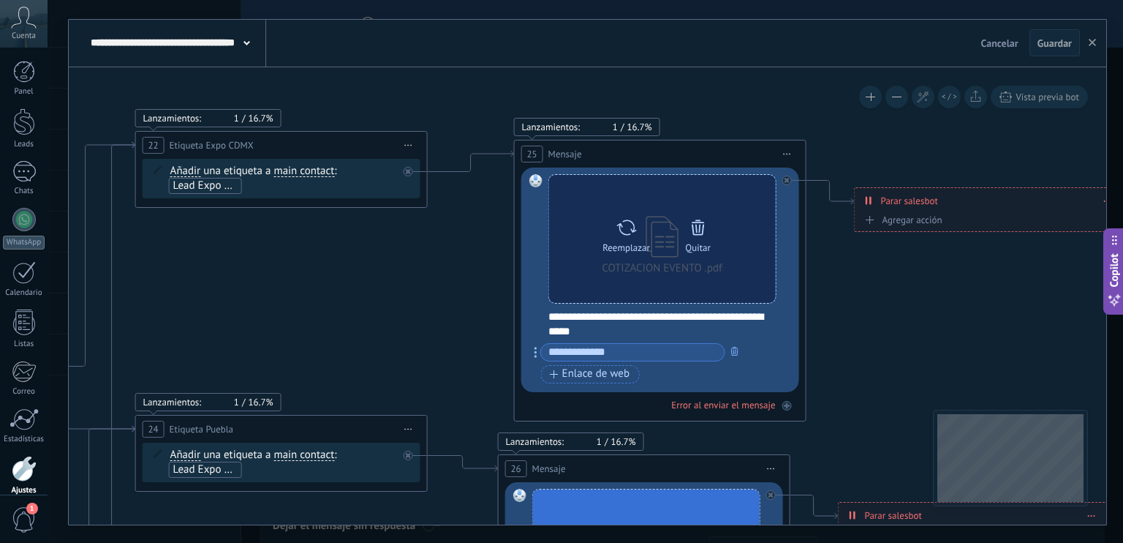
click at [626, 225] on icon at bounding box center [626, 227] width 21 height 20
click input "Subir" at bounding box center [0, 0] width 0 height 0
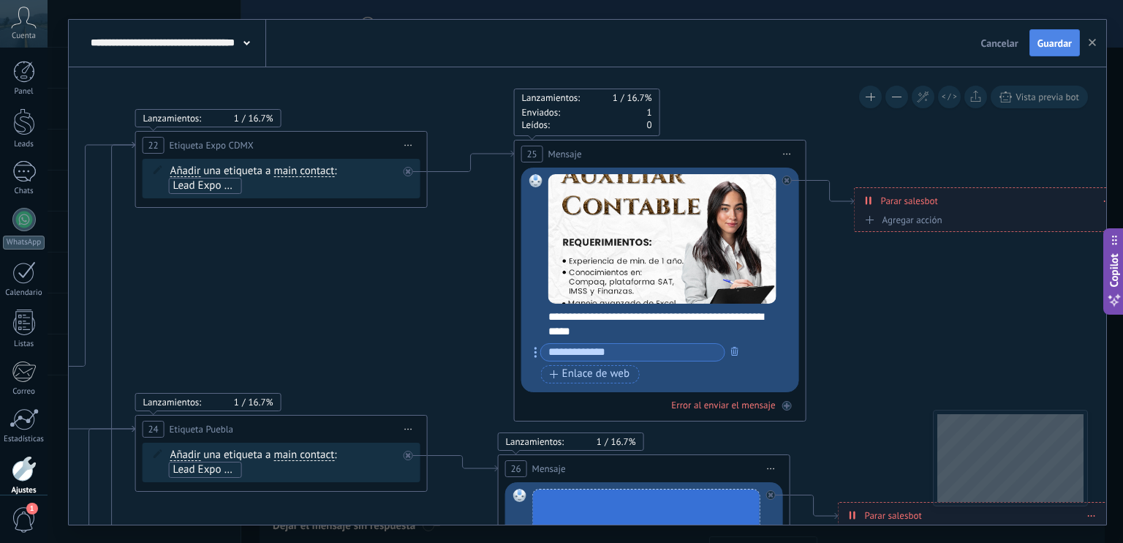
click at [1053, 45] on span "Guardar" at bounding box center [1055, 43] width 34 height 10
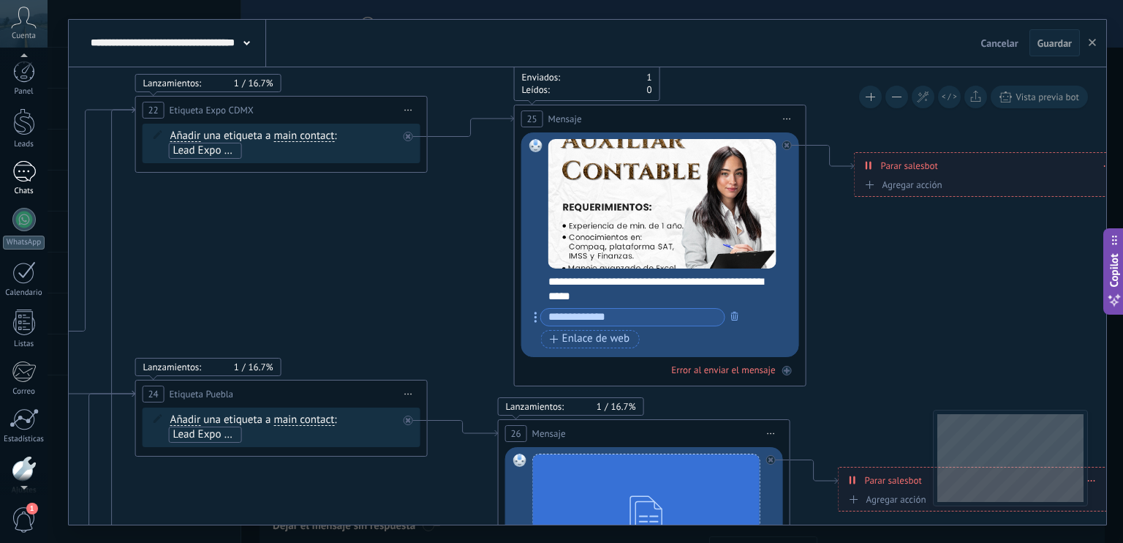
click at [23, 165] on div at bounding box center [23, 171] width 23 height 21
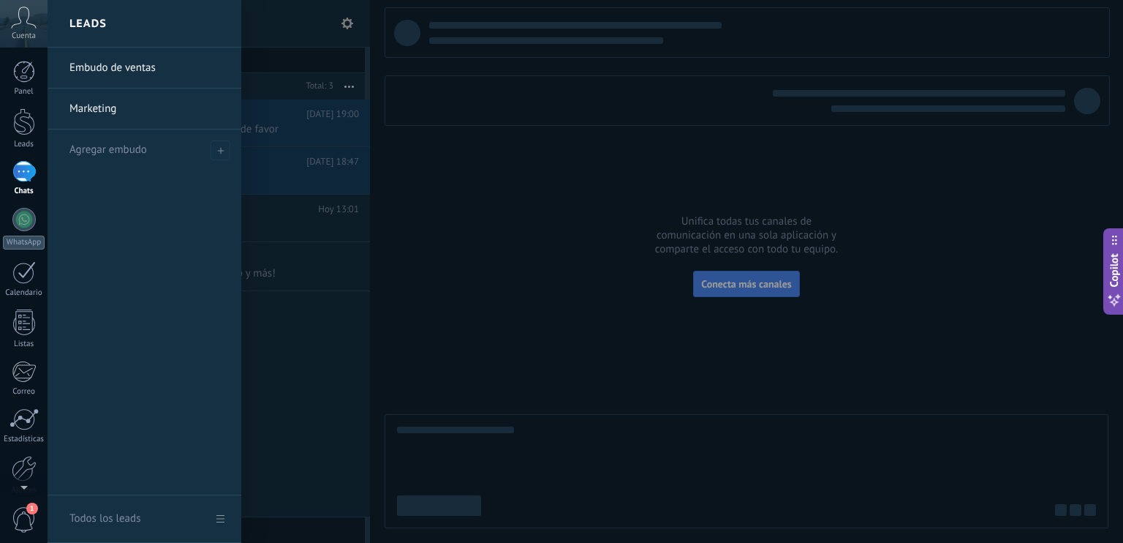
click at [125, 69] on link "Embudo de ventas" at bounding box center [147, 68] width 157 height 41
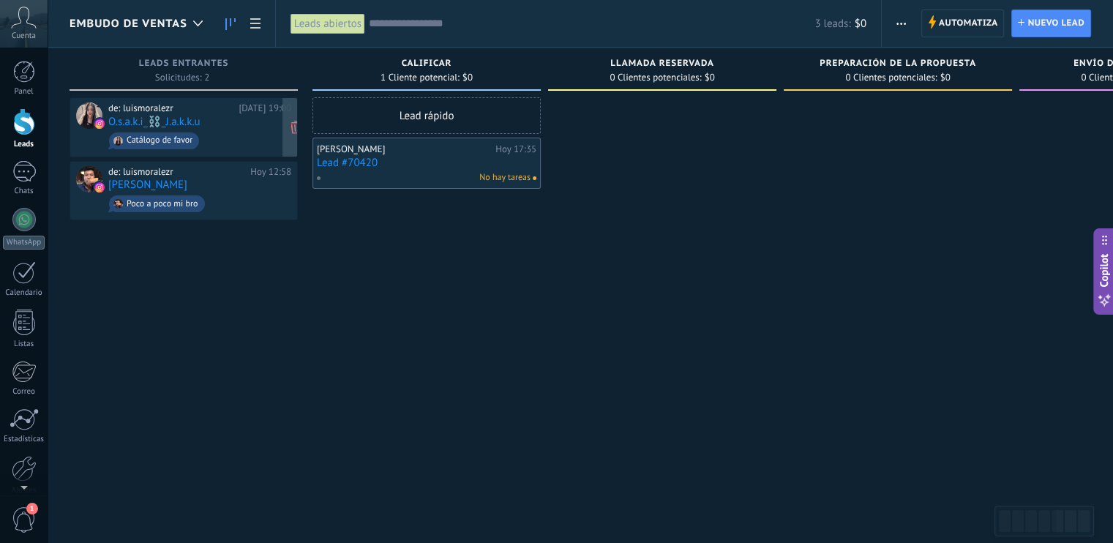
click at [228, 135] on span "Catálogo de favor" at bounding box center [199, 140] width 183 height 23
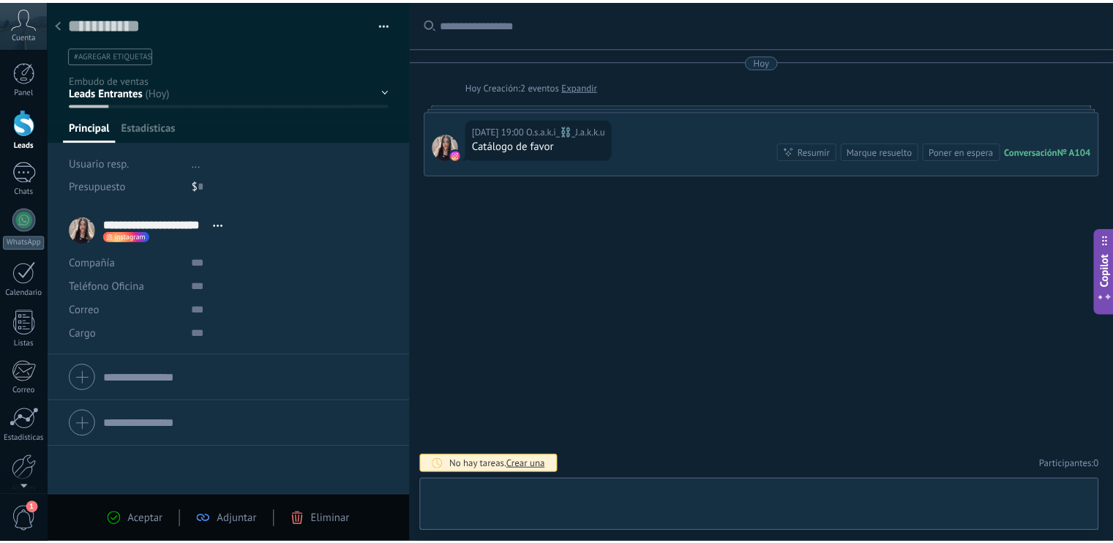
scroll to position [21, 0]
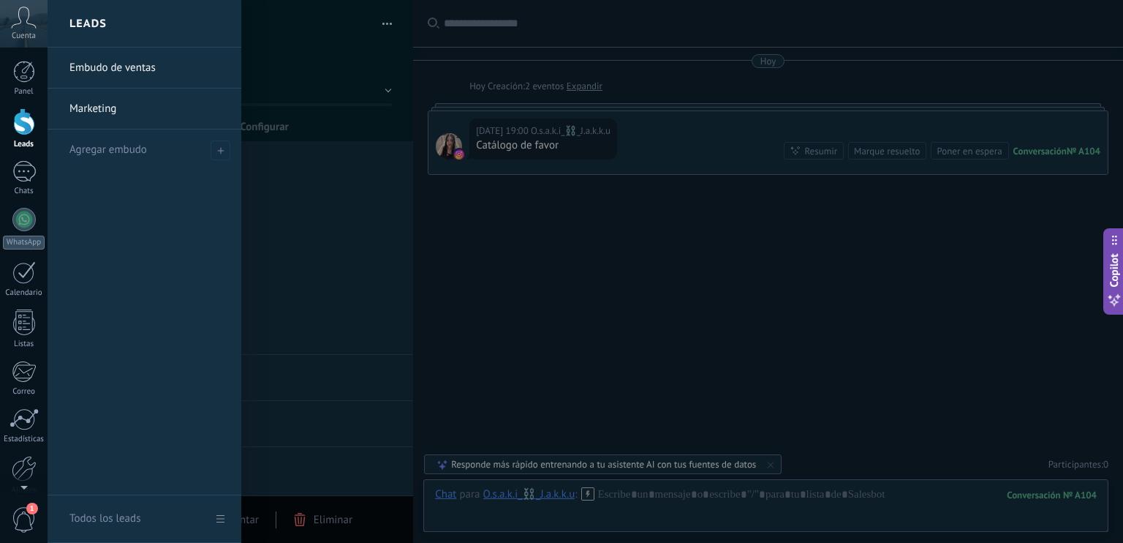
click at [23, 124] on div at bounding box center [24, 121] width 22 height 27
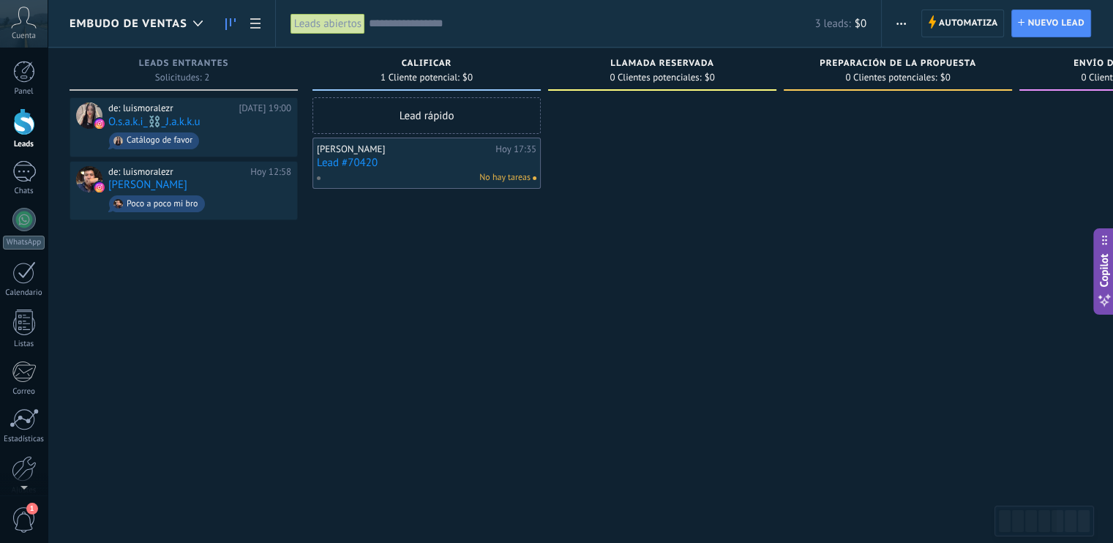
click at [170, 23] on span "Embudo de ventas" at bounding box center [128, 24] width 118 height 14
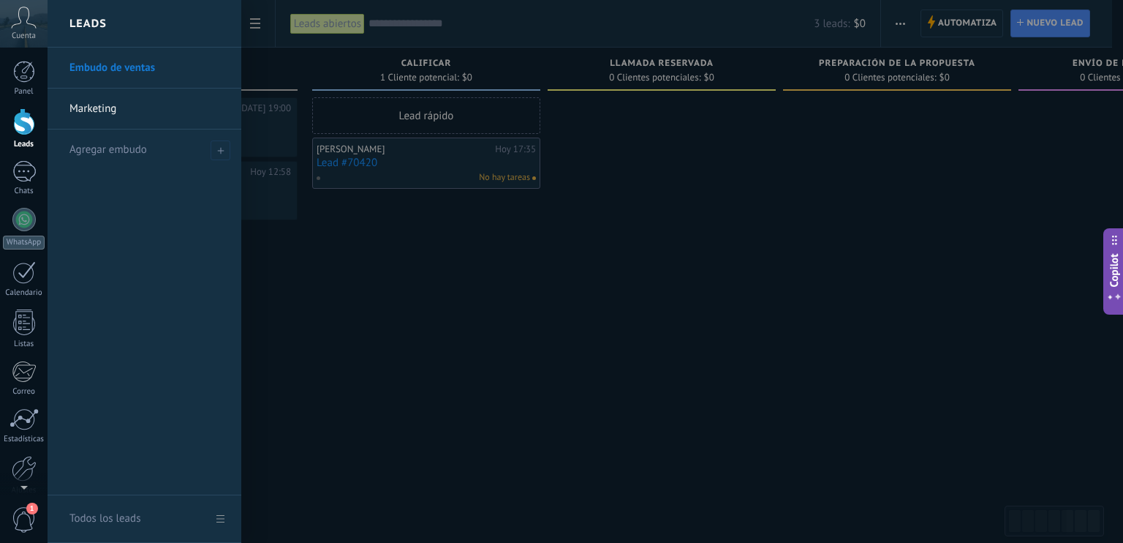
click at [694, 384] on div at bounding box center [609, 271] width 1123 height 543
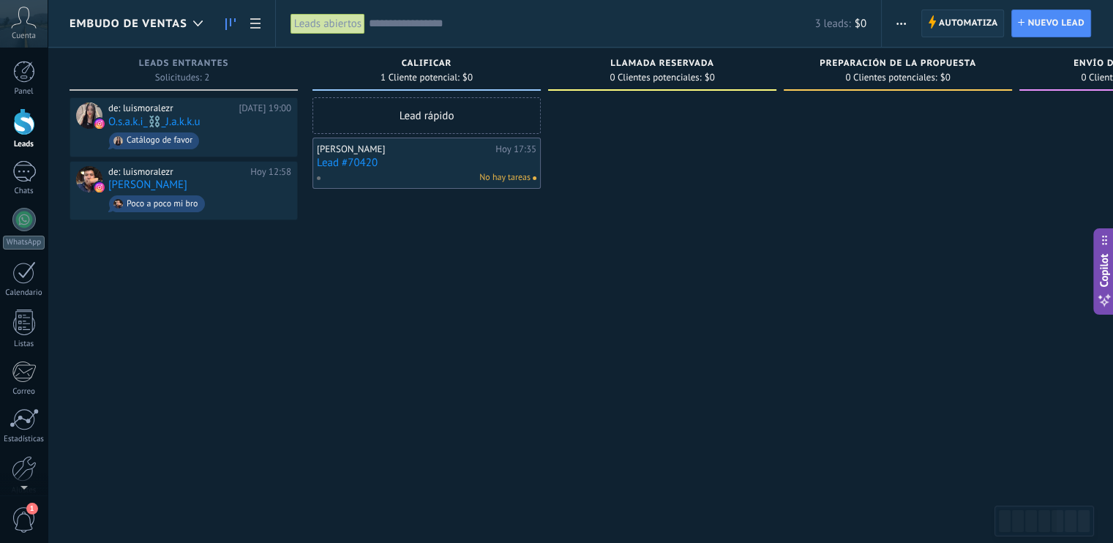
click at [960, 17] on span "Automatiza" at bounding box center [967, 23] width 59 height 26
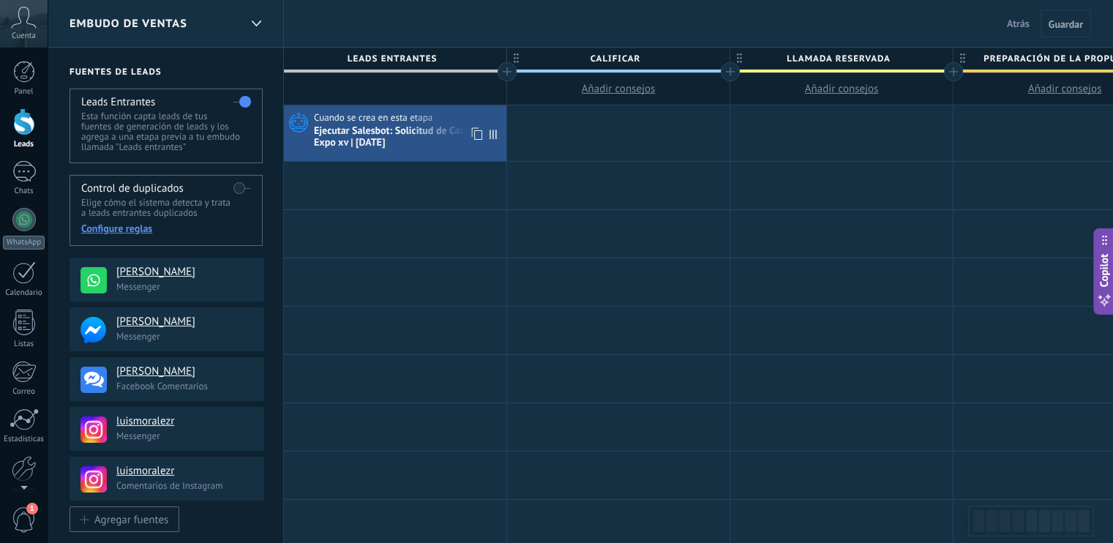
click at [418, 121] on span "Cuando se crea en esta etapa" at bounding box center [374, 117] width 121 height 13
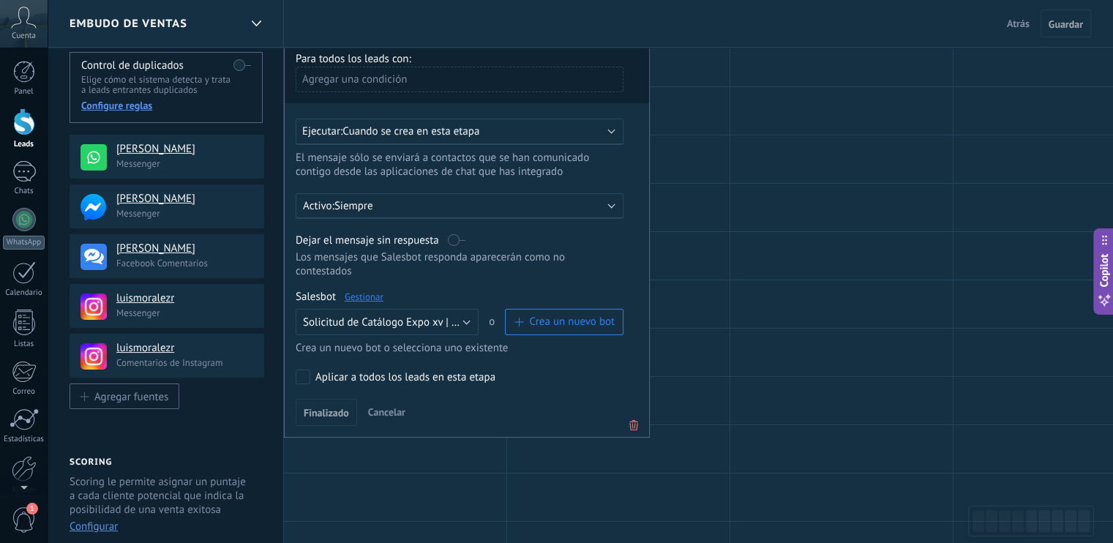
scroll to position [146, 0]
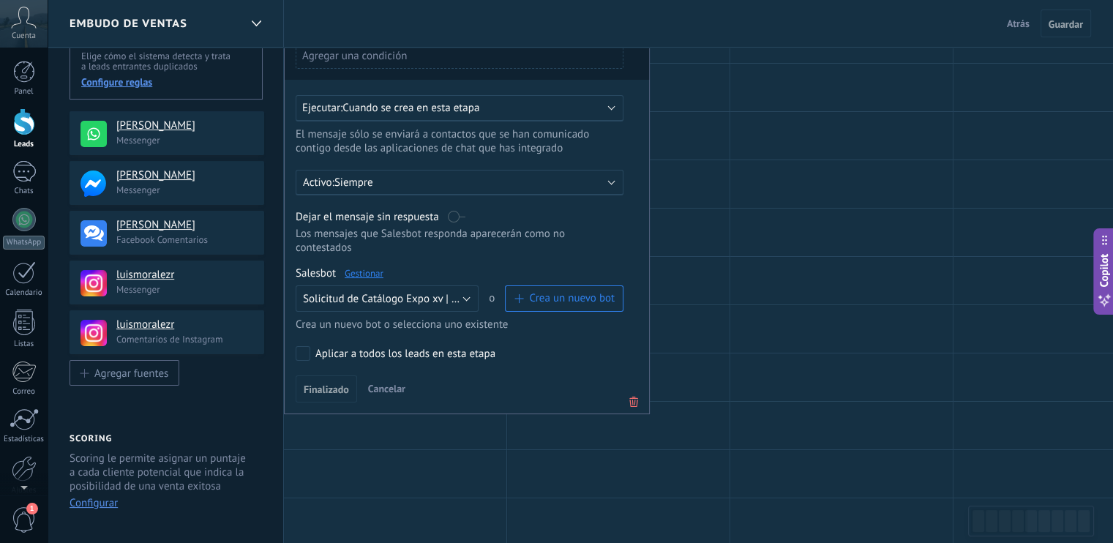
click at [361, 267] on link "Gestionar" at bounding box center [364, 273] width 39 height 12
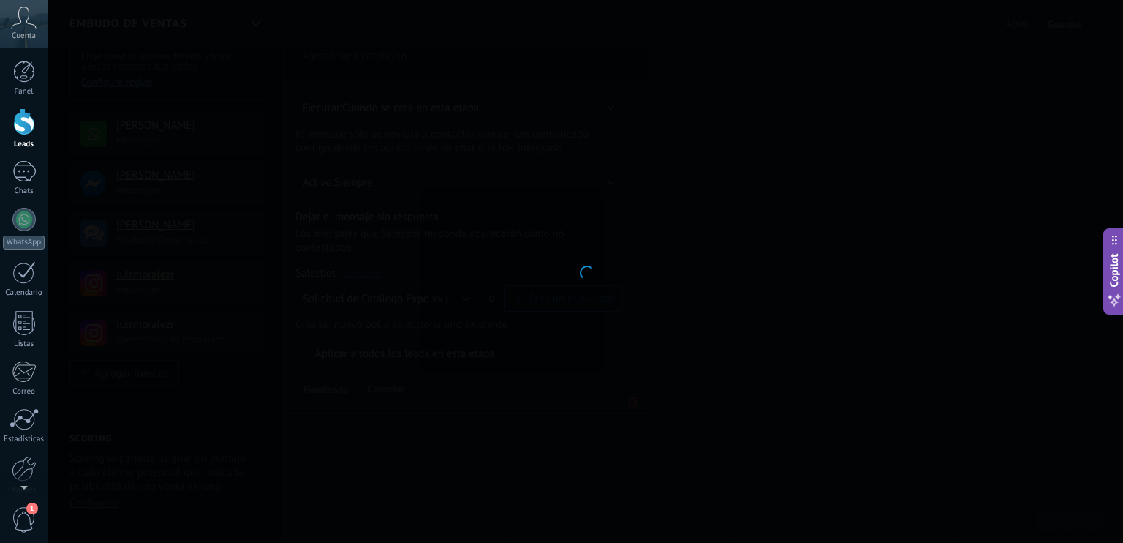
type input "**********"
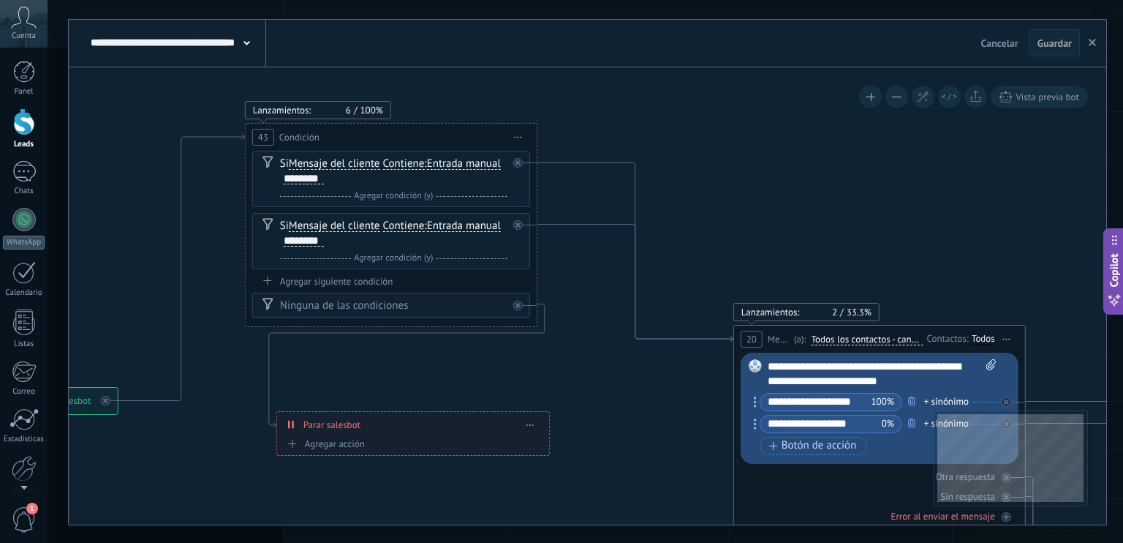
drag, startPoint x: 345, startPoint y: 108, endPoint x: 353, endPoint y: 110, distance: 7.6
click at [353, 110] on span "6" at bounding box center [353, 110] width 15 height 12
click at [378, 105] on span "100%" at bounding box center [371, 110] width 23 height 12
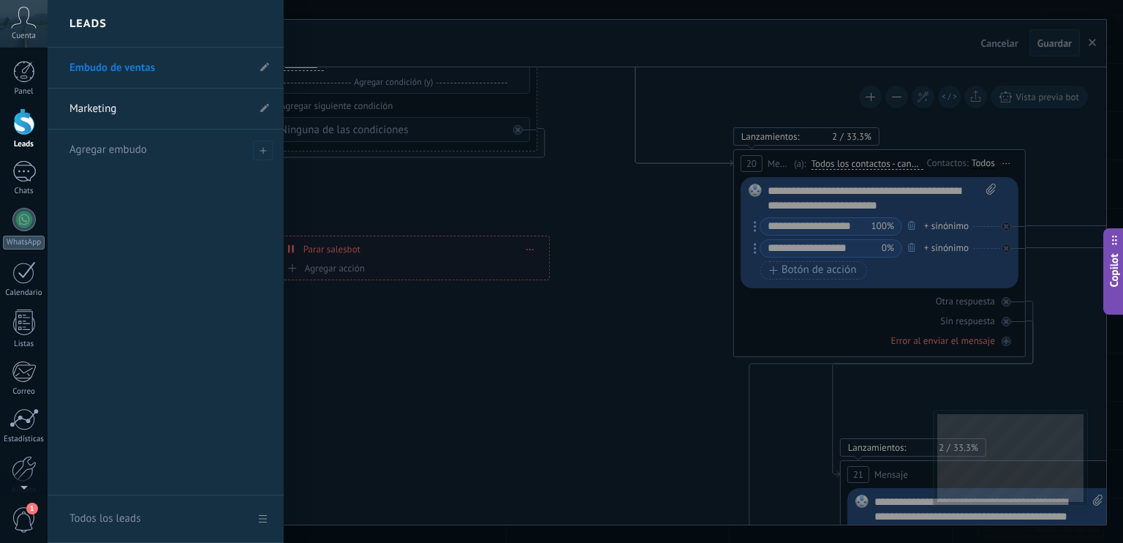
drag, startPoint x: 23, startPoint y: 121, endPoint x: 86, endPoint y: 137, distance: 64.9
click at [23, 121] on div at bounding box center [24, 121] width 22 height 27
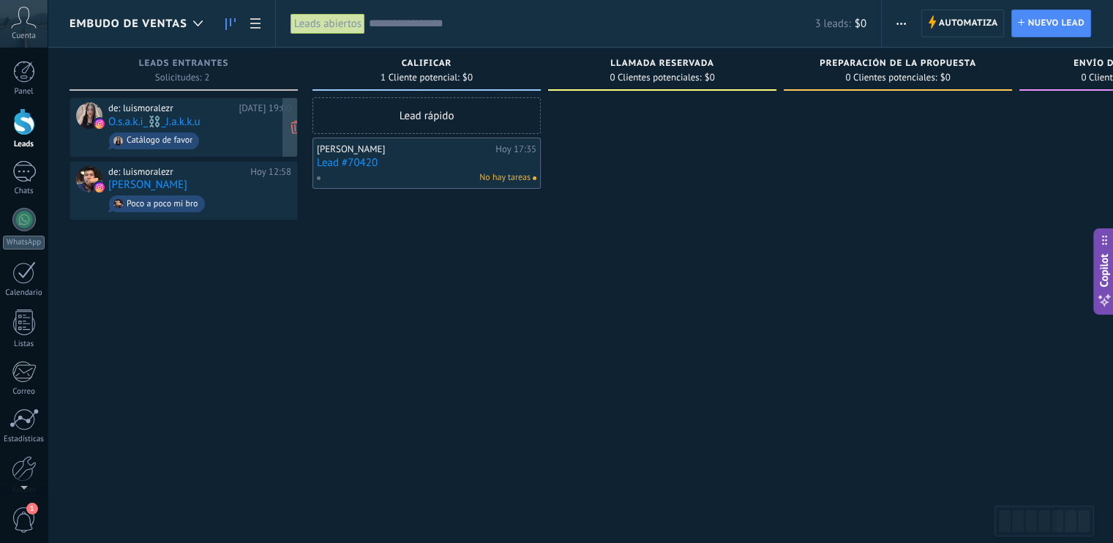
click at [208, 129] on span "Catálogo de favor" at bounding box center [199, 140] width 183 height 23
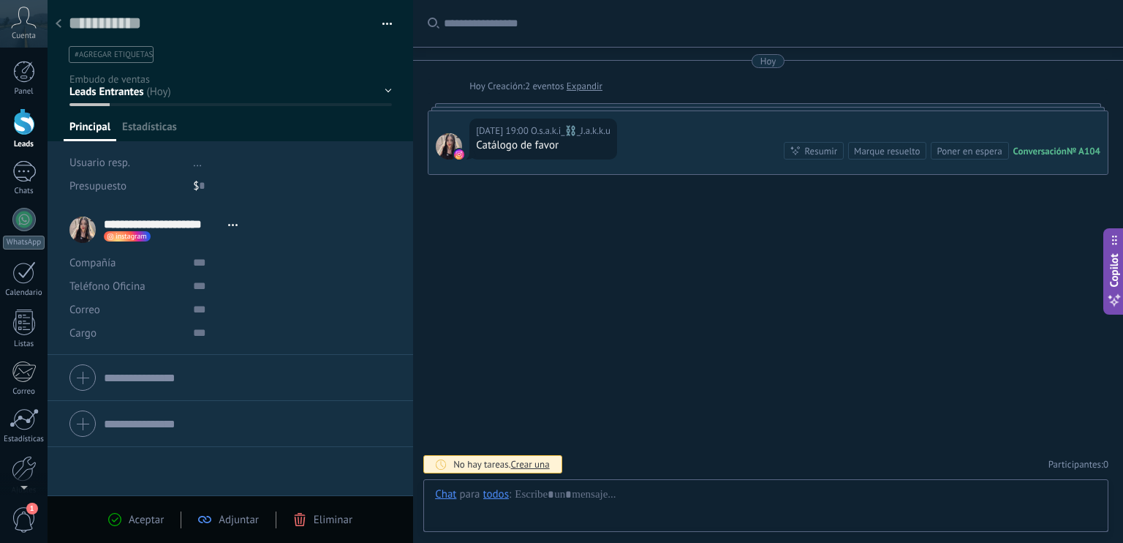
scroll to position [21, 0]
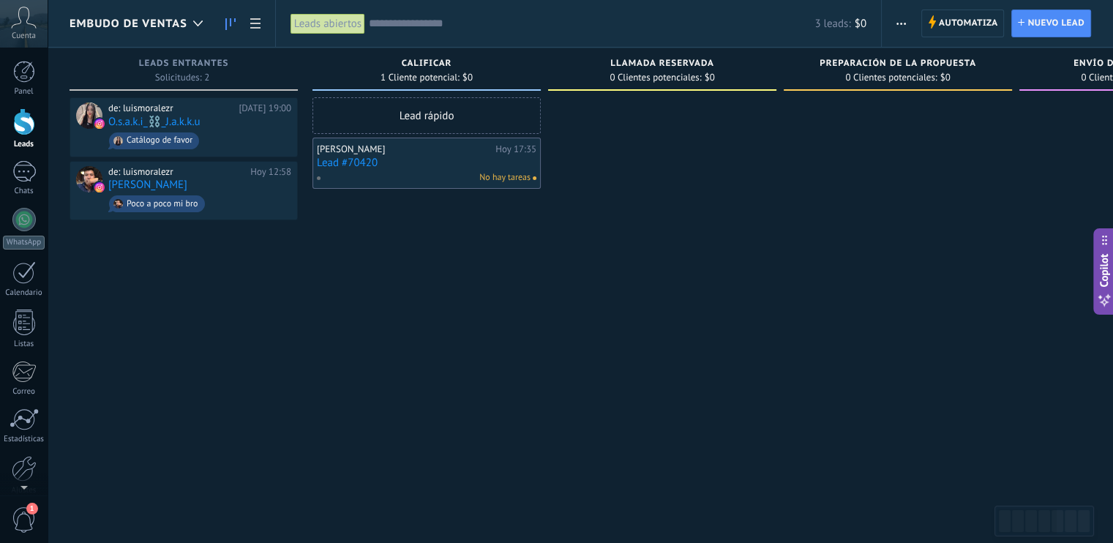
click at [391, 162] on link "Lead #70420" at bounding box center [426, 163] width 219 height 12
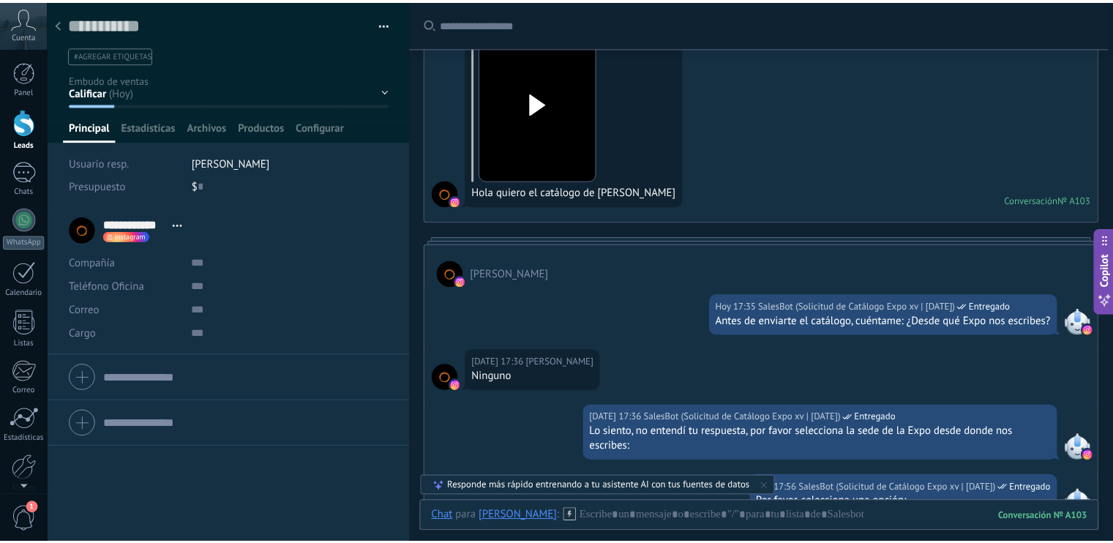
scroll to position [146, 0]
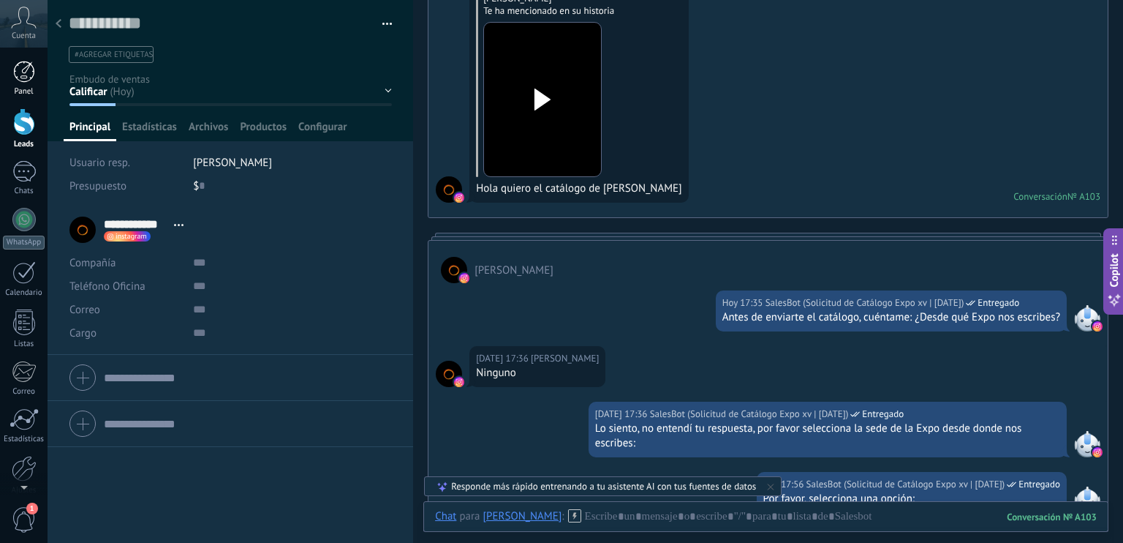
click at [27, 68] on div at bounding box center [24, 72] width 22 height 22
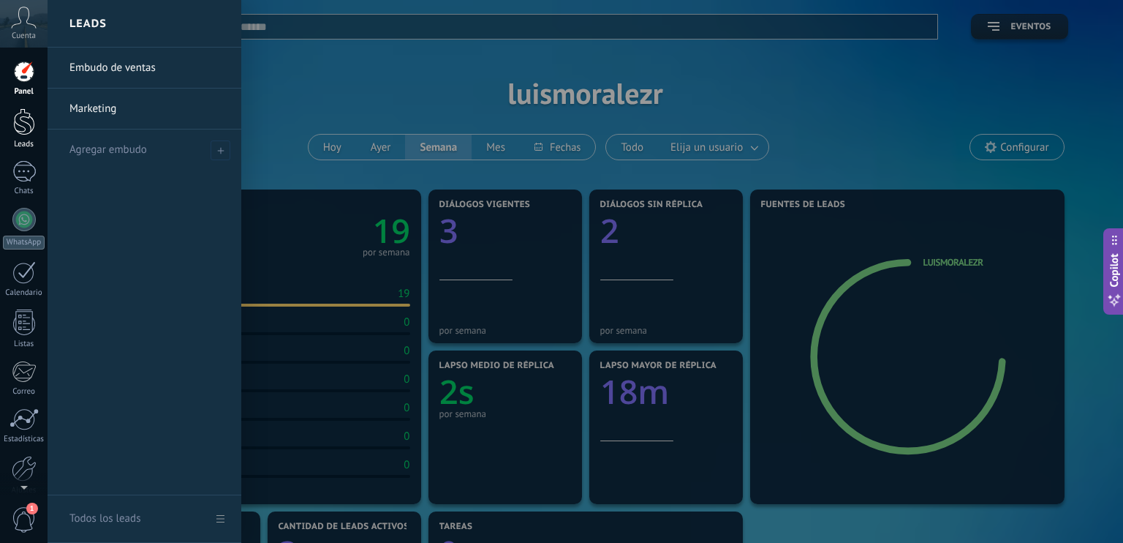
drag, startPoint x: 26, startPoint y: 121, endPoint x: 79, endPoint y: 129, distance: 53.3
click at [26, 121] on div at bounding box center [24, 121] width 22 height 27
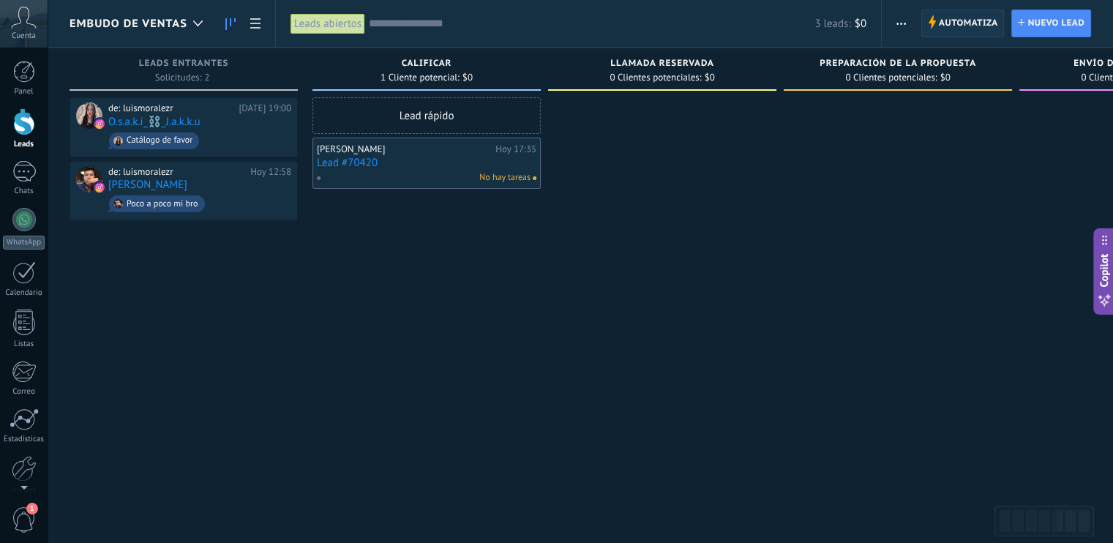
click at [969, 29] on span "Automatiza" at bounding box center [967, 23] width 59 height 26
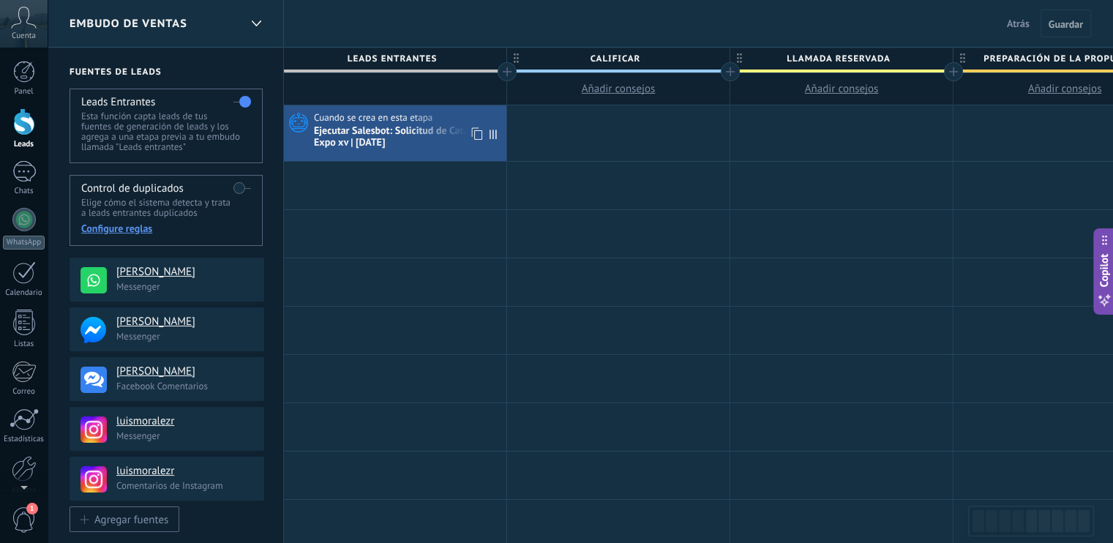
click at [372, 143] on div "Ejecutar Salesbot: Solicitud de Catálogo Expo xv | Oct2025" at bounding box center [408, 137] width 189 height 25
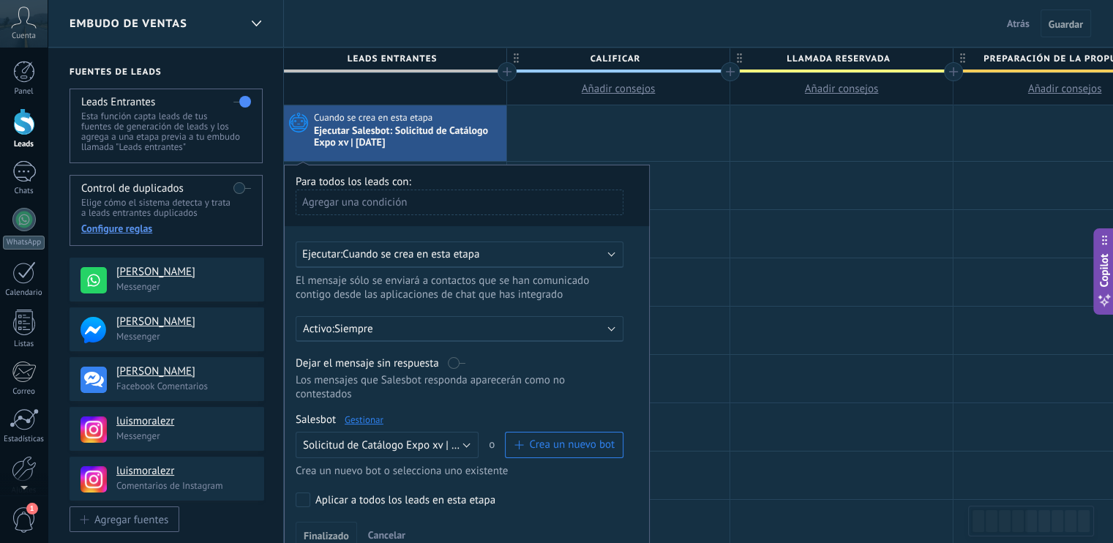
click at [143, 20] on span "Embudo de ventas" at bounding box center [128, 24] width 118 height 14
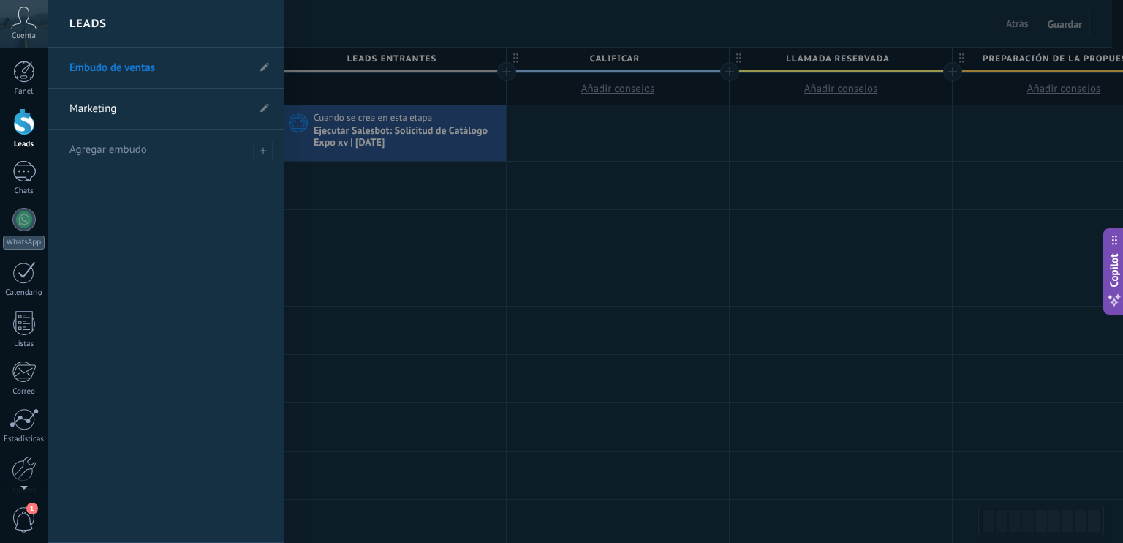
click at [486, 267] on div at bounding box center [609, 271] width 1123 height 543
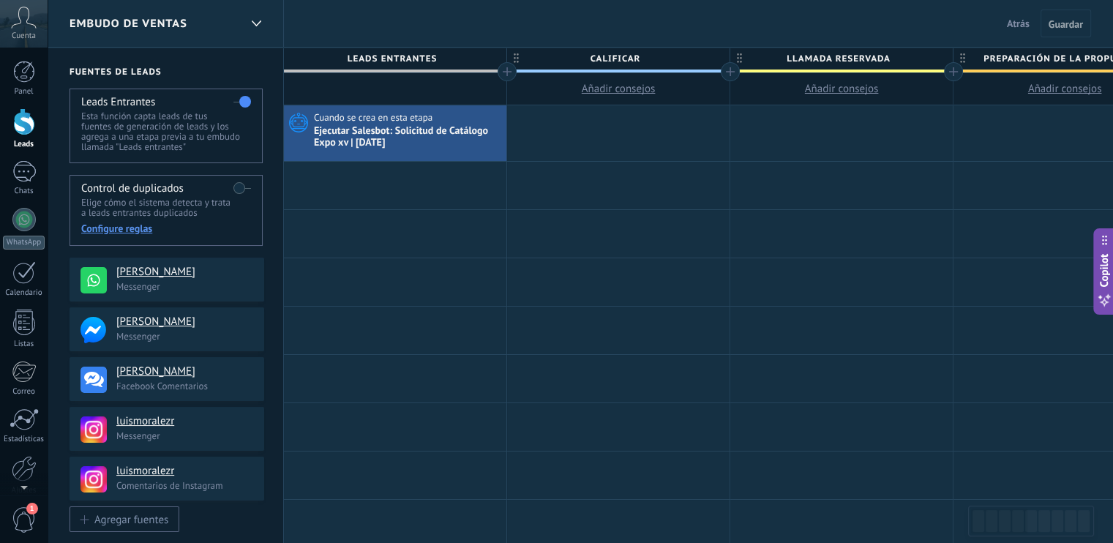
click at [1015, 24] on span "Atrás" at bounding box center [1017, 23] width 23 height 13
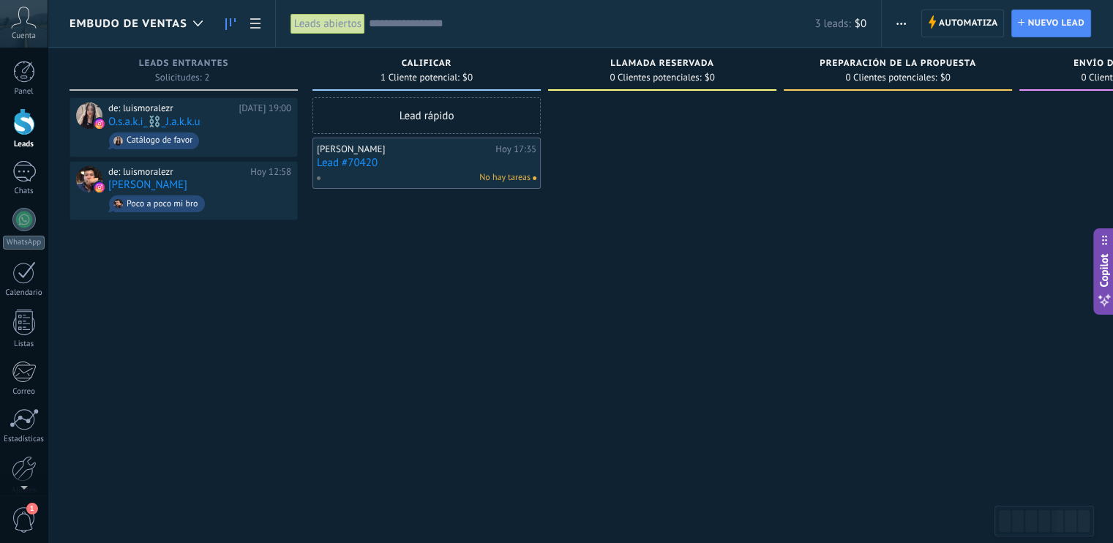
click at [453, 172] on div "No hay tareas" at bounding box center [423, 177] width 214 height 13
click at [467, 171] on div "No hay tareas" at bounding box center [423, 177] width 214 height 13
click at [520, 159] on link "Lead #70420" at bounding box center [426, 163] width 219 height 12
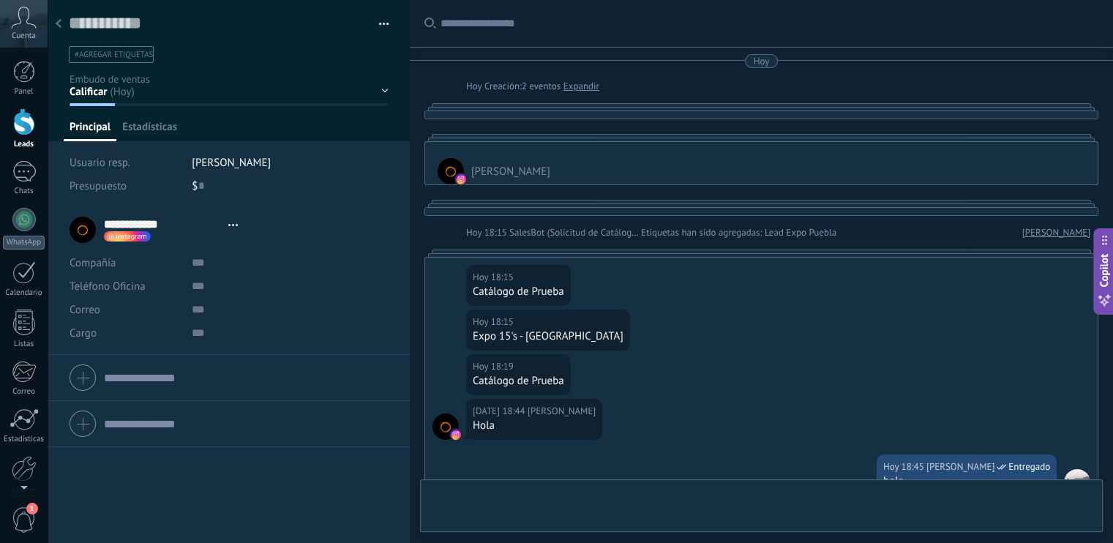
type textarea "**********"
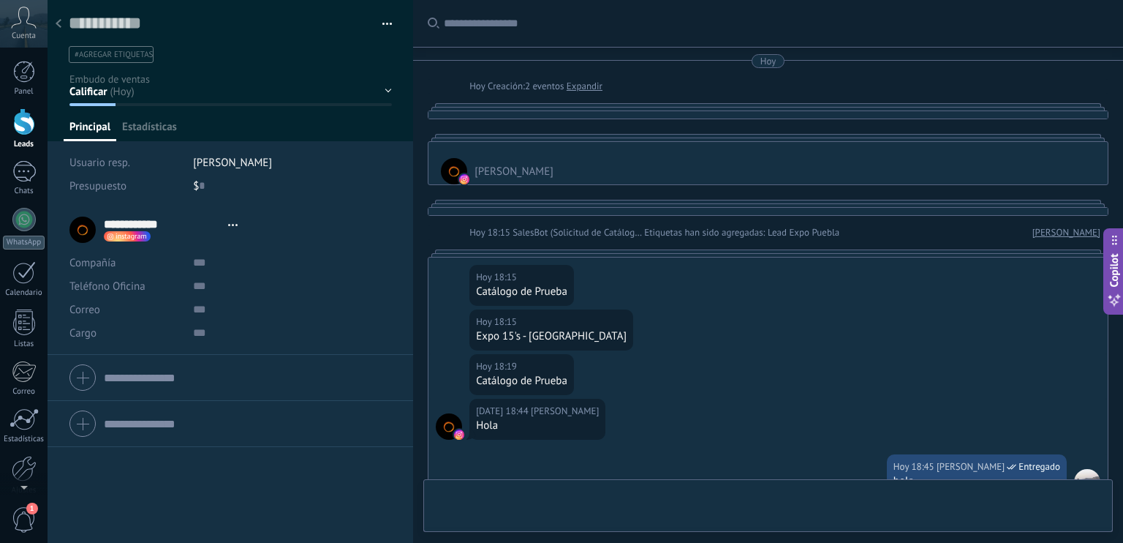
scroll to position [1576, 0]
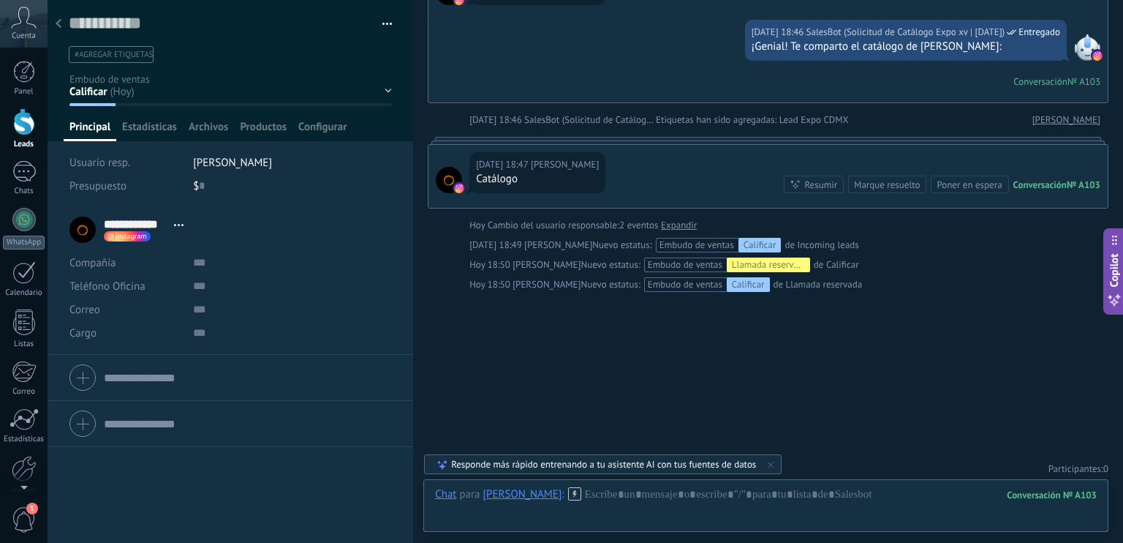
click at [386, 24] on button "button" at bounding box center [382, 24] width 21 height 22
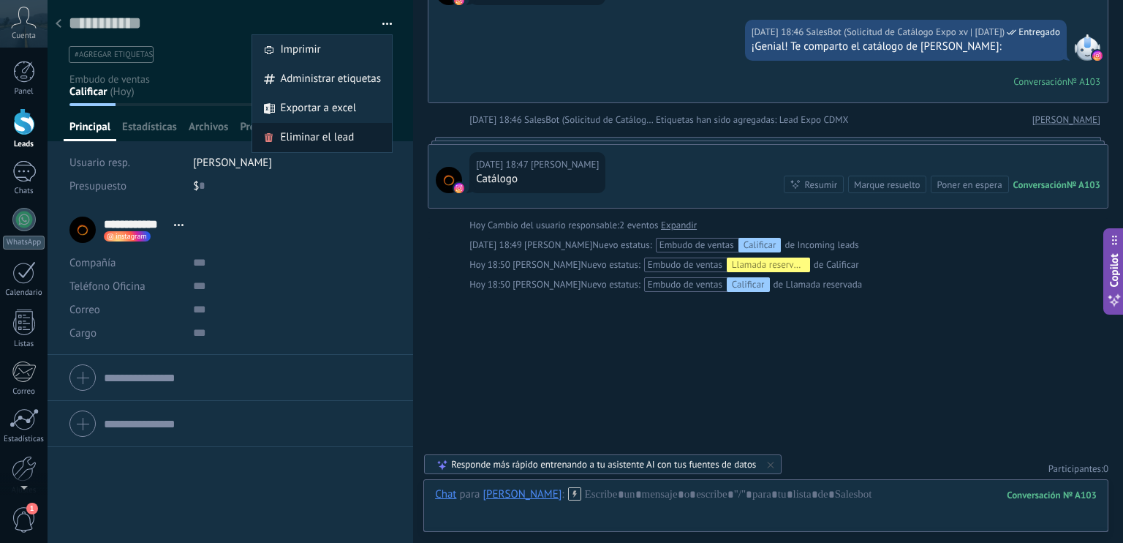
click at [307, 136] on span "Eliminar el lead" at bounding box center [317, 137] width 74 height 29
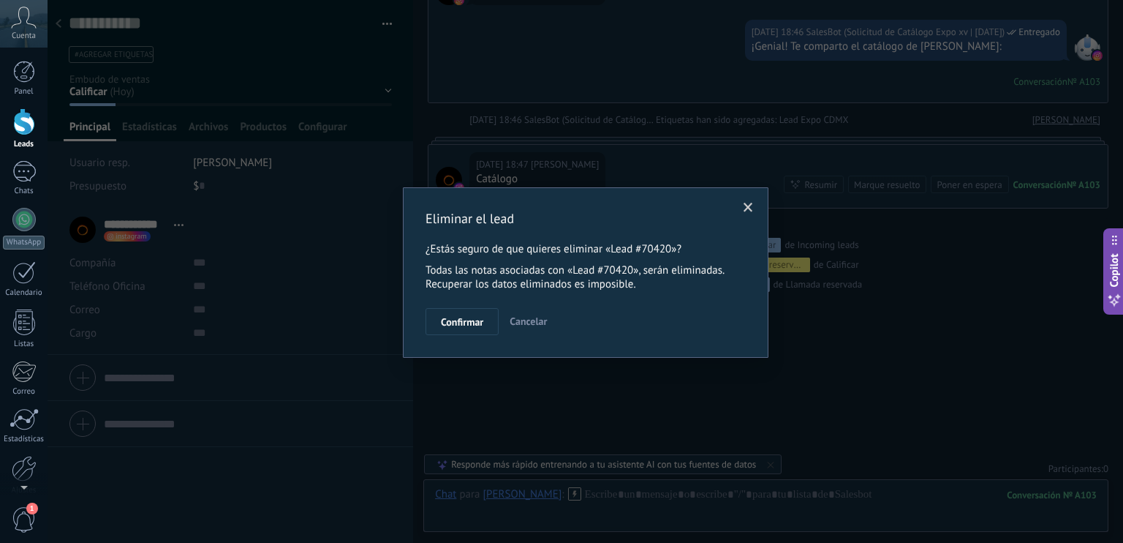
click at [457, 321] on span "Confirmar" at bounding box center [462, 322] width 42 height 10
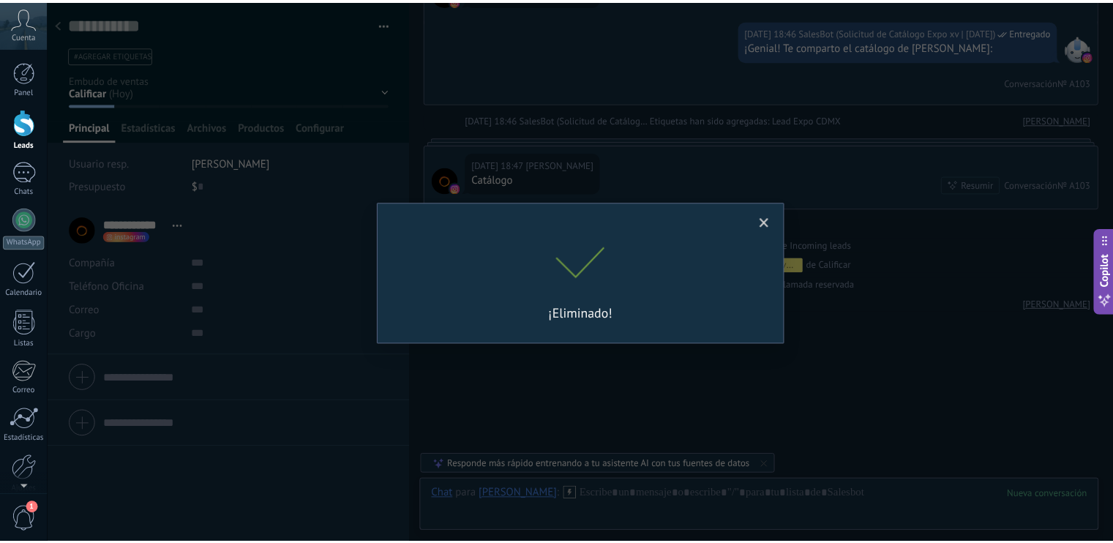
scroll to position [1595, 0]
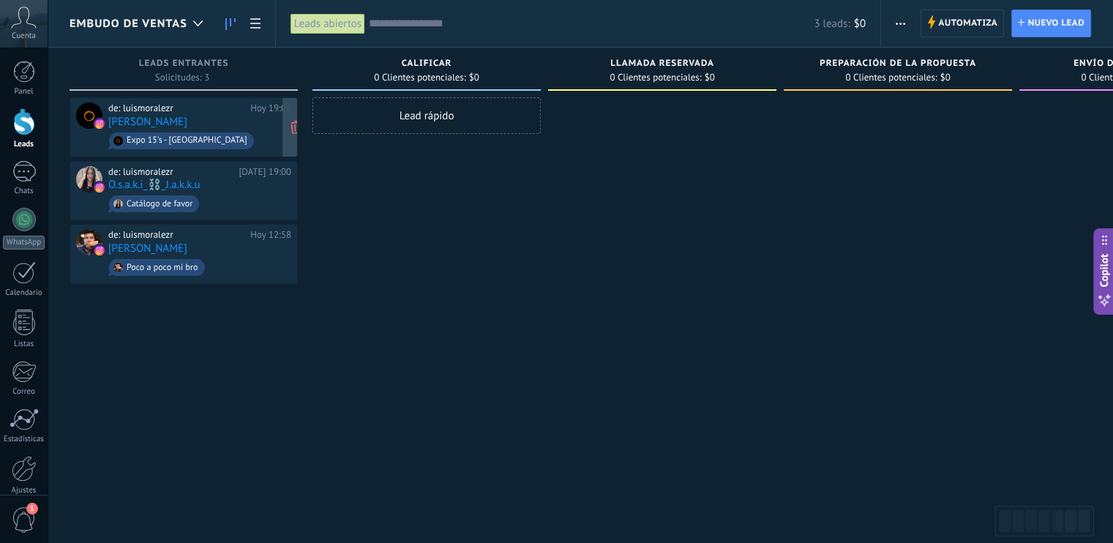
click at [226, 124] on div "de: luismoralezr Hoy 19:06 Luis Morales Expo 15's - Puebla" at bounding box center [199, 127] width 183 height 50
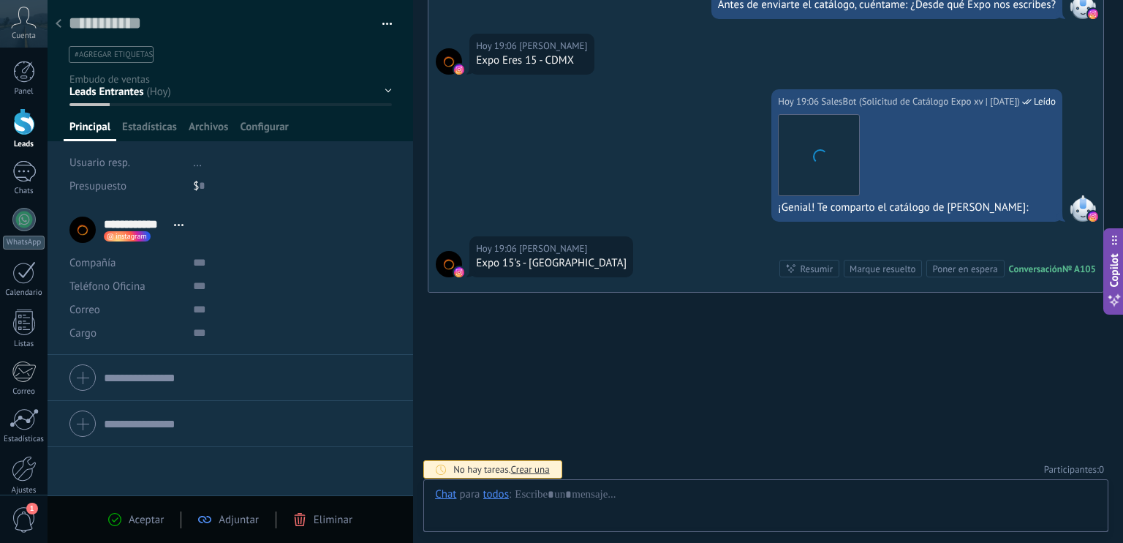
scroll to position [21, 0]
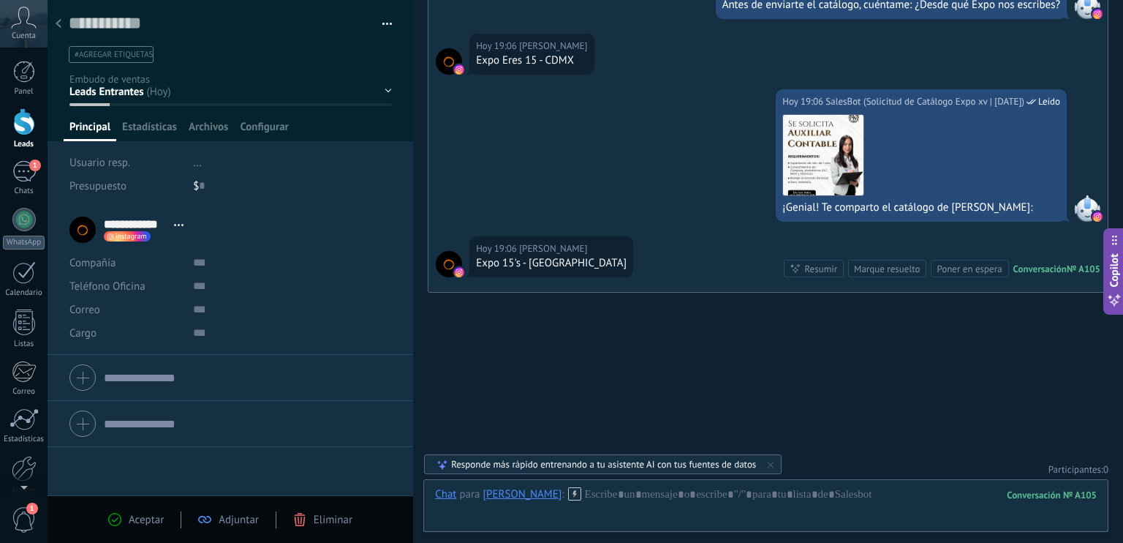
click at [59, 25] on icon at bounding box center [59, 23] width 6 height 9
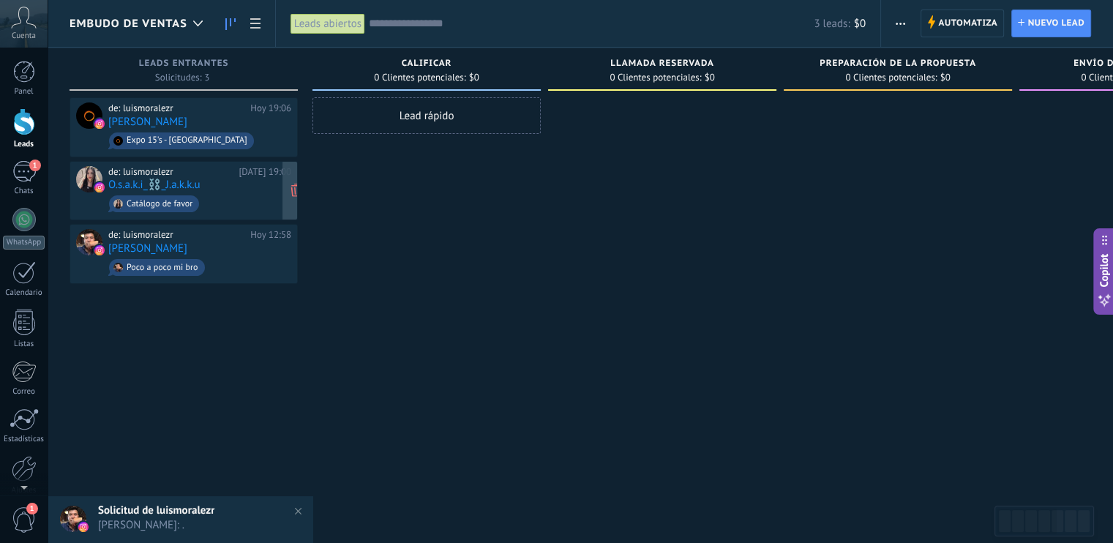
click at [206, 176] on div "de: luismoralezr Hoy 19:00 O.s.a.k.i_⛓️_J.a.k.k.u Catálogo de favor" at bounding box center [199, 191] width 183 height 50
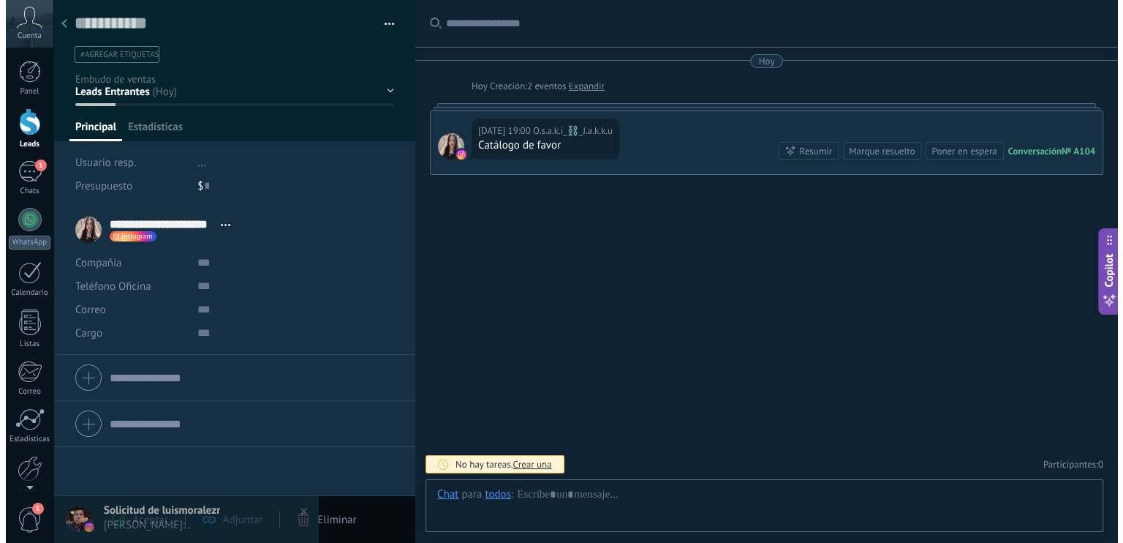
scroll to position [21, 0]
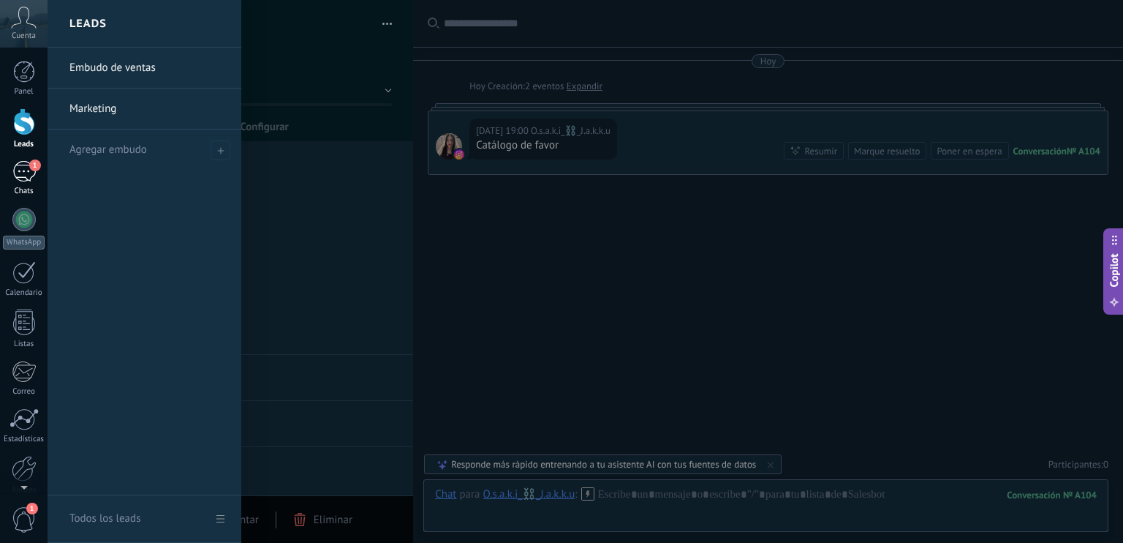
click at [23, 180] on div "1" at bounding box center [23, 171] width 23 height 21
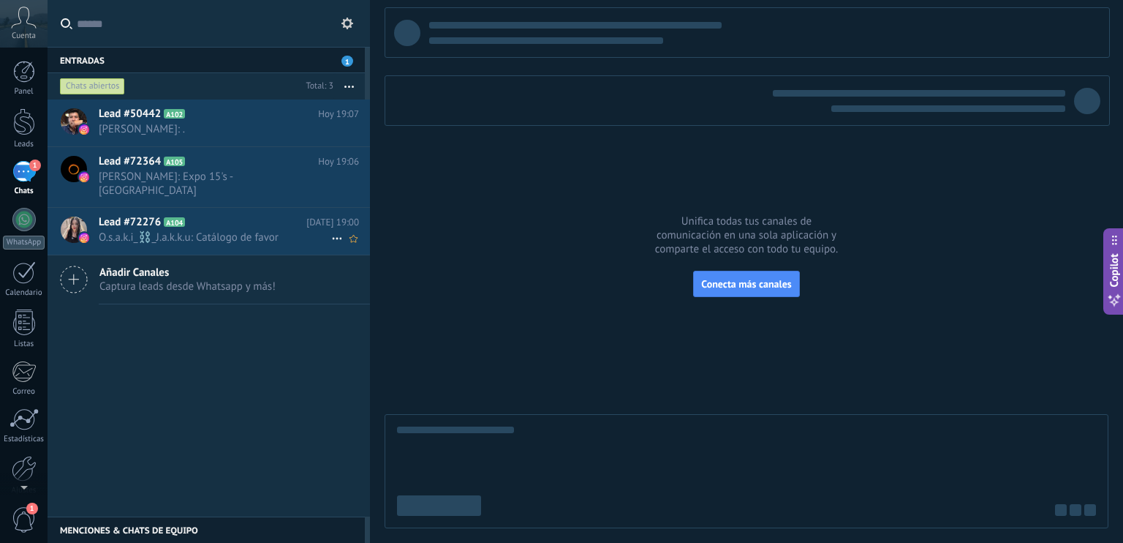
click at [204, 230] on span "O.s.a.k.i_⛓️_J.a.k.k.u: Catálogo de favor" at bounding box center [215, 237] width 233 height 14
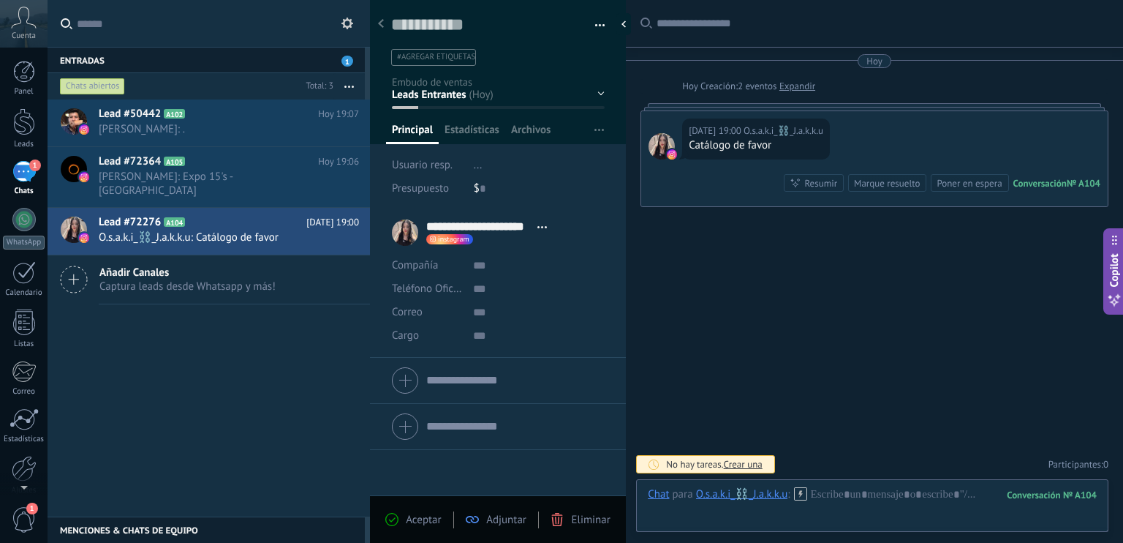
scroll to position [21, 0]
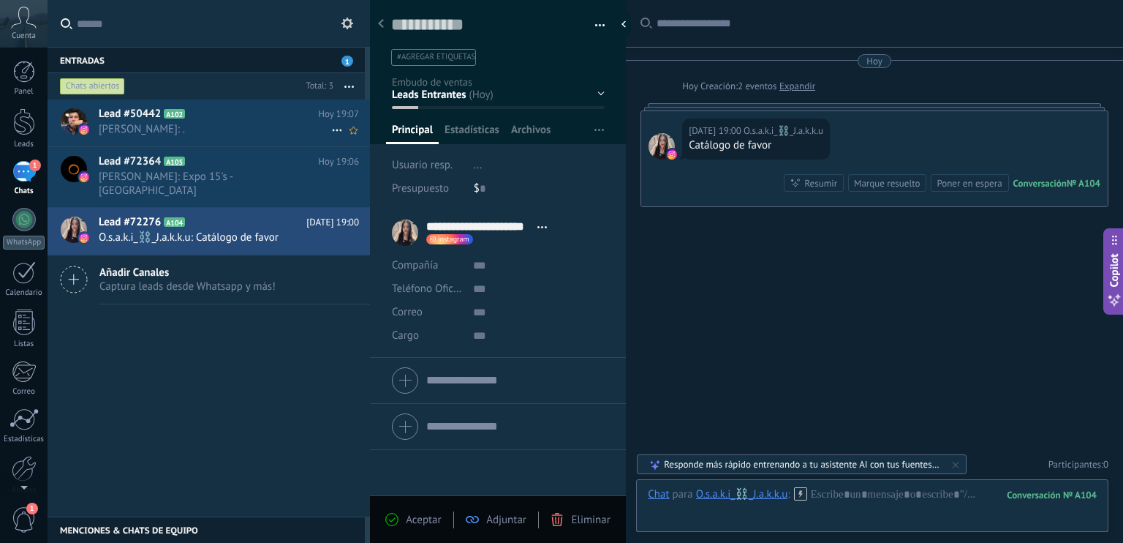
click at [187, 129] on span "Iván Del Rosario: ." at bounding box center [215, 129] width 233 height 14
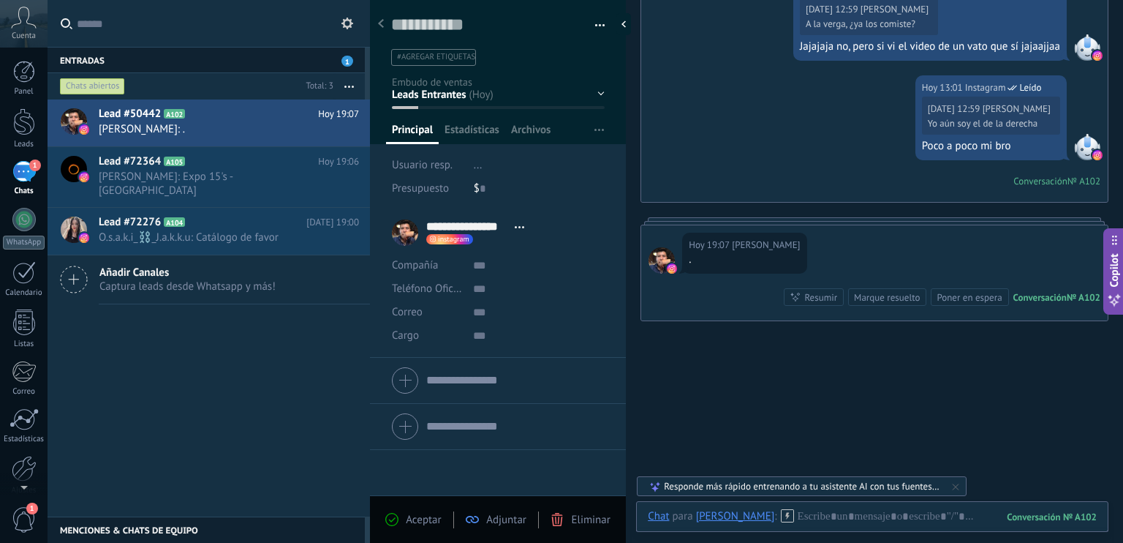
scroll to position [1388, 0]
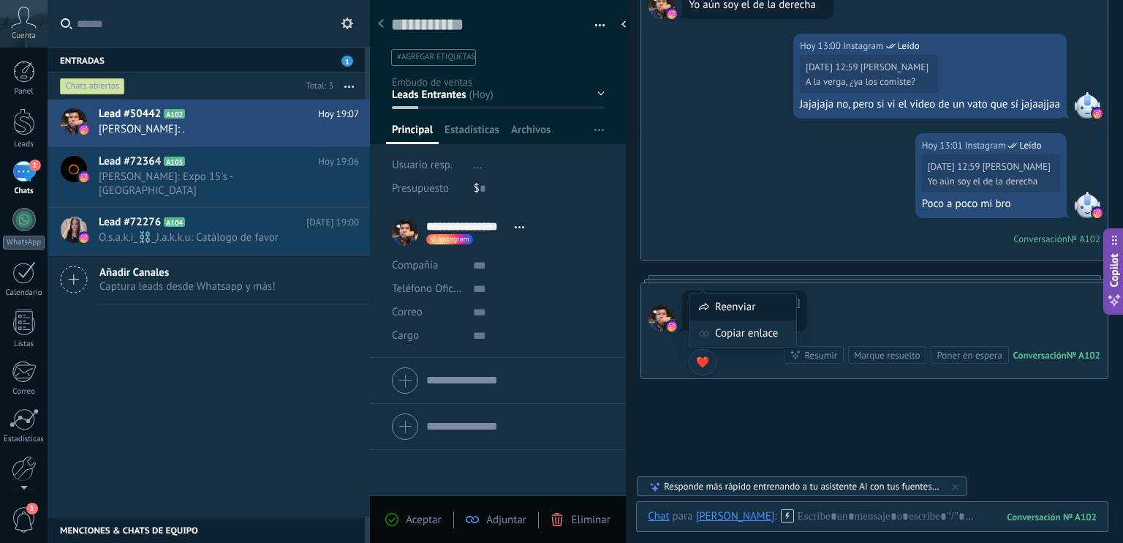
click at [715, 296] on div "Reenviar" at bounding box center [743, 307] width 107 height 26
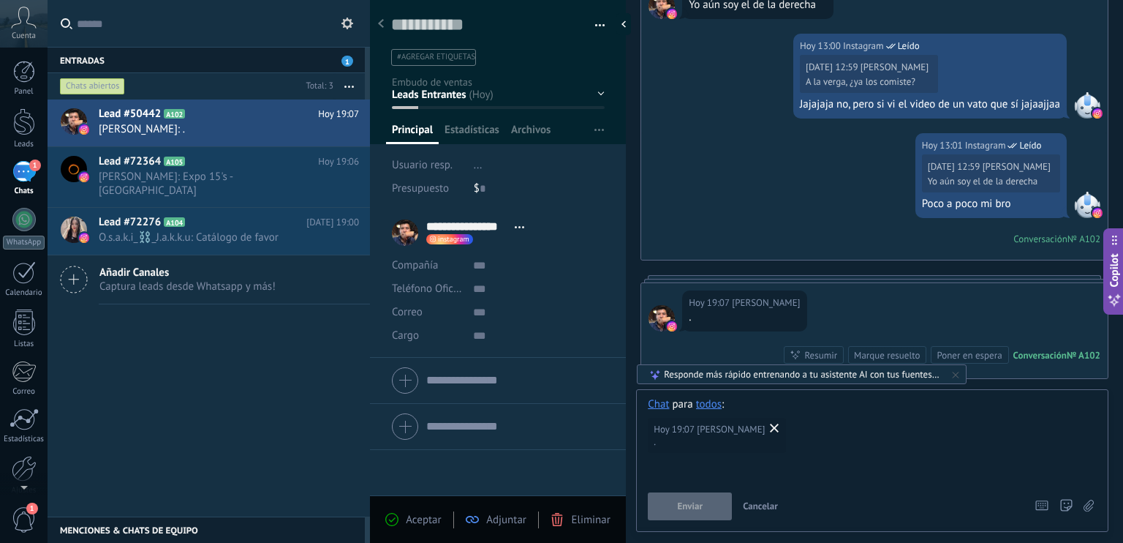
scroll to position [1461, 0]
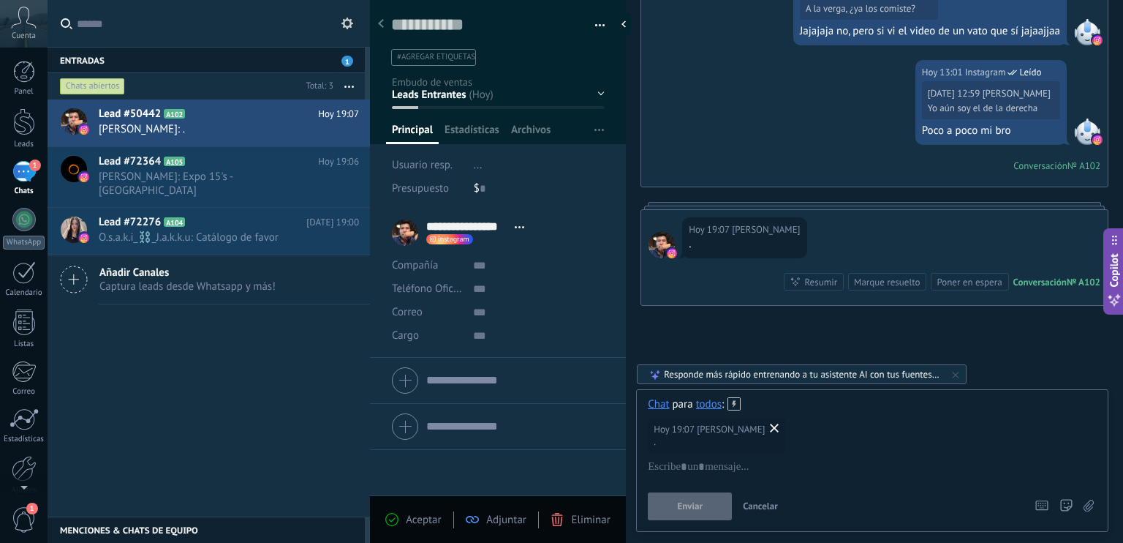
click at [776, 428] on icon at bounding box center [774, 428] width 9 height 9
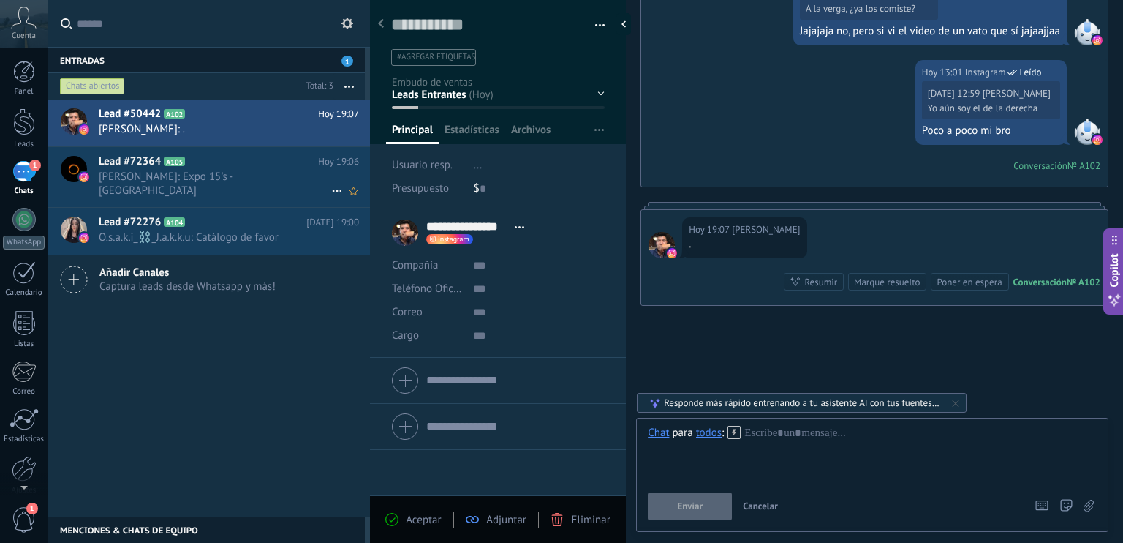
click at [165, 170] on span "Luis Morales: Expo 15's - Puebla" at bounding box center [215, 184] width 233 height 28
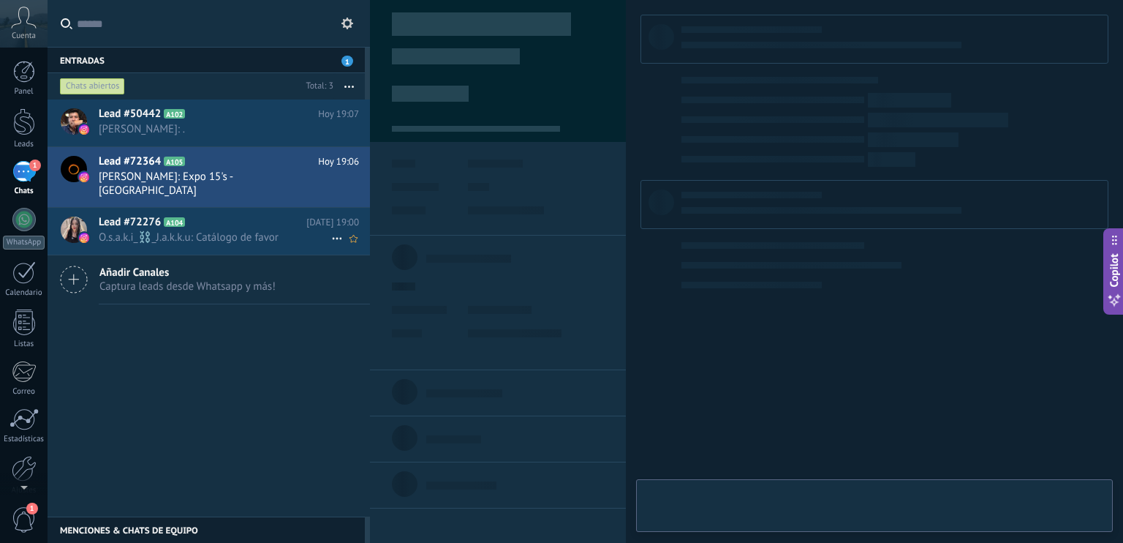
type textarea "**********"
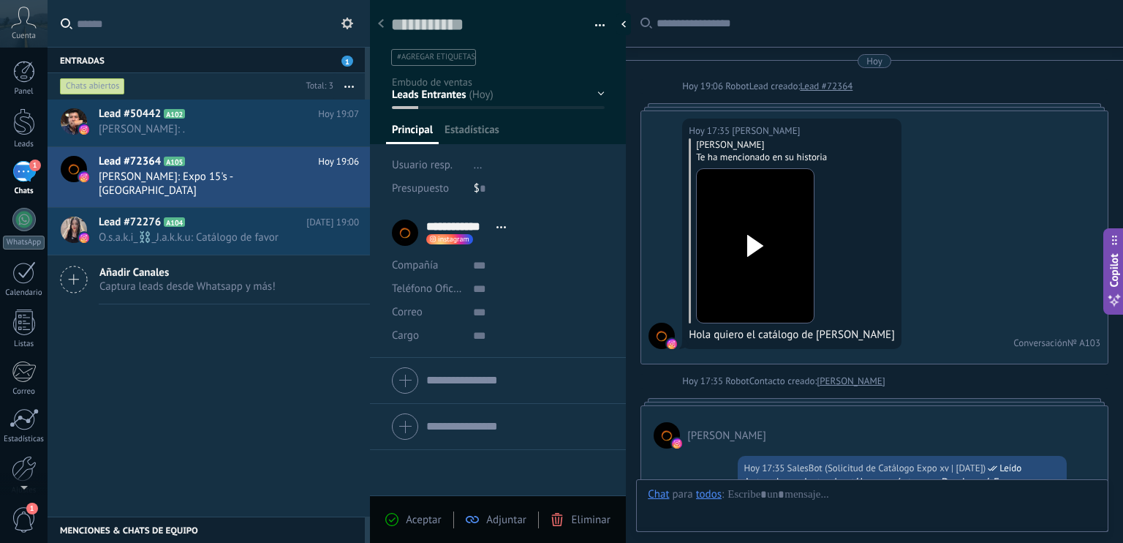
scroll to position [2025, 0]
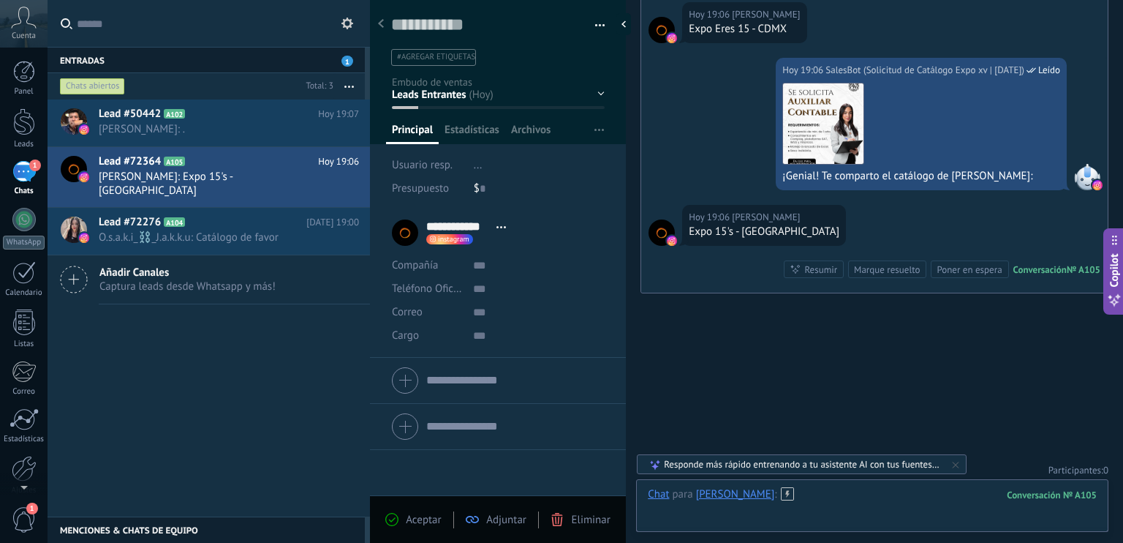
click at [840, 494] on div at bounding box center [872, 509] width 449 height 44
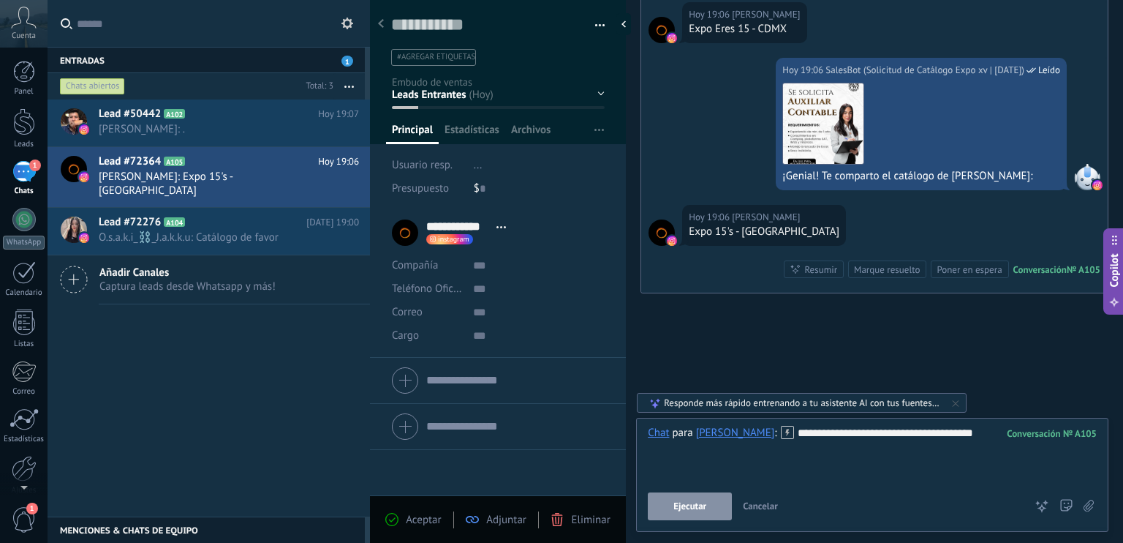
click at [707, 516] on button "Ejecutar" at bounding box center [690, 506] width 84 height 28
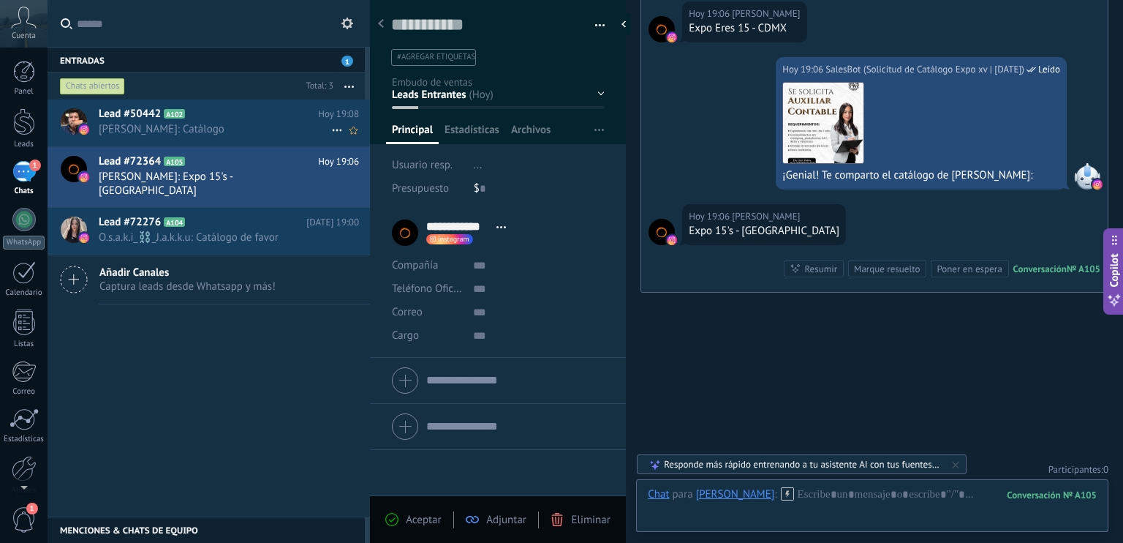
click at [193, 121] on h2 "Lead #50442 A102" at bounding box center [208, 114] width 219 height 15
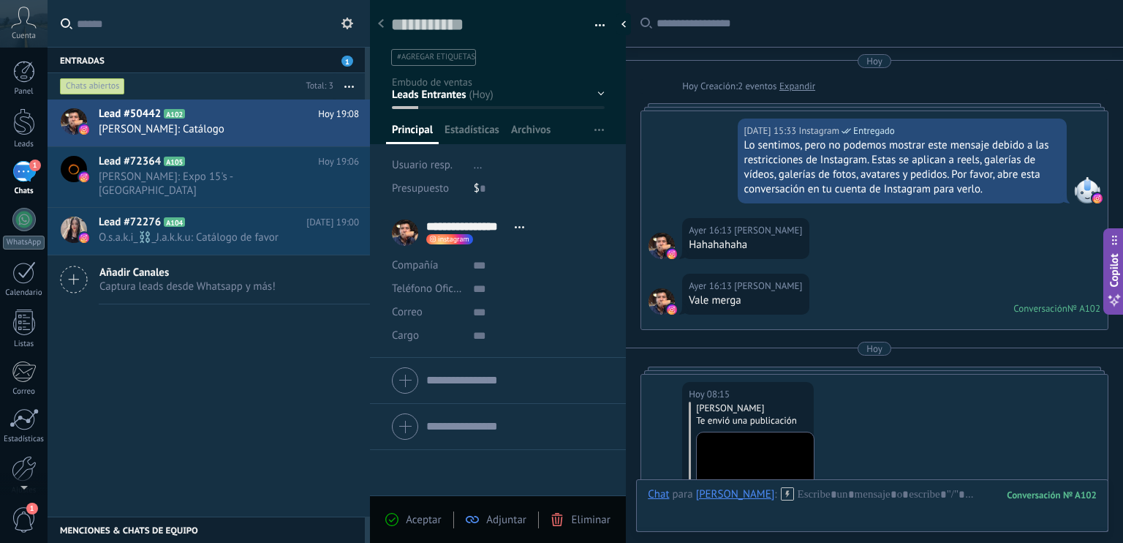
scroll to position [1505, 0]
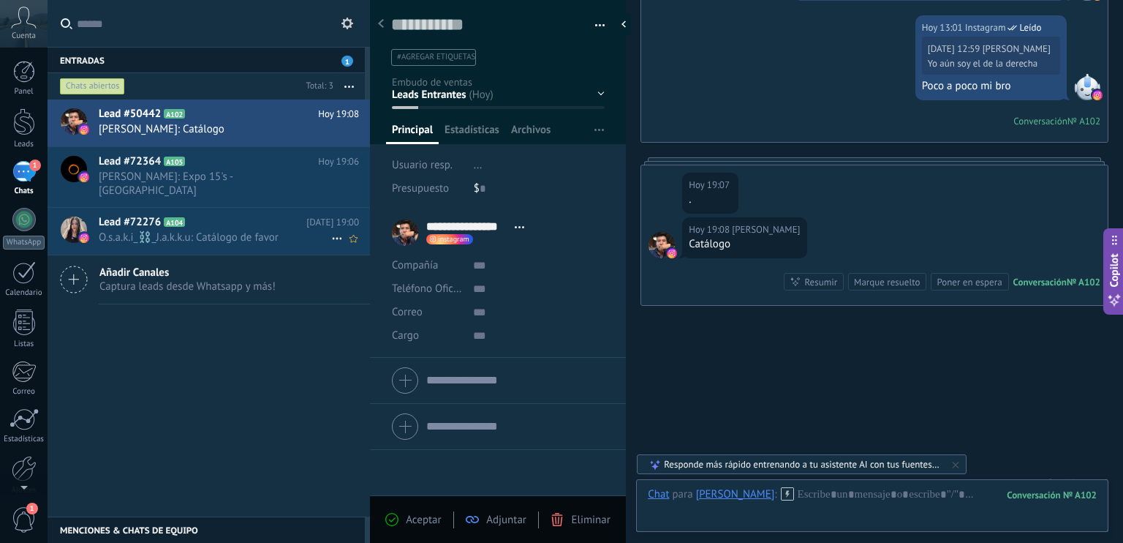
click at [207, 230] on span "O.s.a.k.i_⛓️_J.a.k.k.u: Catálogo de favor" at bounding box center [215, 237] width 233 height 14
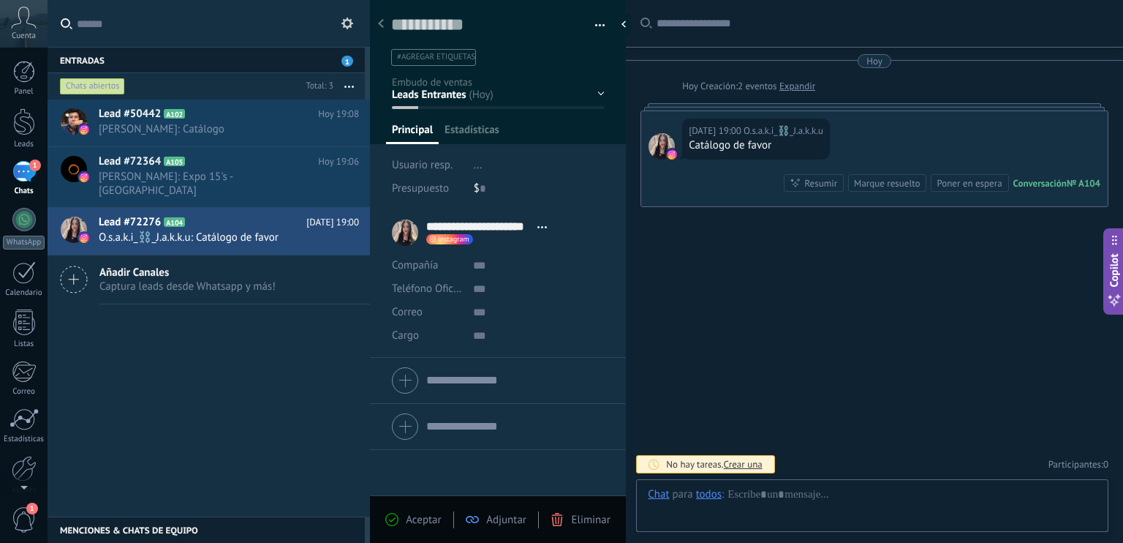
scroll to position [21, 0]
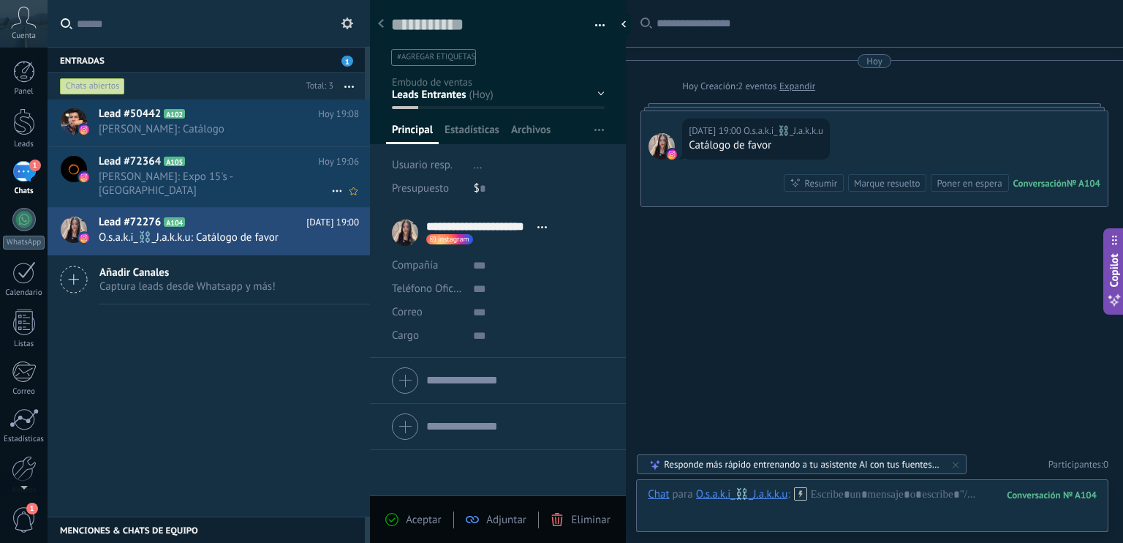
click at [189, 171] on span "Luis Morales: Expo 15's - Puebla" at bounding box center [215, 184] width 233 height 28
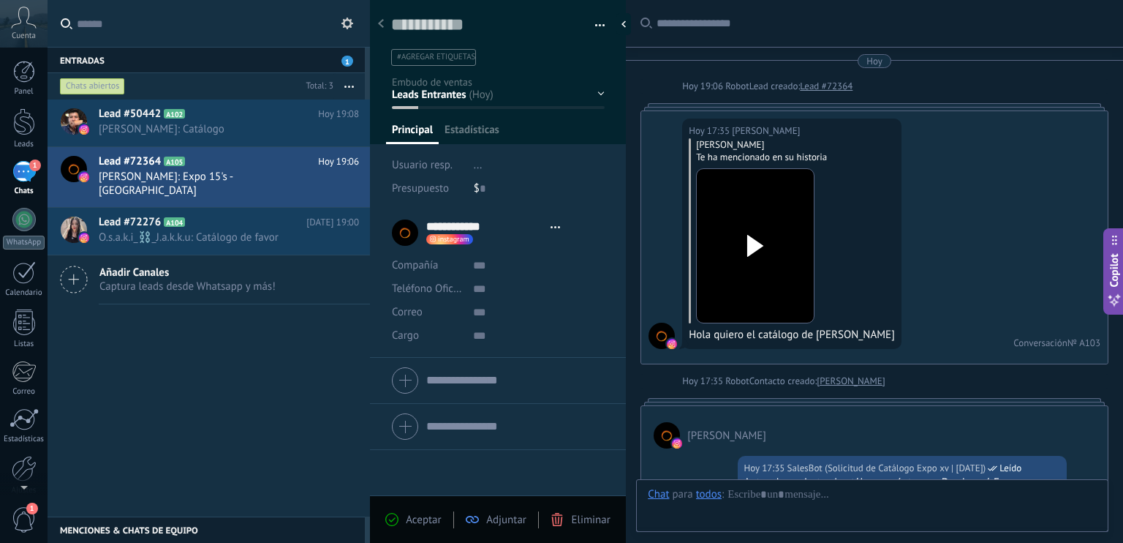
type textarea "**********"
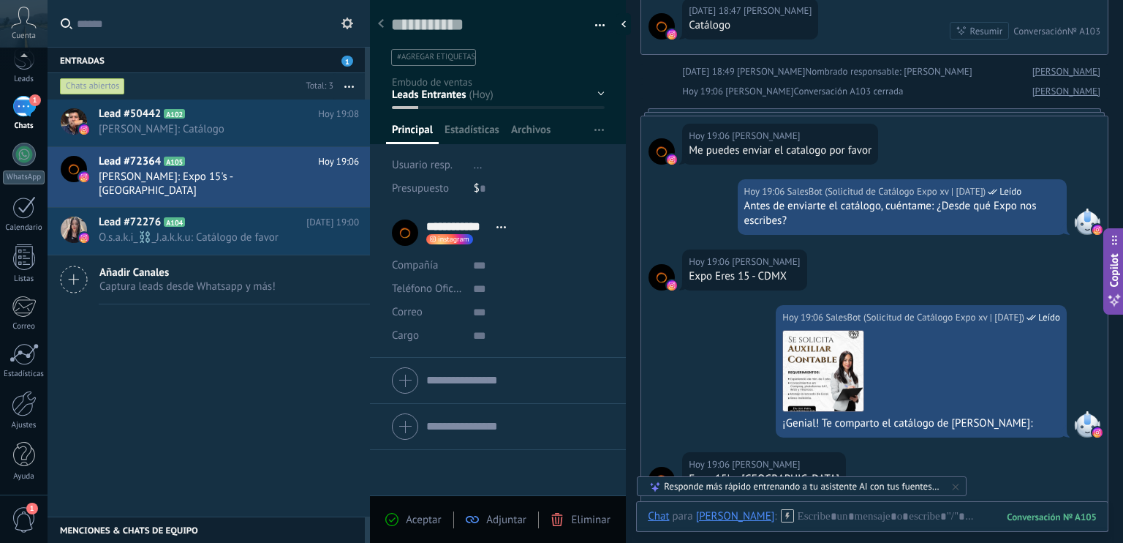
scroll to position [64, 0]
click at [26, 409] on div at bounding box center [24, 404] width 25 height 26
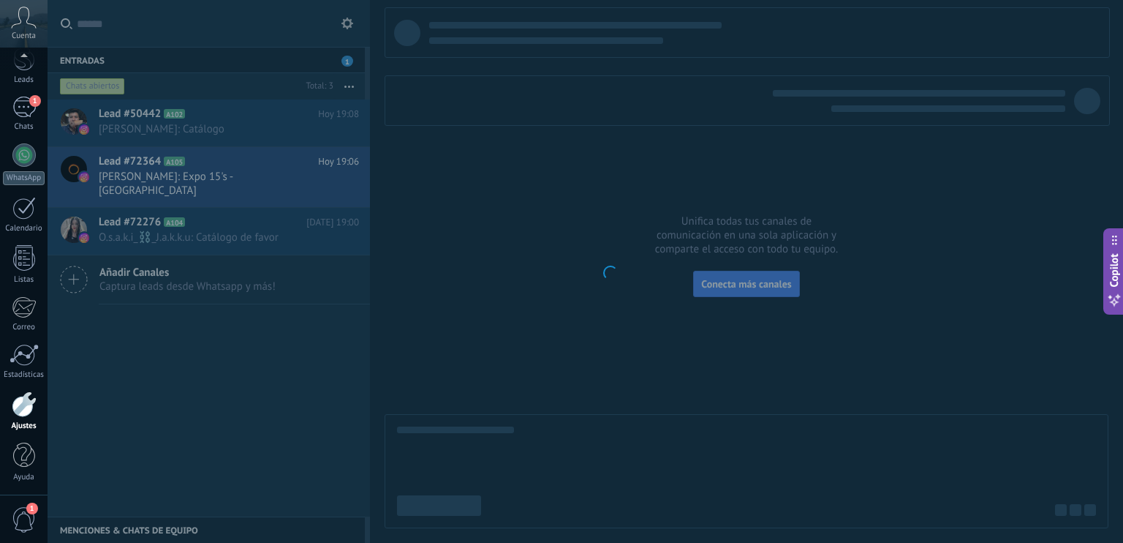
scroll to position [65, 0]
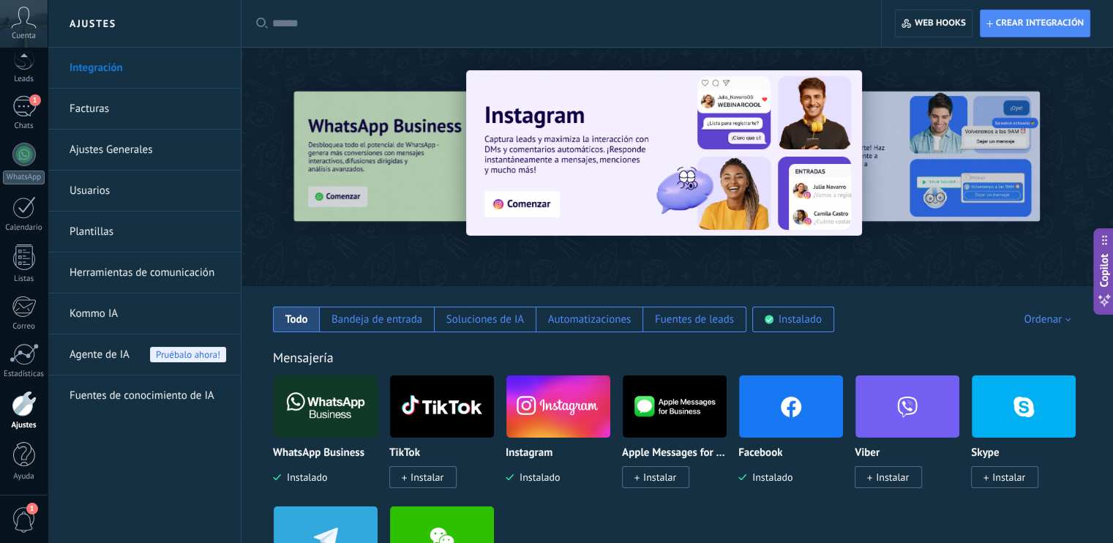
click at [97, 230] on link "Plantillas" at bounding box center [147, 231] width 157 height 41
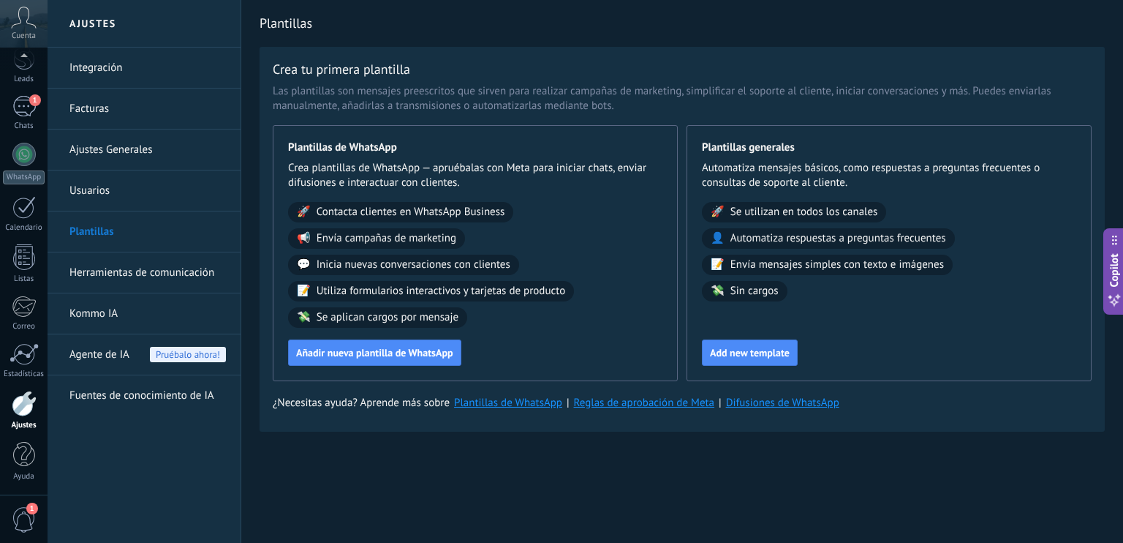
click at [108, 282] on link "Herramientas de comunicación" at bounding box center [147, 272] width 157 height 41
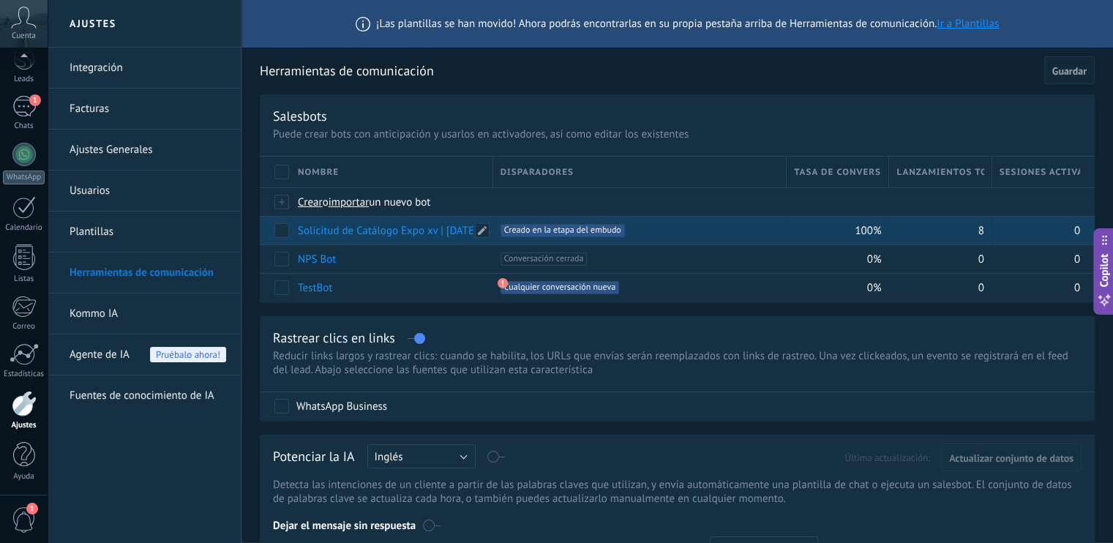
click at [348, 233] on link "Solicitud de Catálogo Expo xv | Oct2025" at bounding box center [387, 231] width 179 height 14
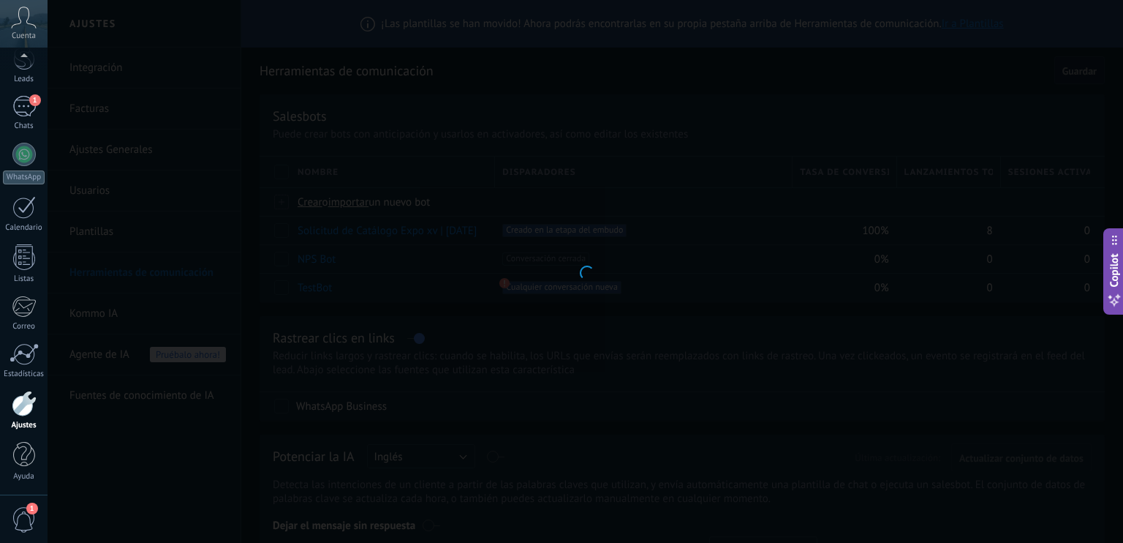
type input "**********"
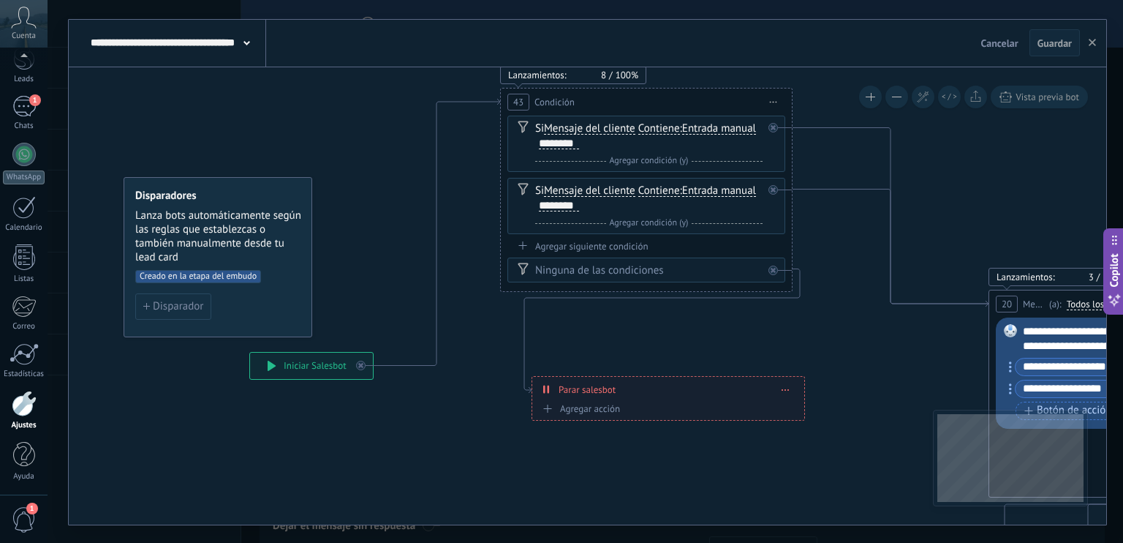
click at [571, 245] on div "Agregar siguiente condición" at bounding box center [647, 246] width 278 height 12
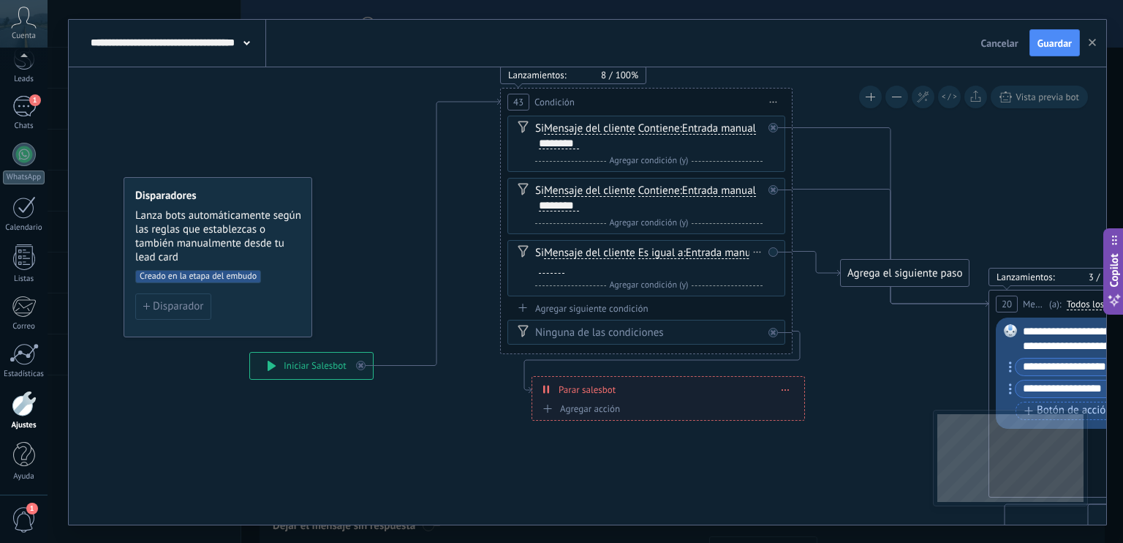
click at [660, 252] on span "Es igual a" at bounding box center [661, 253] width 45 height 12
click at [660, 252] on button "Es igual a" at bounding box center [722, 253] width 183 height 26
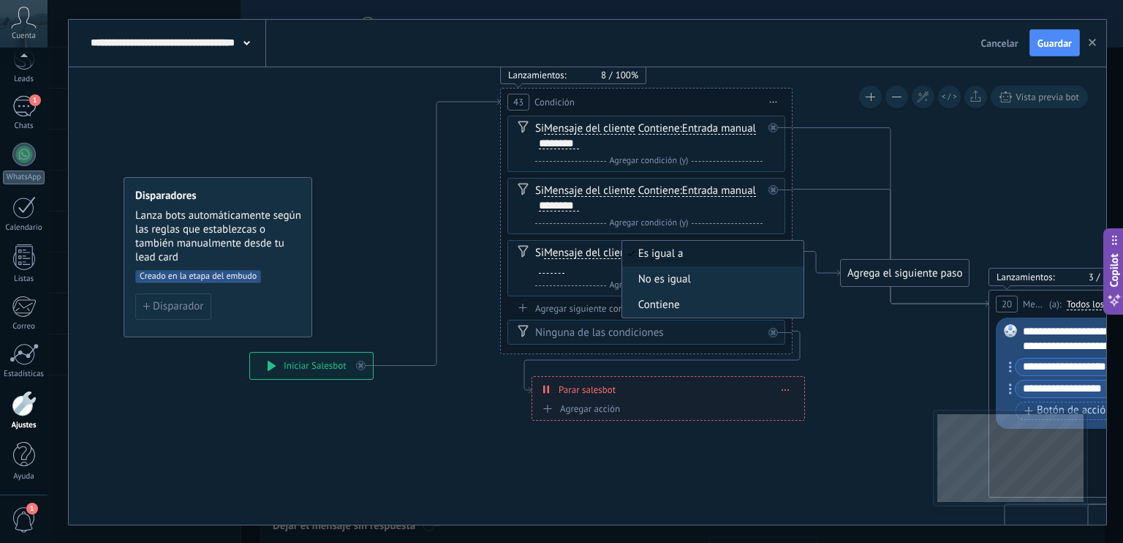
click at [666, 299] on span "Contiene" at bounding box center [710, 305] width 177 height 15
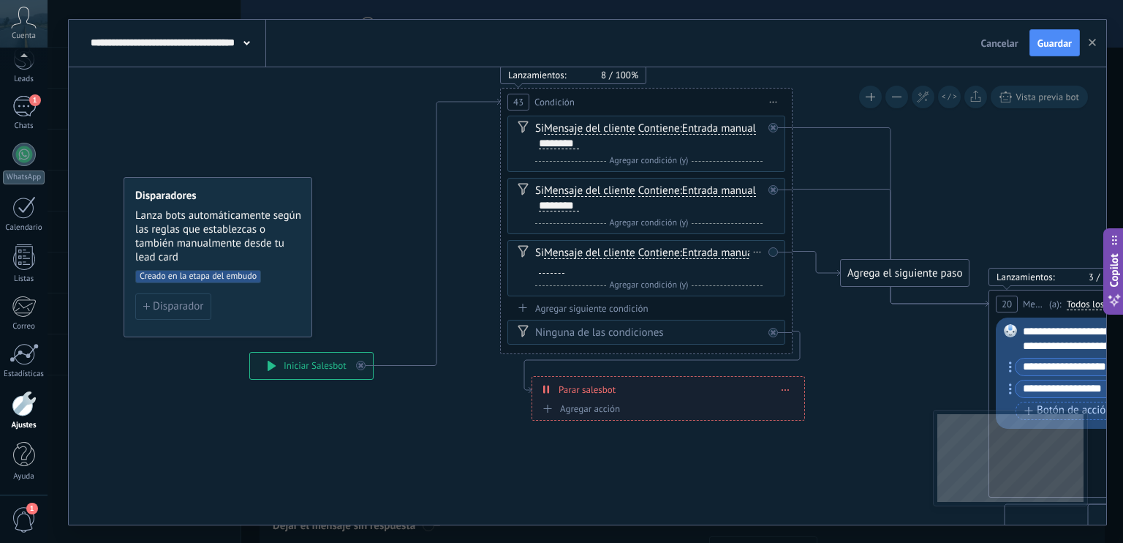
click at [550, 262] on div at bounding box center [552, 268] width 26 height 12
click at [616, 306] on div "Agregar siguiente condición" at bounding box center [647, 308] width 278 height 12
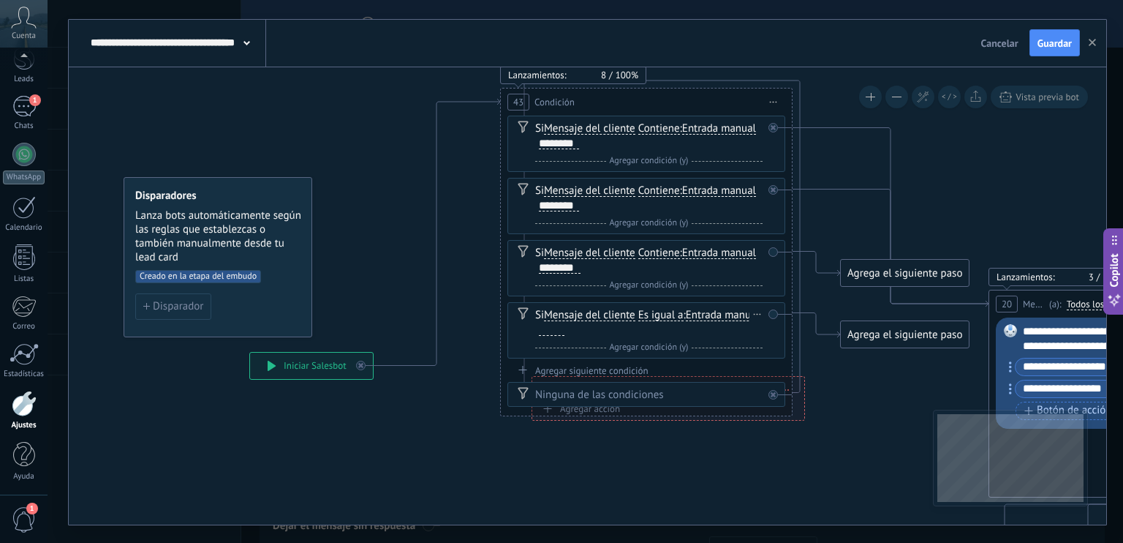
click at [657, 311] on span "Es igual a" at bounding box center [661, 315] width 45 height 12
click at [657, 311] on button "Es igual a" at bounding box center [722, 315] width 183 height 26
click at [671, 361] on span "Contiene" at bounding box center [710, 367] width 177 height 15
click at [550, 331] on div at bounding box center [552, 330] width 26 height 12
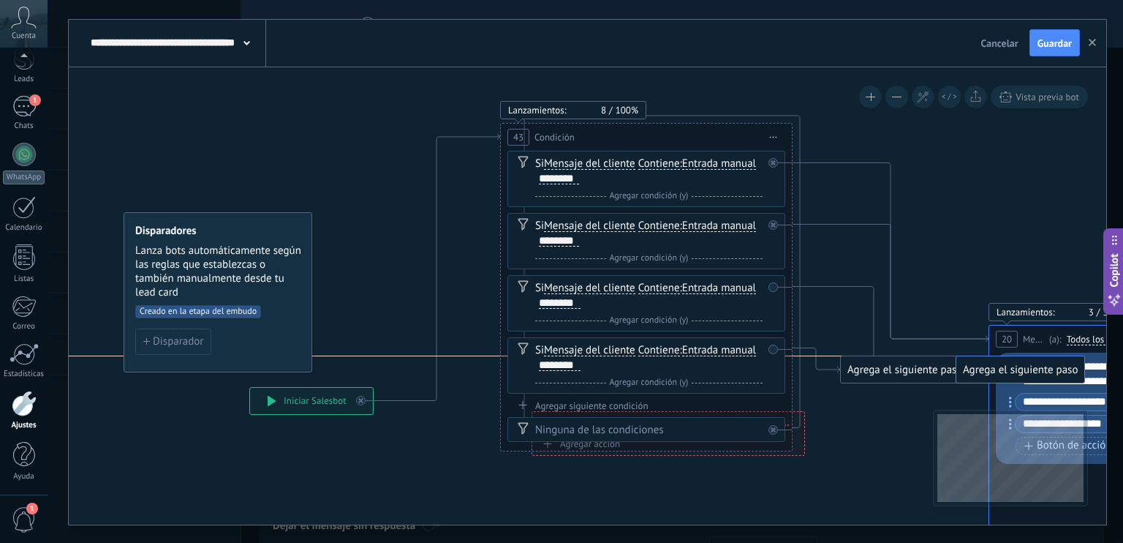
drag, startPoint x: 913, startPoint y: 309, endPoint x: 1029, endPoint y: 372, distance: 132.2
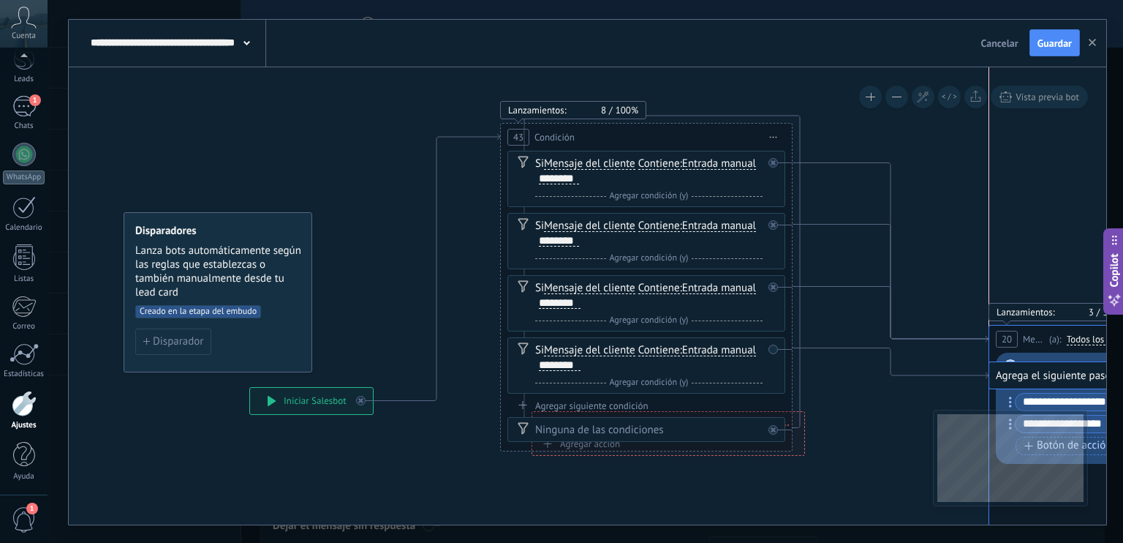
drag, startPoint x: 884, startPoint y: 367, endPoint x: 1029, endPoint y: 374, distance: 145.7
click at [1039, 41] on span "Guardar" at bounding box center [1055, 43] width 34 height 10
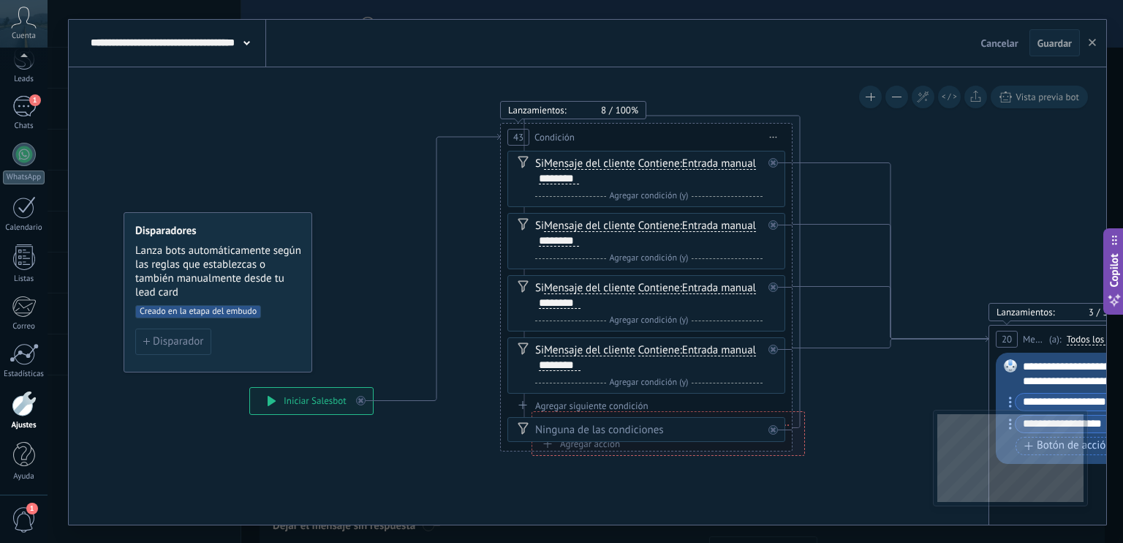
drag, startPoint x: 26, startPoint y: 99, endPoint x: 99, endPoint y: 141, distance: 83.9
click at [26, 99] on div "1" at bounding box center [23, 106] width 23 height 21
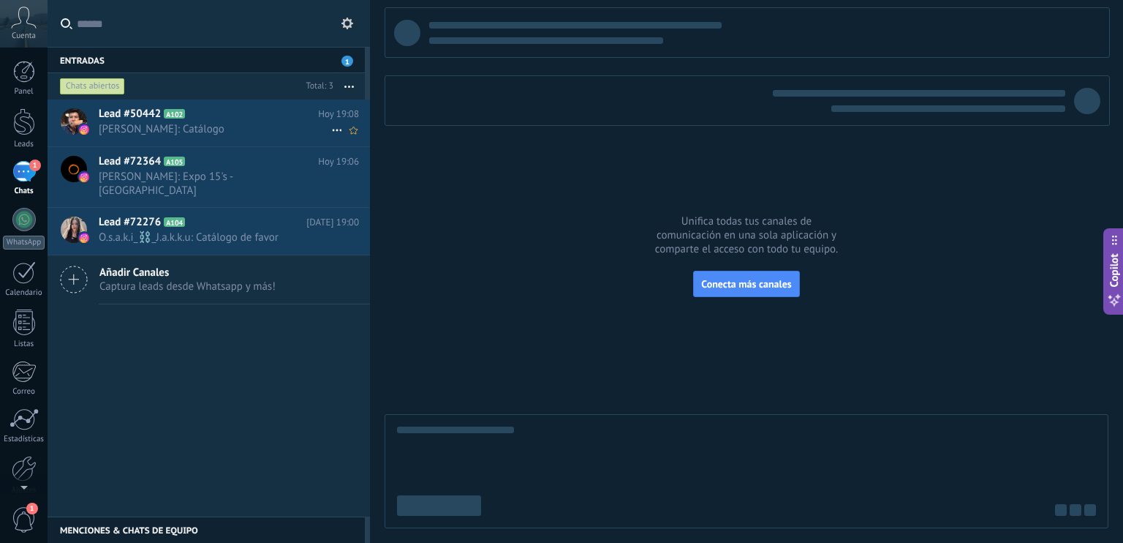
click at [190, 135] on span "Iván Del Rosario: Catálogo" at bounding box center [215, 129] width 233 height 14
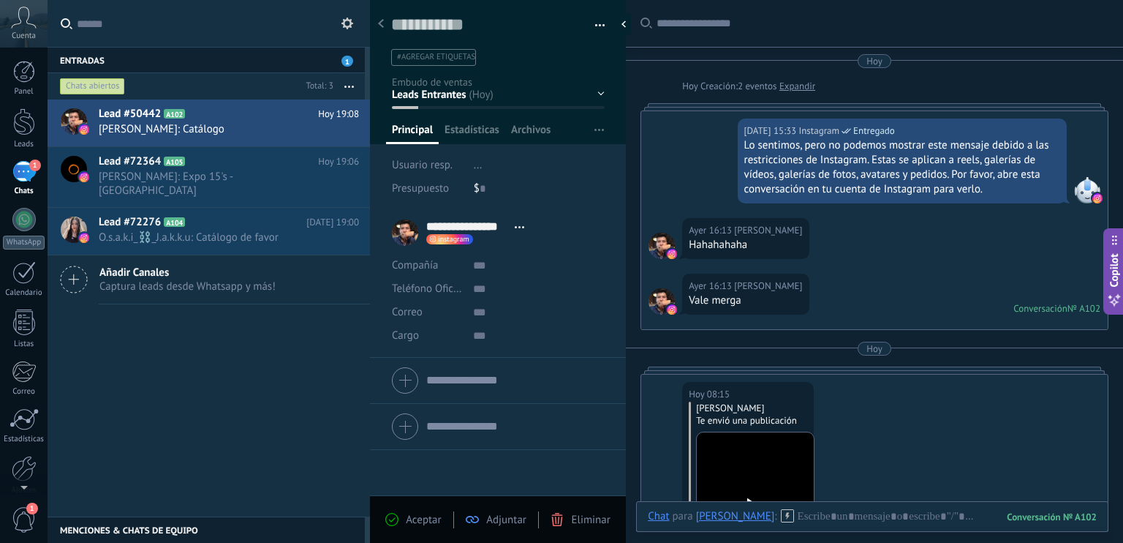
scroll to position [1477, 0]
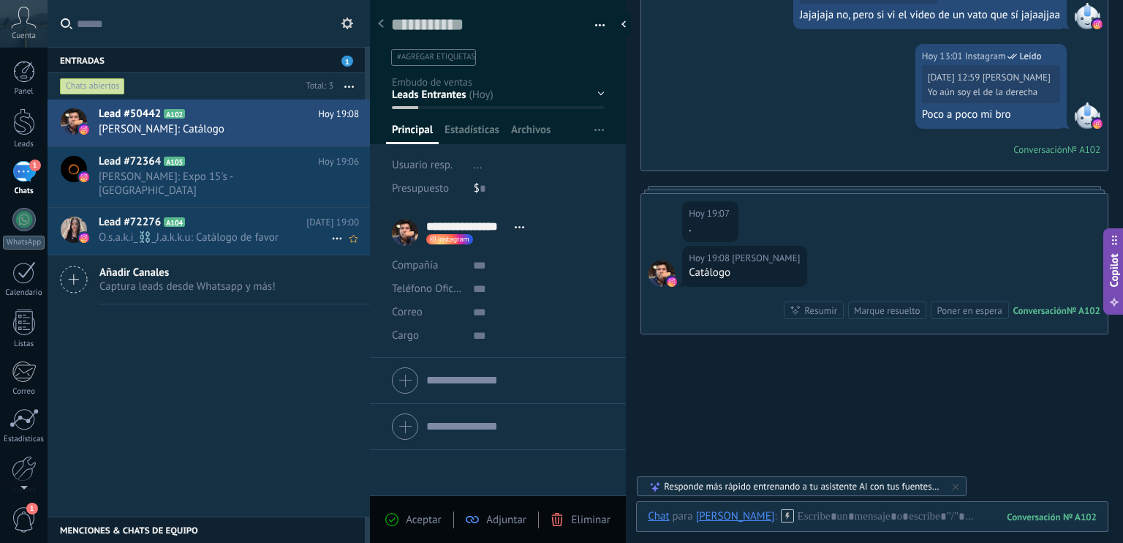
click at [178, 230] on span "O.s.a.k.i_⛓️_J.a.k.k.u: Catálogo de favor" at bounding box center [215, 237] width 233 height 14
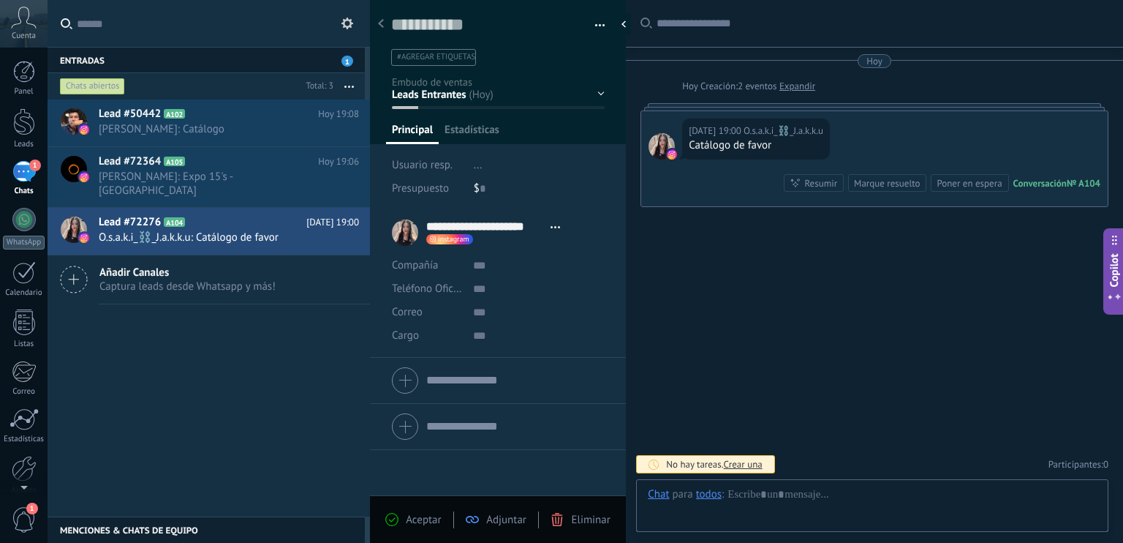
scroll to position [21, 0]
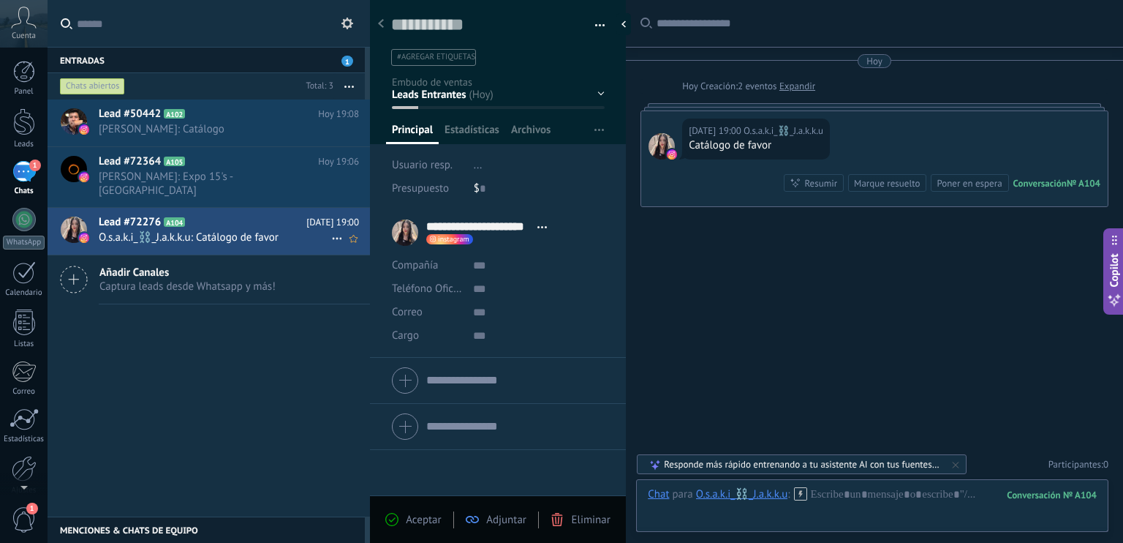
click at [330, 230] on icon at bounding box center [337, 239] width 18 height 18
click at [603, 20] on div at bounding box center [561, 271] width 1123 height 543
click at [599, 26] on button "button" at bounding box center [594, 26] width 21 height 22
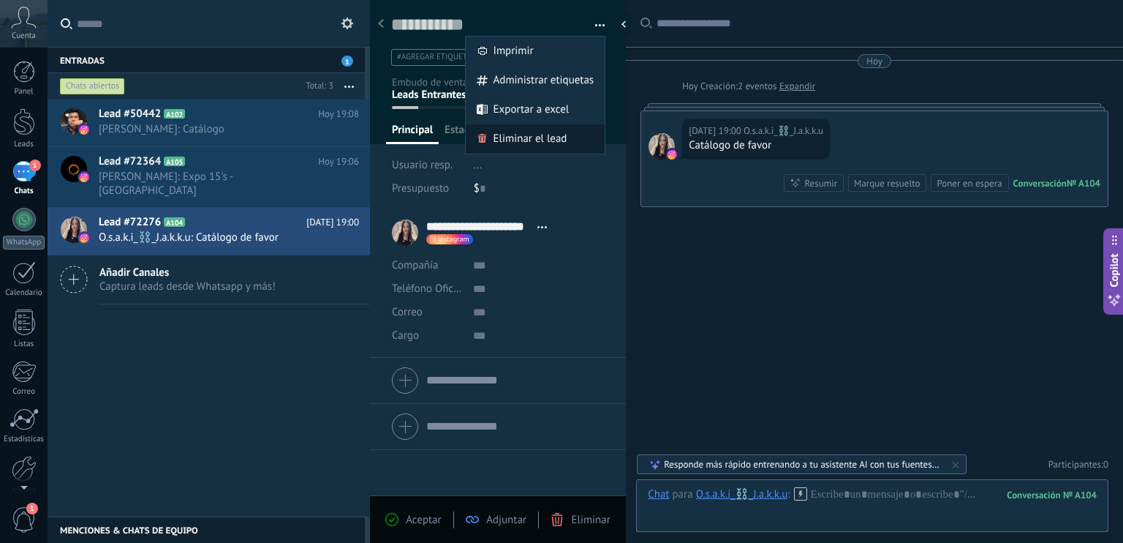
click at [527, 142] on span "Eliminar el lead" at bounding box center [531, 138] width 74 height 29
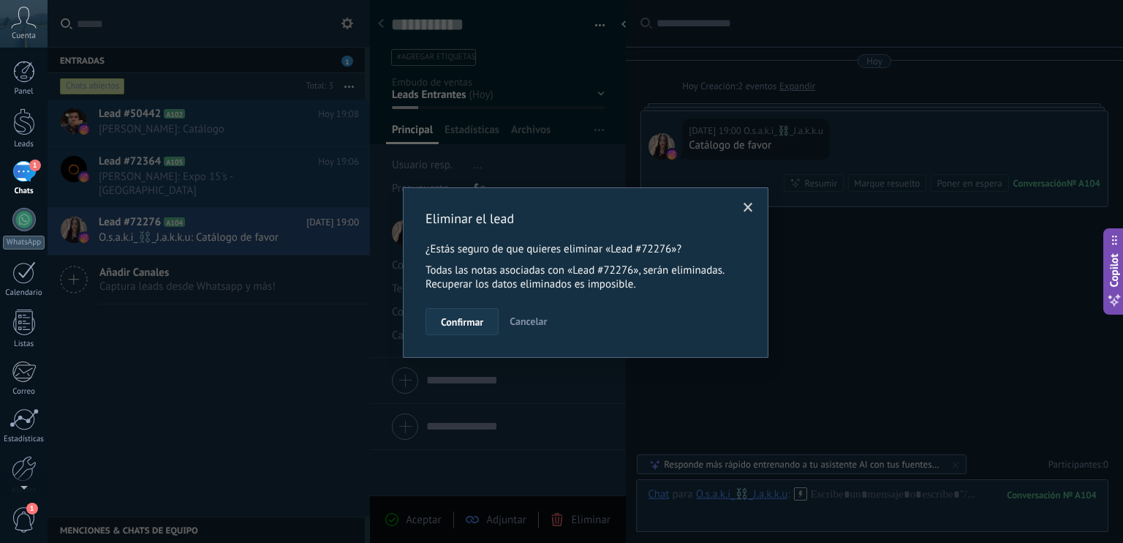
click at [465, 322] on span "Confirmar" at bounding box center [462, 322] width 42 height 10
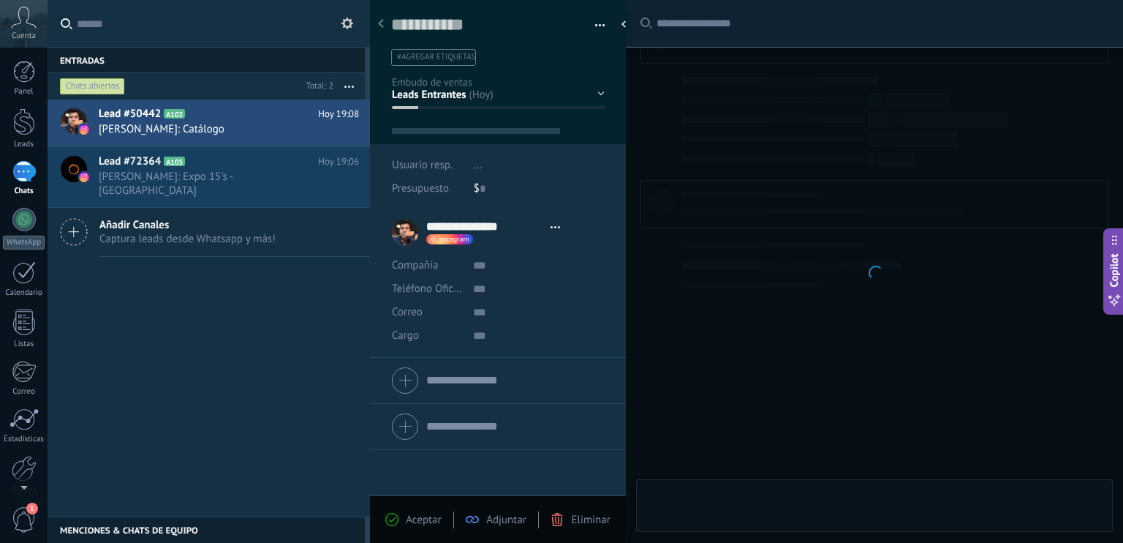
scroll to position [21, 0]
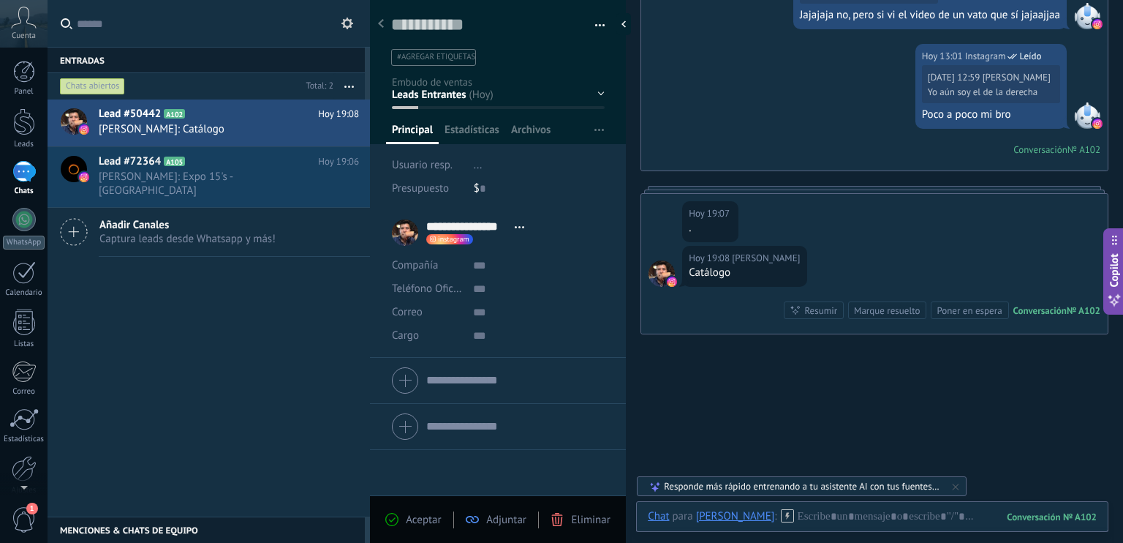
click at [597, 26] on button "button" at bounding box center [594, 26] width 21 height 22
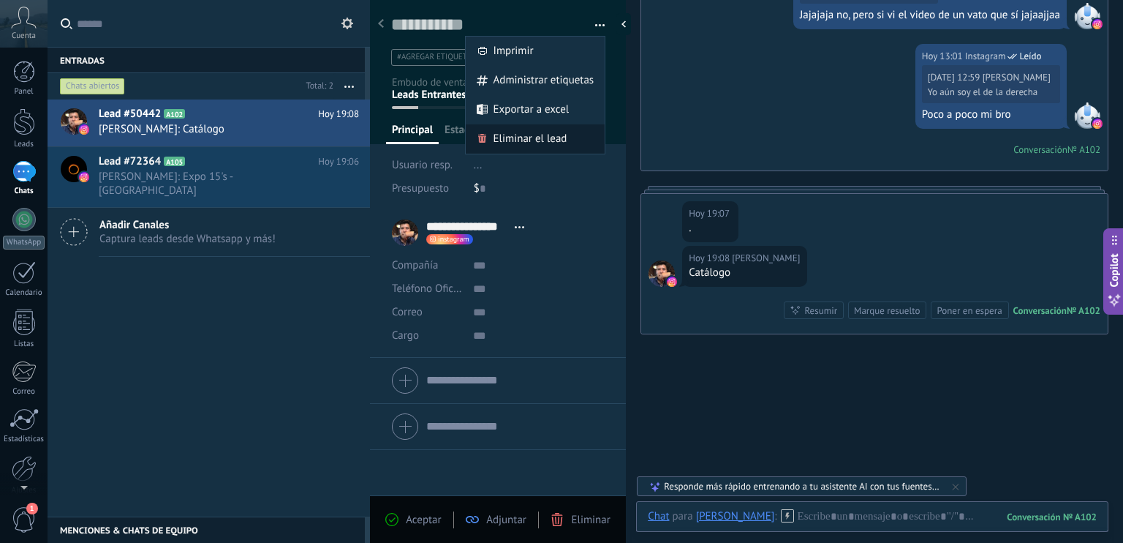
click at [532, 135] on span "Eliminar el lead" at bounding box center [531, 138] width 74 height 29
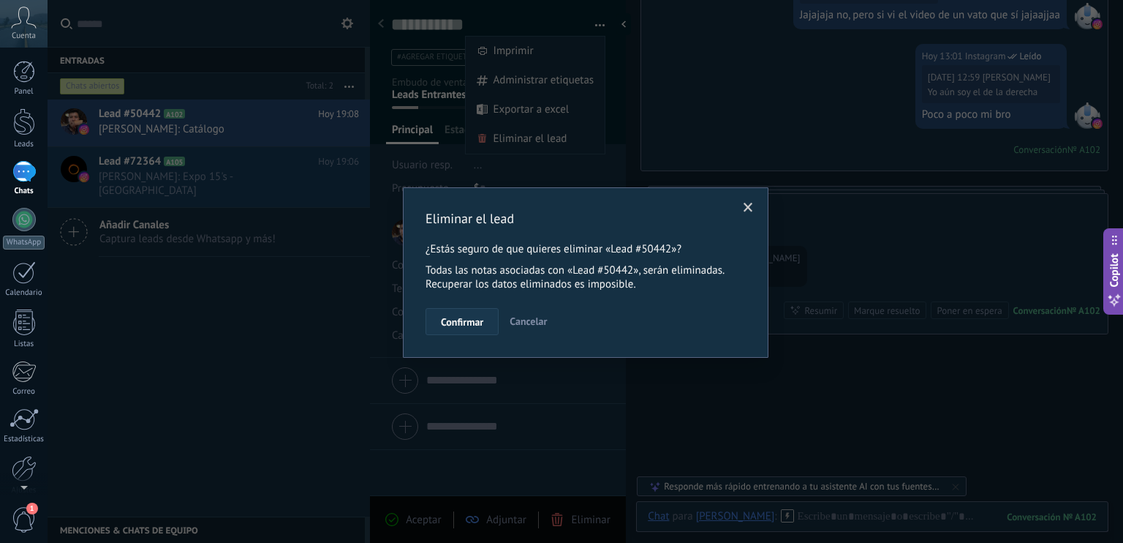
click at [471, 325] on span "Confirmar" at bounding box center [462, 322] width 42 height 10
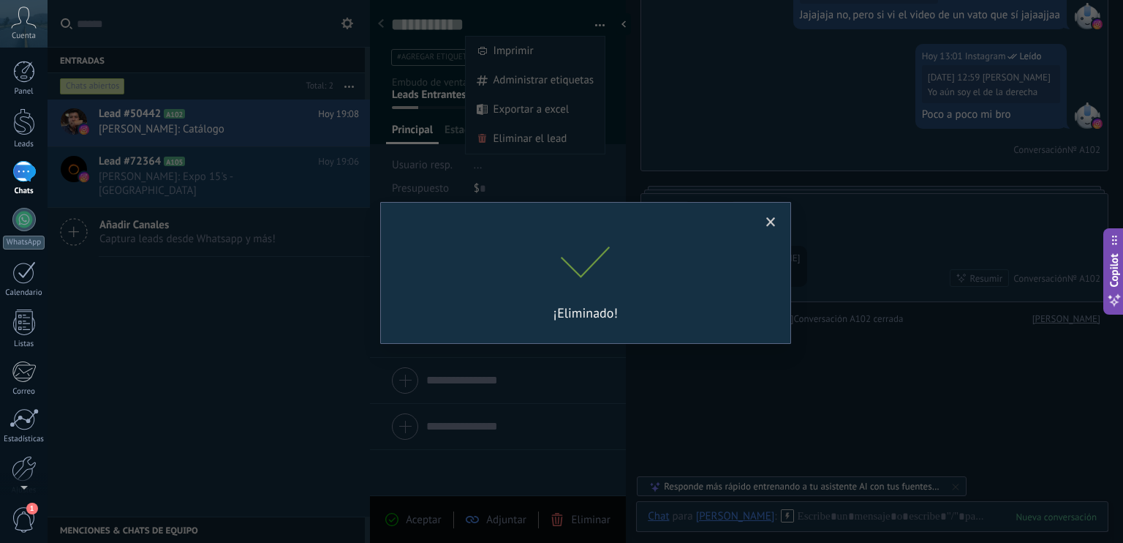
scroll to position [1497, 0]
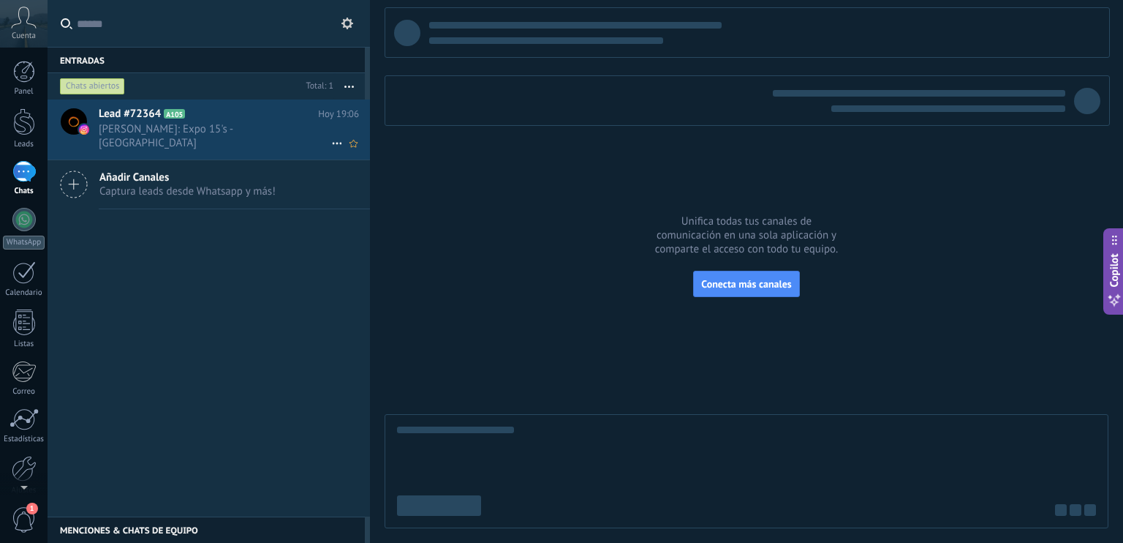
click at [226, 124] on span "Luis Morales: Expo 15's - Puebla" at bounding box center [215, 136] width 233 height 28
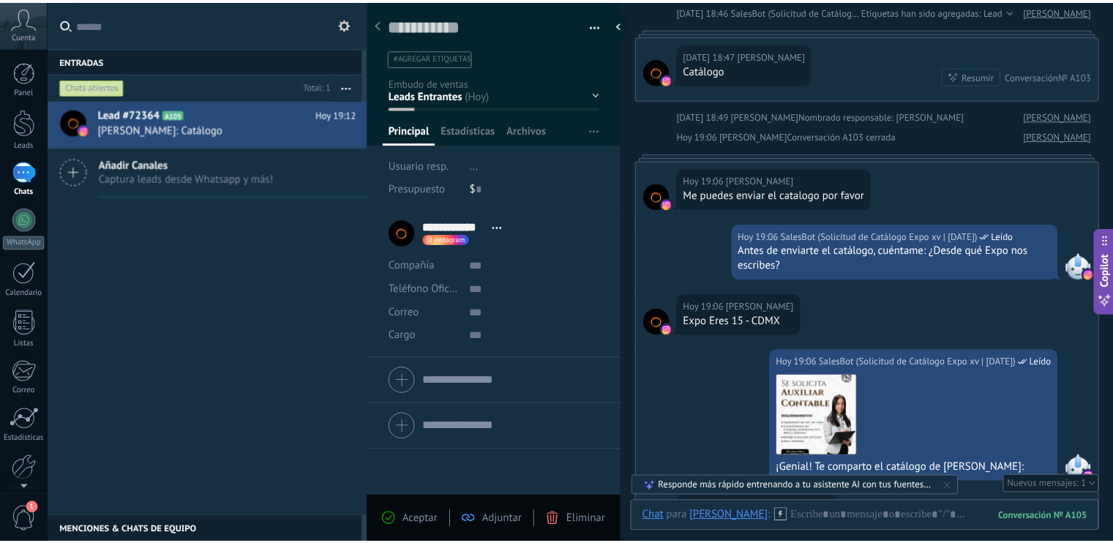
scroll to position [2070, 0]
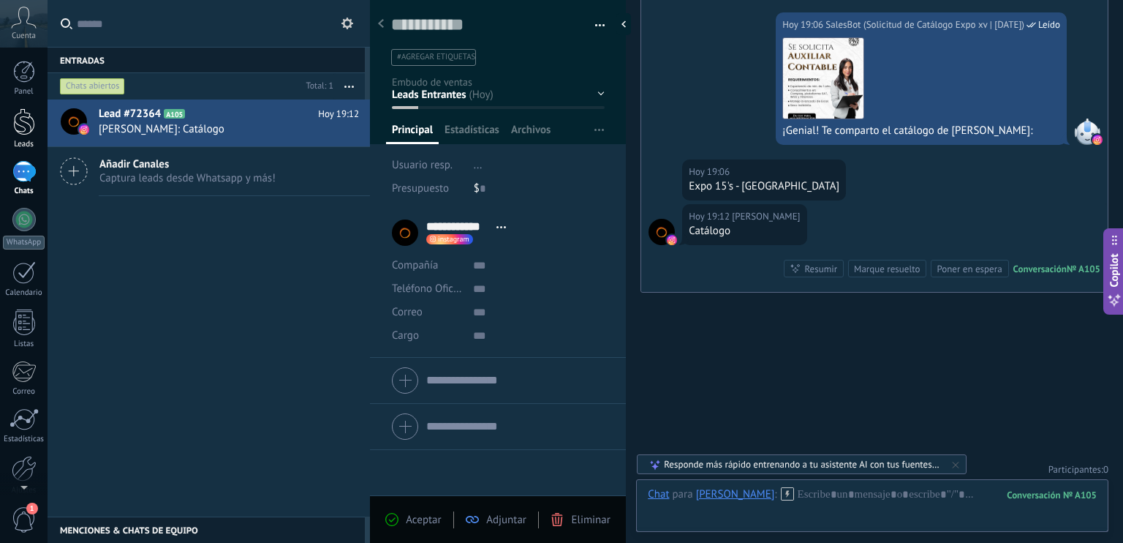
click at [18, 128] on div at bounding box center [24, 121] width 22 height 27
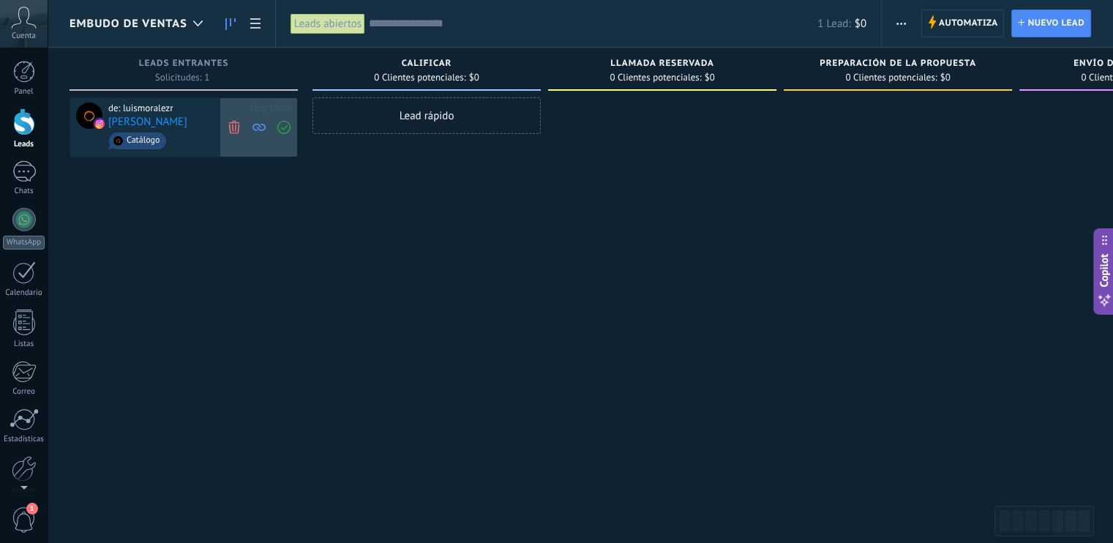
click at [233, 127] on icon at bounding box center [233, 126] width 13 height 13
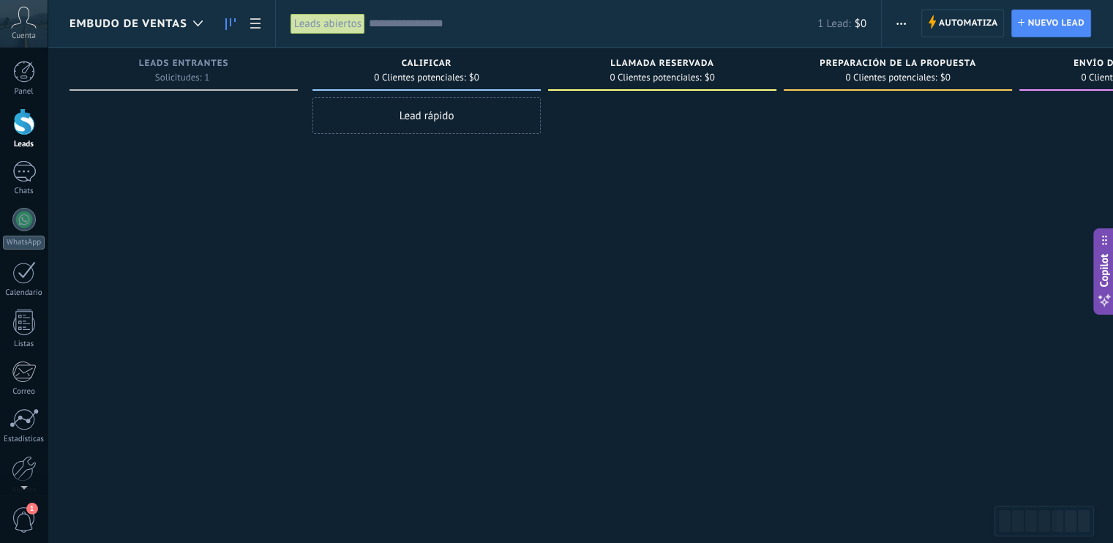
click at [238, 293] on div at bounding box center [183, 273] width 228 height 352
click at [187, 73] on span "Solicitudes: 1 0 0 0 1 0 0 0 1" at bounding box center [182, 77] width 54 height 9
click at [225, 99] on use at bounding box center [223, 99] width 8 height 8
click at [147, 25] on span "Embudo de ventas" at bounding box center [128, 24] width 118 height 14
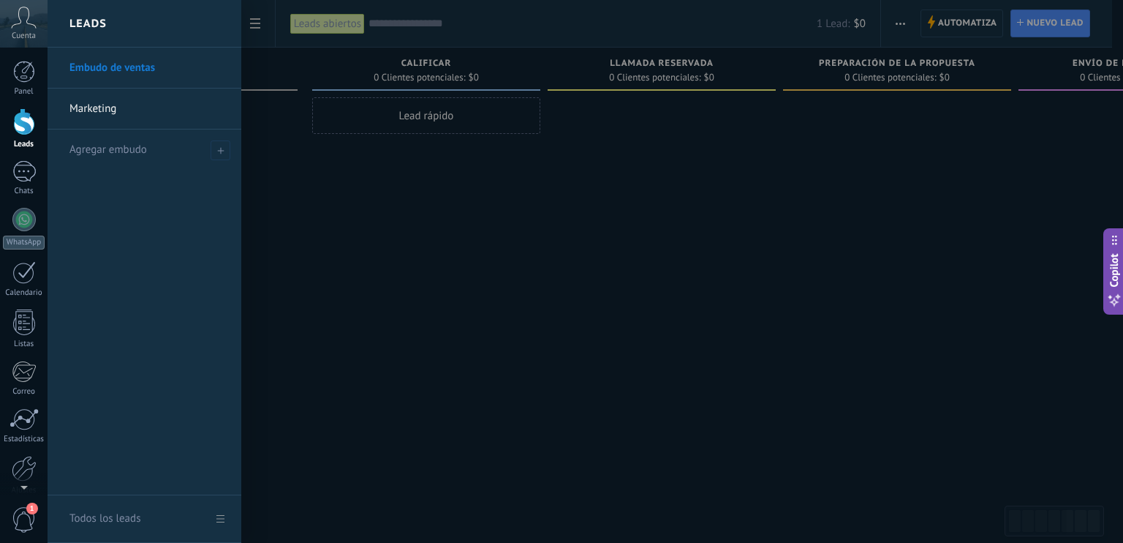
click at [97, 113] on link "Marketing" at bounding box center [147, 109] width 157 height 41
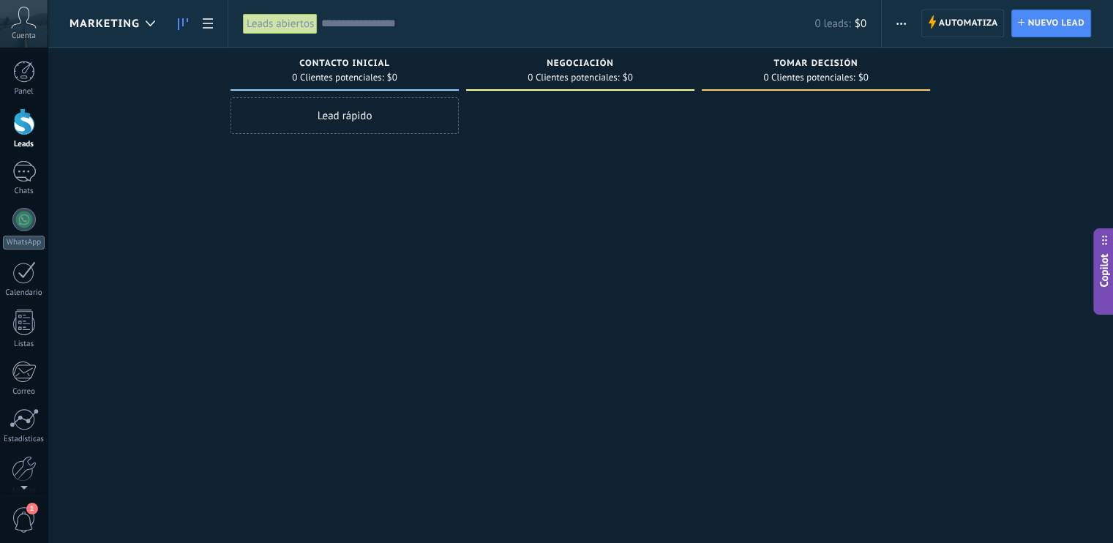
click at [117, 18] on span "Marketing" at bounding box center [104, 24] width 70 height 14
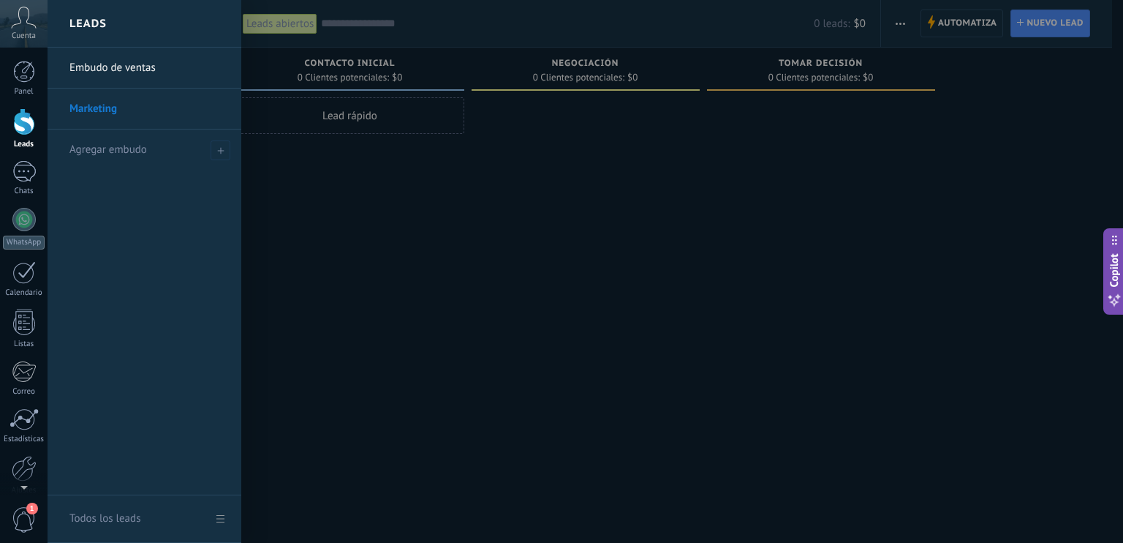
click at [143, 80] on link "Embudo de ventas" at bounding box center [147, 68] width 157 height 41
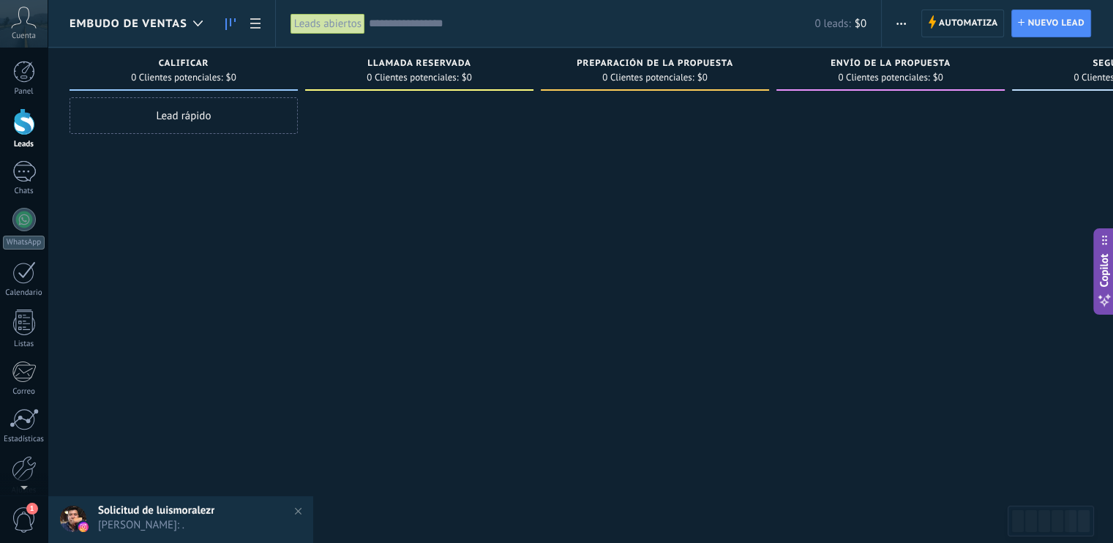
click at [219, 515] on h2 "Solicitud de luismoralezr" at bounding box center [201, 510] width 207 height 14
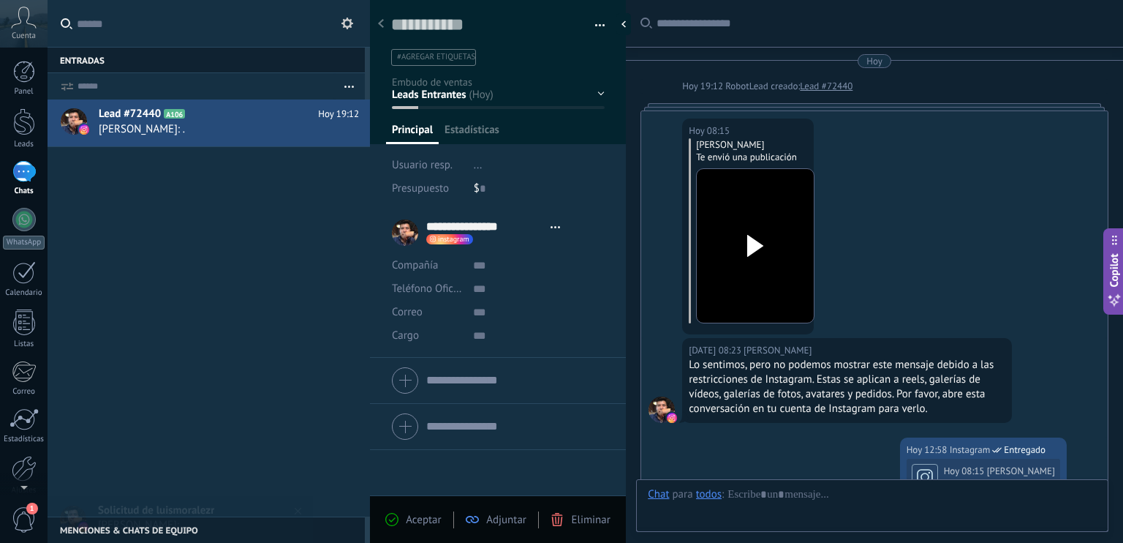
type textarea "**********"
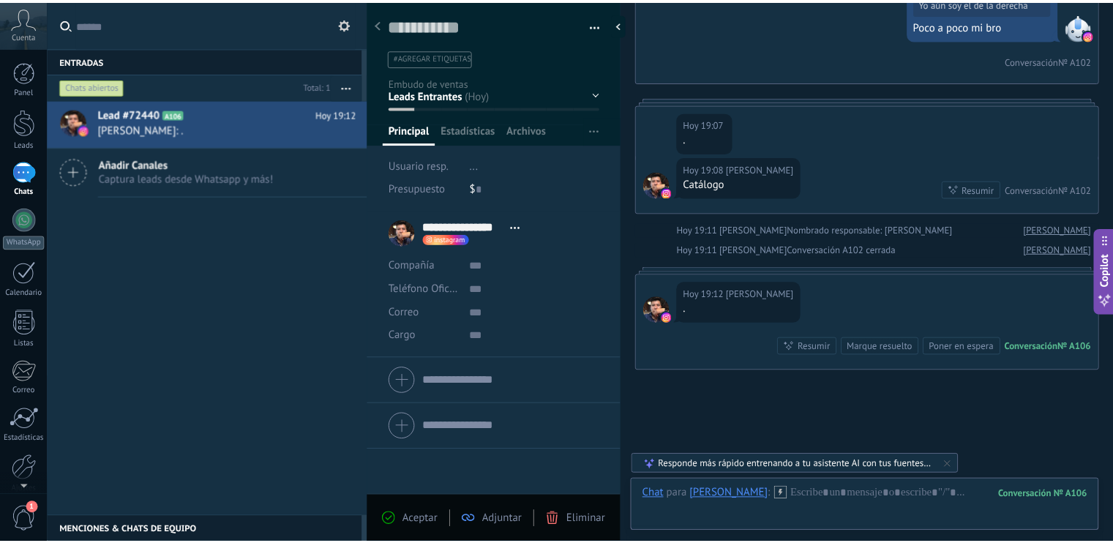
scroll to position [1329, 0]
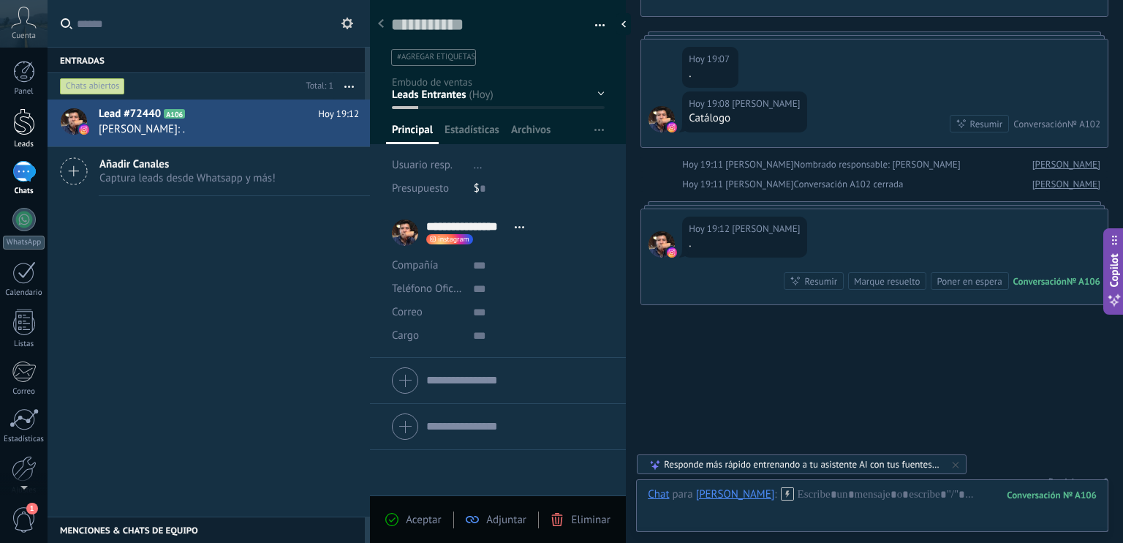
click at [20, 121] on div at bounding box center [24, 121] width 22 height 27
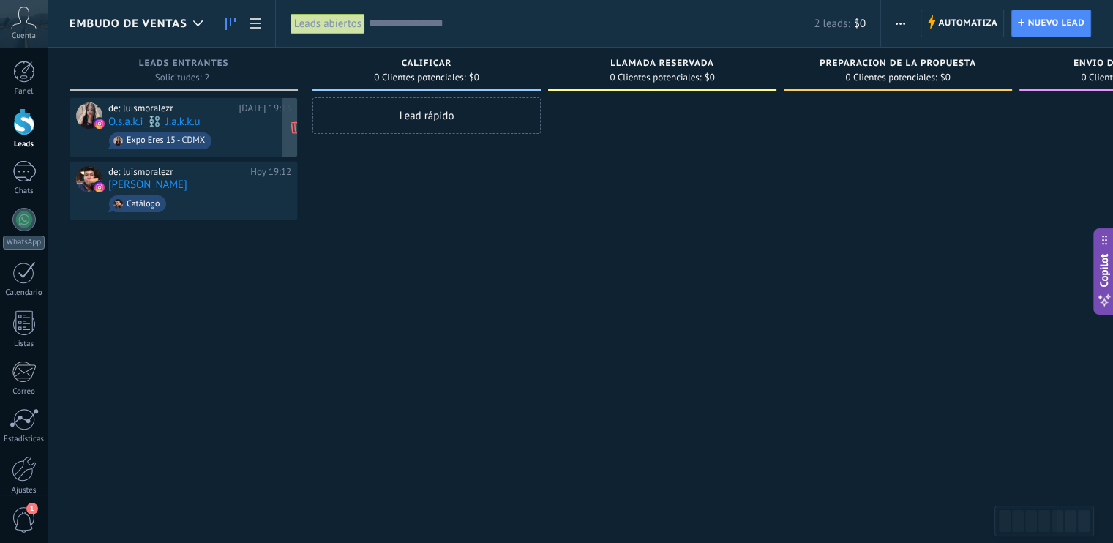
click at [249, 118] on div "de: luismoralezr [DATE] 19:13 O.s.a.k.i_⛓️_J.a.k.k.u Expo Eres 15 - CDMX" at bounding box center [199, 127] width 183 height 50
